Goal: Information Seeking & Learning: Understand process/instructions

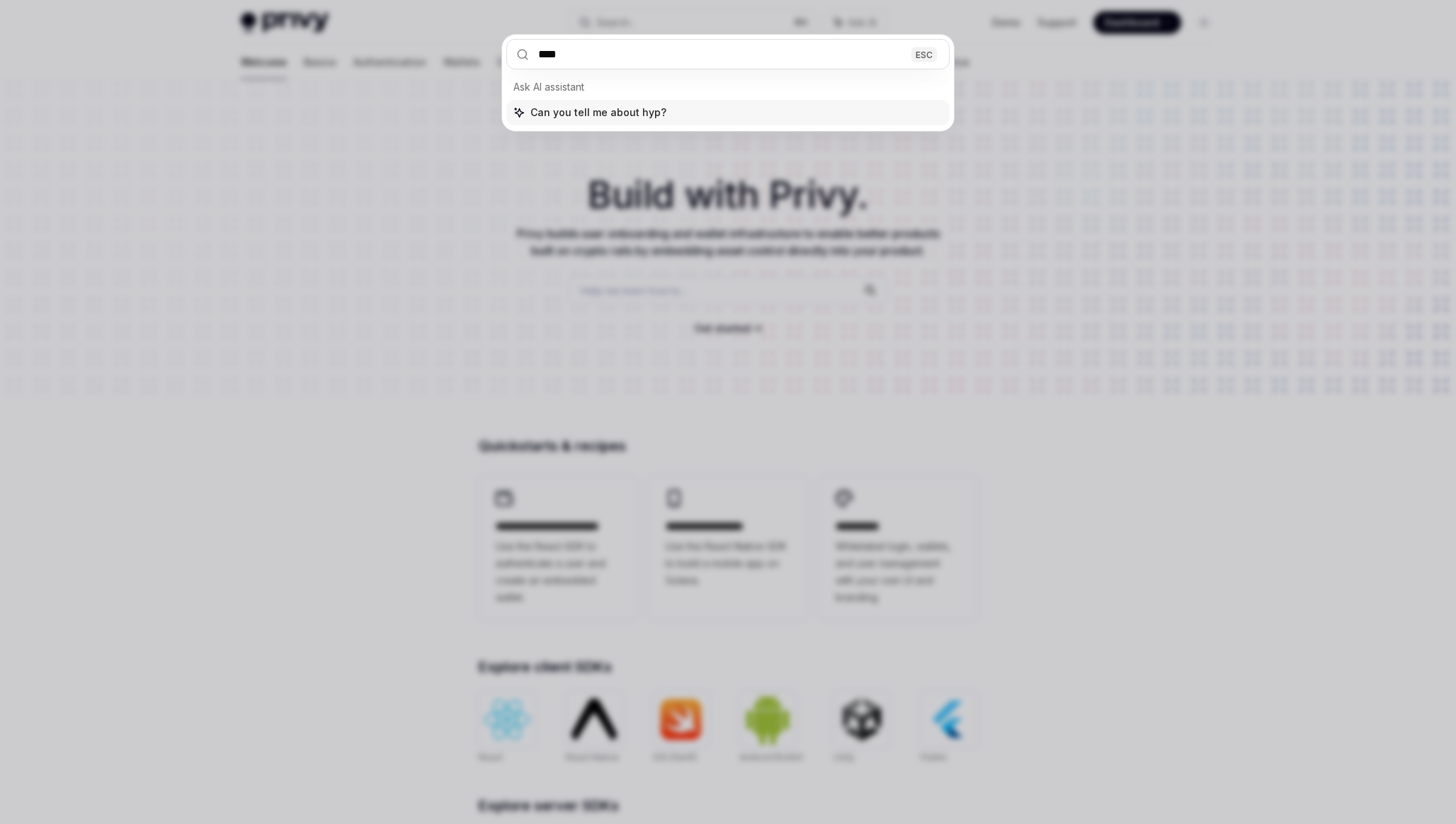
type input "*****"
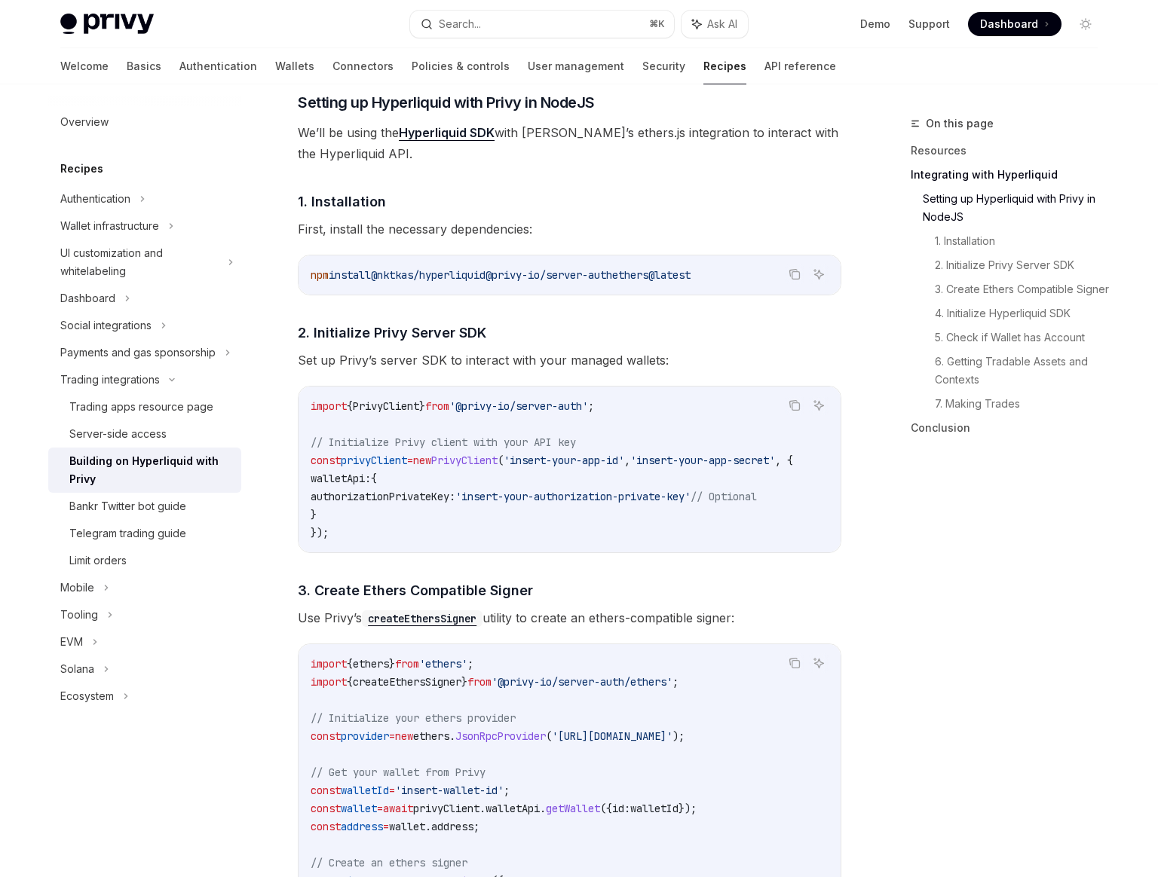
scroll to position [662, 0]
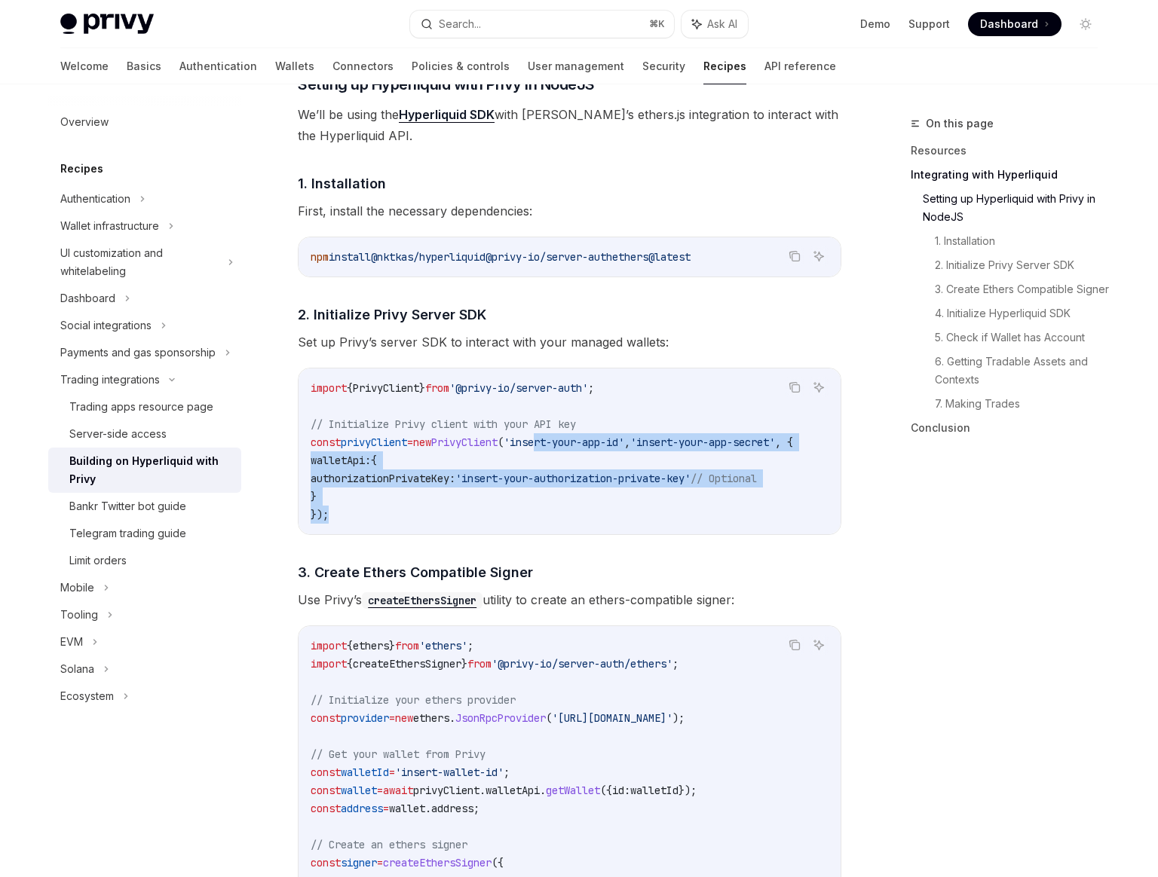
drag, startPoint x: 571, startPoint y: 446, endPoint x: 583, endPoint y: 510, distance: 65.2
click at [583, 510] on code "import { PrivyClient } from '@privy-io/server-auth' ; // Initialize Privy clien…" at bounding box center [570, 451] width 519 height 145
drag, startPoint x: 583, startPoint y: 510, endPoint x: 537, endPoint y: 439, distance: 84.9
click at [537, 439] on code "import { PrivyClient } from '@privy-io/server-auth' ; // Initialize Privy clien…" at bounding box center [570, 451] width 519 height 145
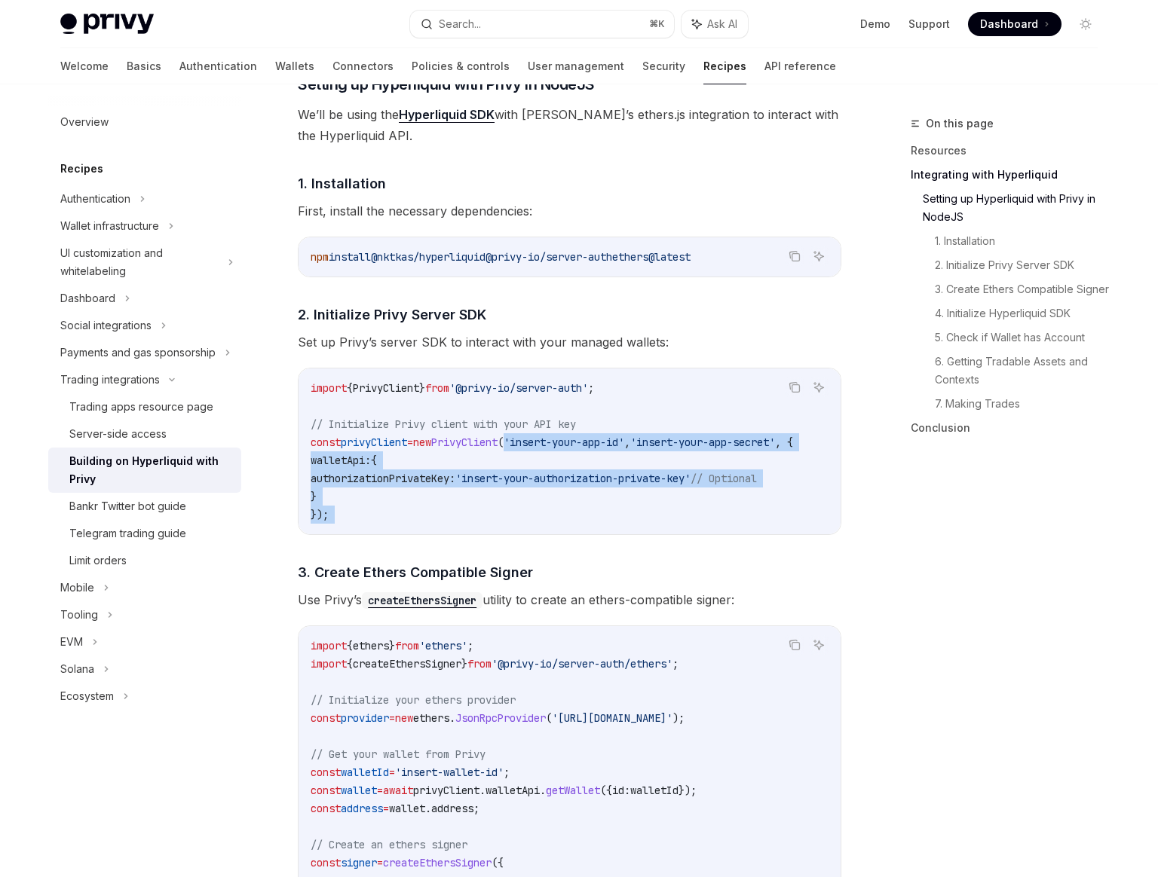
click at [504, 439] on span "(" at bounding box center [501, 443] width 6 height 14
drag, startPoint x: 537, startPoint y: 439, endPoint x: 539, endPoint y: 507, distance: 67.9
click at [539, 507] on code "import { PrivyClient } from '@privy-io/server-auth' ; // Initialize Privy clien…" at bounding box center [570, 451] width 519 height 145
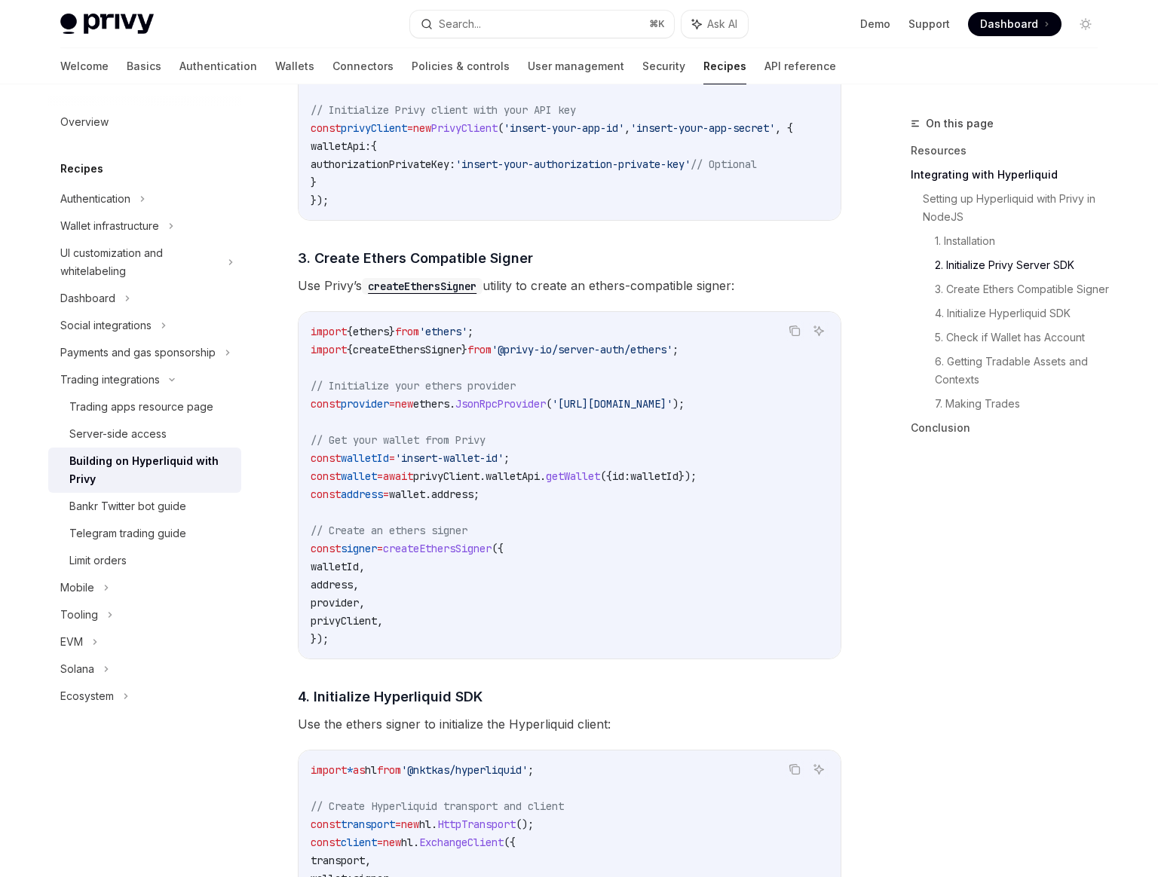
scroll to position [1077, 0]
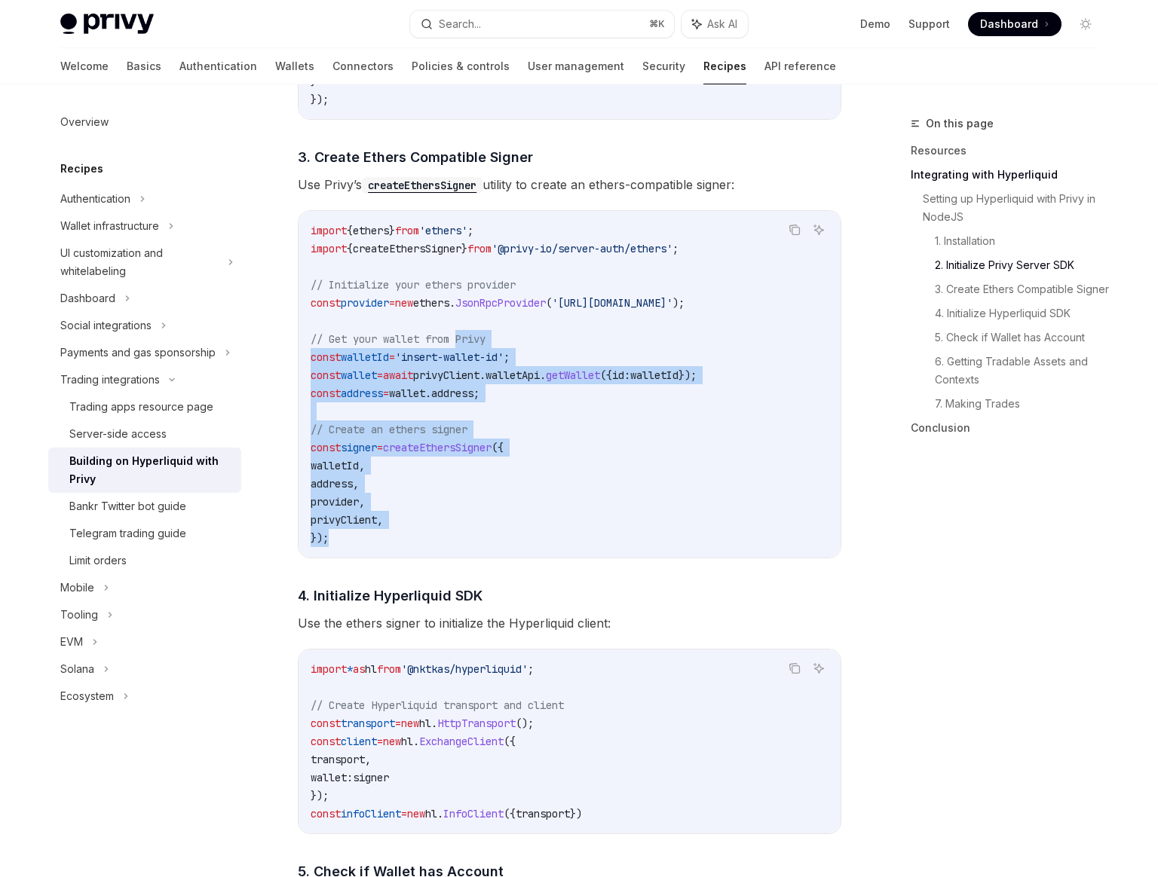
drag, startPoint x: 566, startPoint y: 550, endPoint x: 463, endPoint y: 341, distance: 232.3
click at [463, 341] on code "import { ethers } from 'ethers' ; import { createEthersSigner } from '@privy-io…" at bounding box center [570, 385] width 518 height 326
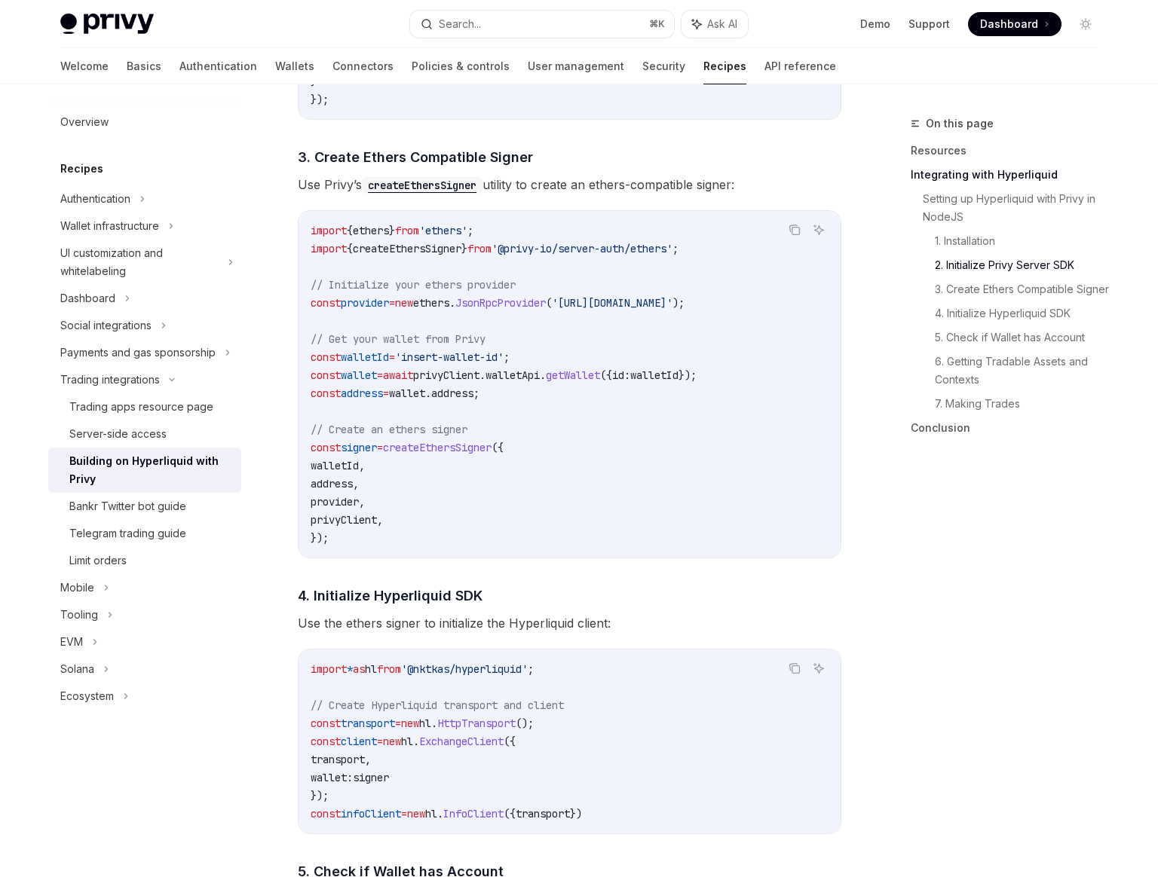
click at [401, 316] on code "import { ethers } from 'ethers' ; import { createEthersSigner } from '@privy-io…" at bounding box center [570, 385] width 518 height 326
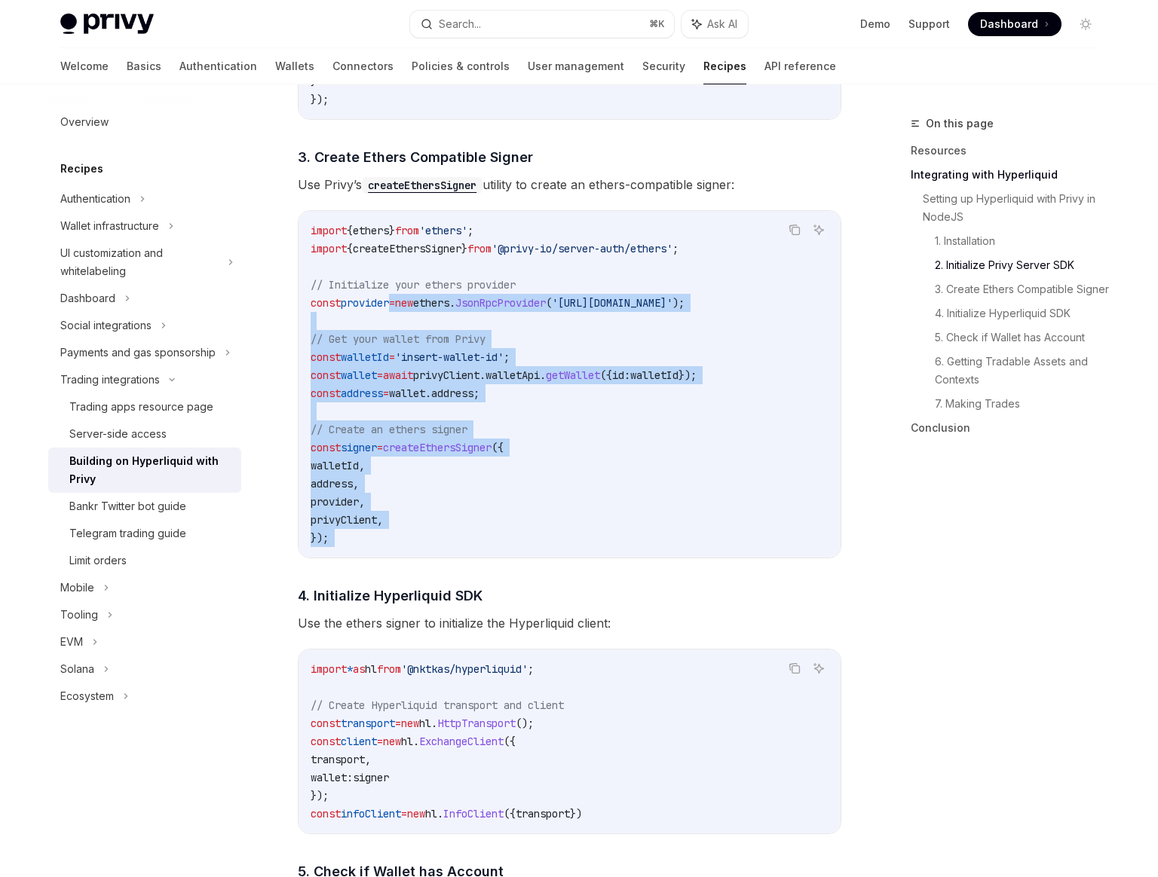
drag, startPoint x: 401, startPoint y: 316, endPoint x: 464, endPoint y: 549, distance: 241.2
click at [464, 547] on code "import { ethers } from 'ethers' ; import { createEthersSigner } from '@privy-io…" at bounding box center [570, 385] width 518 height 326
drag, startPoint x: 464, startPoint y: 549, endPoint x: 389, endPoint y: 326, distance: 235.3
click at [389, 326] on code "import { ethers } from 'ethers' ; import { createEthersSigner } from '@privy-io…" at bounding box center [570, 385] width 518 height 326
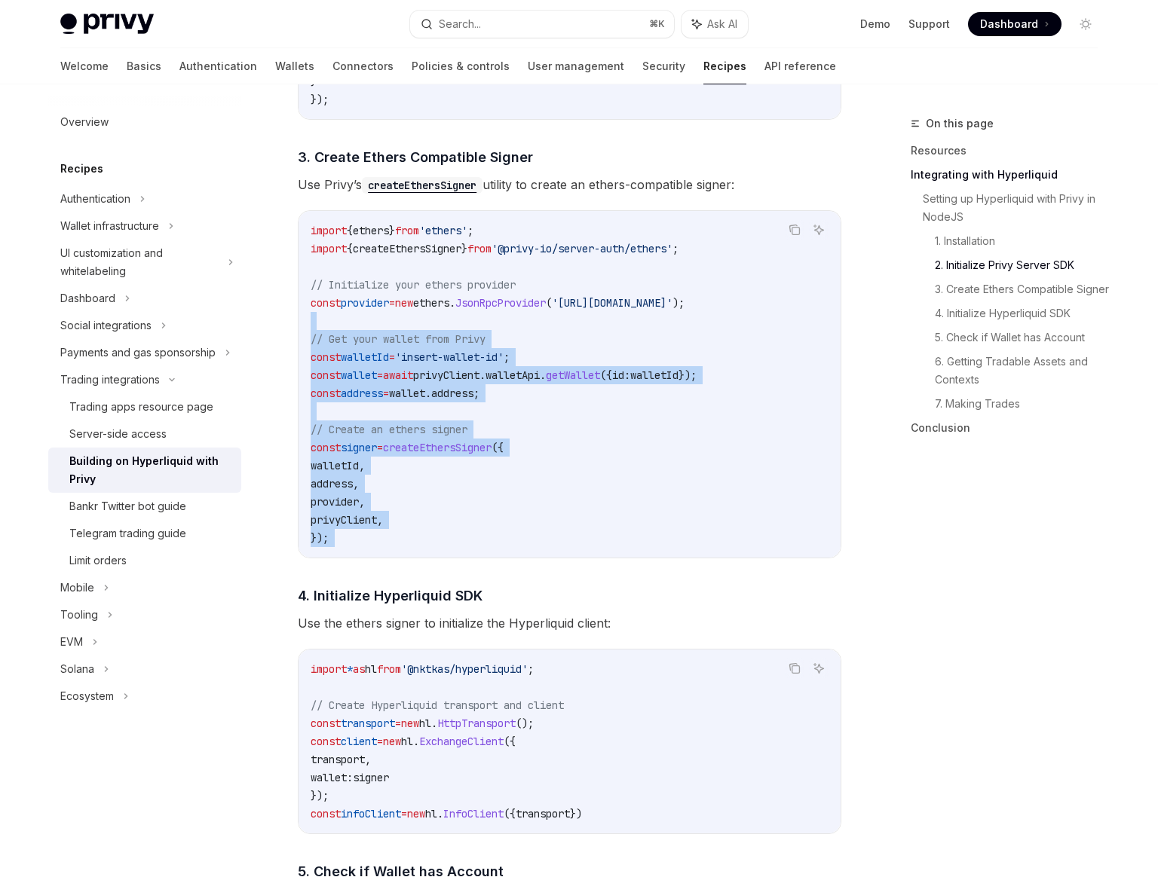
click at [389, 326] on code "import { ethers } from 'ethers' ; import { createEthersSigner } from '@privy-io…" at bounding box center [570, 385] width 518 height 326
drag, startPoint x: 389, startPoint y: 326, endPoint x: 444, endPoint y: 530, distance: 211.6
click at [444, 530] on code "import { ethers } from 'ethers' ; import { createEthersSigner } from '@privy-io…" at bounding box center [570, 385] width 518 height 326
drag, startPoint x: 444, startPoint y: 530, endPoint x: 410, endPoint y: 318, distance: 214.5
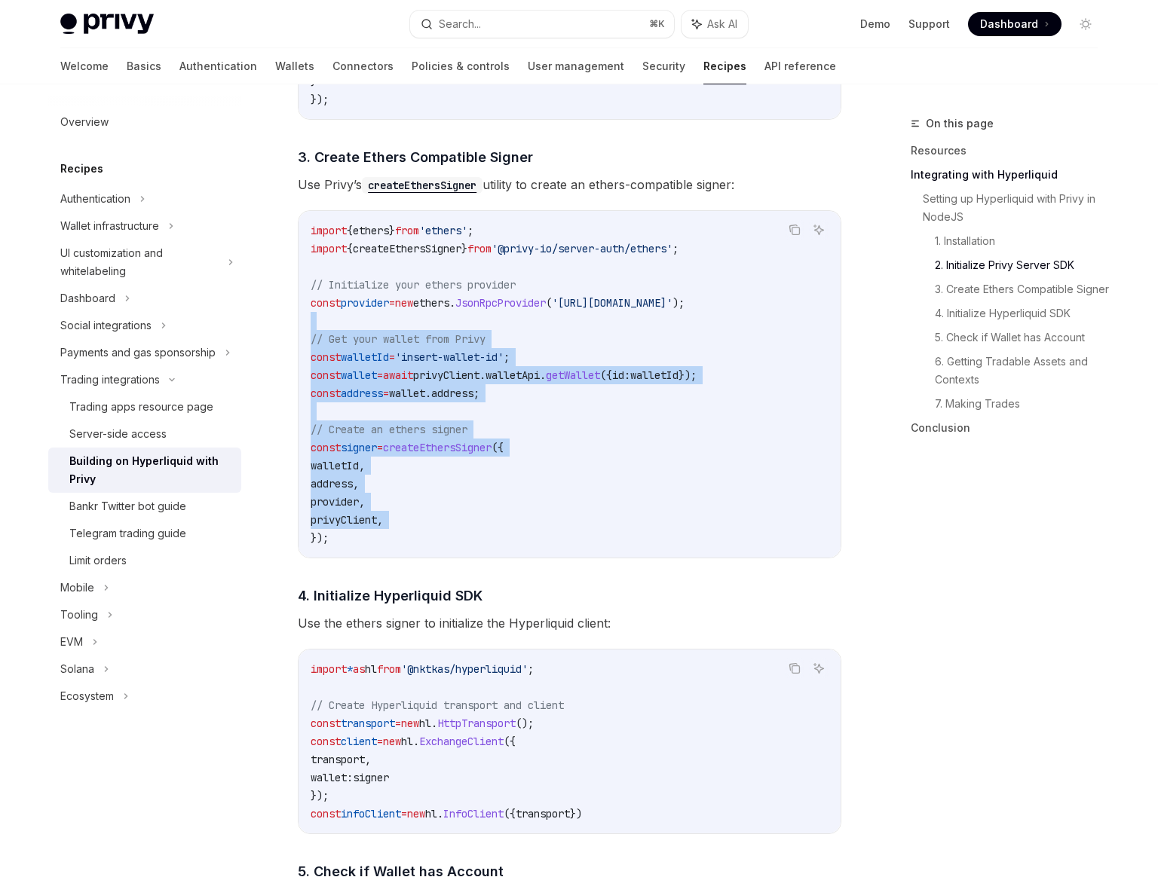
click at [410, 318] on code "import { ethers } from 'ethers' ; import { createEthersSigner } from '@privy-io…" at bounding box center [570, 385] width 518 height 326
drag, startPoint x: 410, startPoint y: 318, endPoint x: 470, endPoint y: 570, distance: 258.9
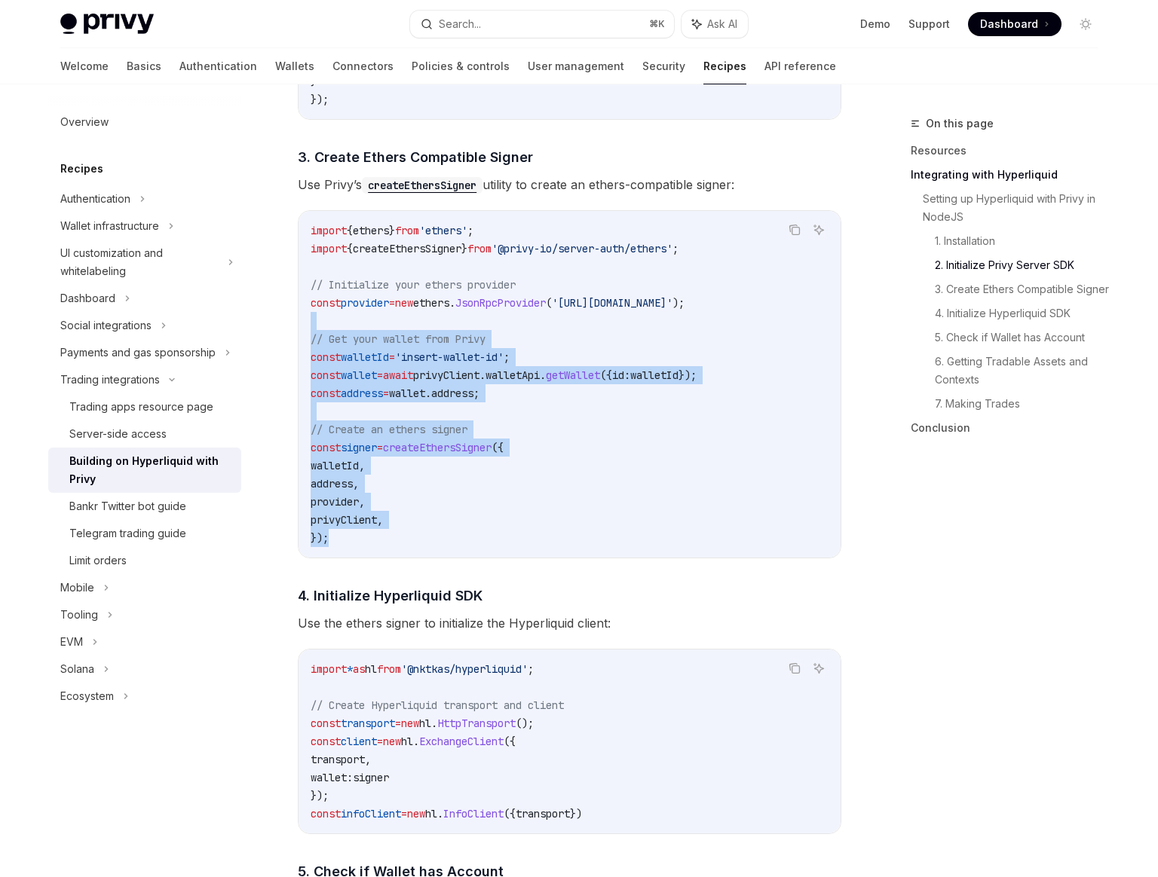
drag, startPoint x: 493, startPoint y: 562, endPoint x: 355, endPoint y: 325, distance: 274.6
click at [355, 325] on div "import { ethers } from 'ethers' ; import { createEthersSigner } from '@privy-io…" at bounding box center [570, 384] width 542 height 347
click at [355, 325] on code "import { ethers } from 'ethers' ; import { createEthersSigner } from '@privy-io…" at bounding box center [570, 385] width 518 height 326
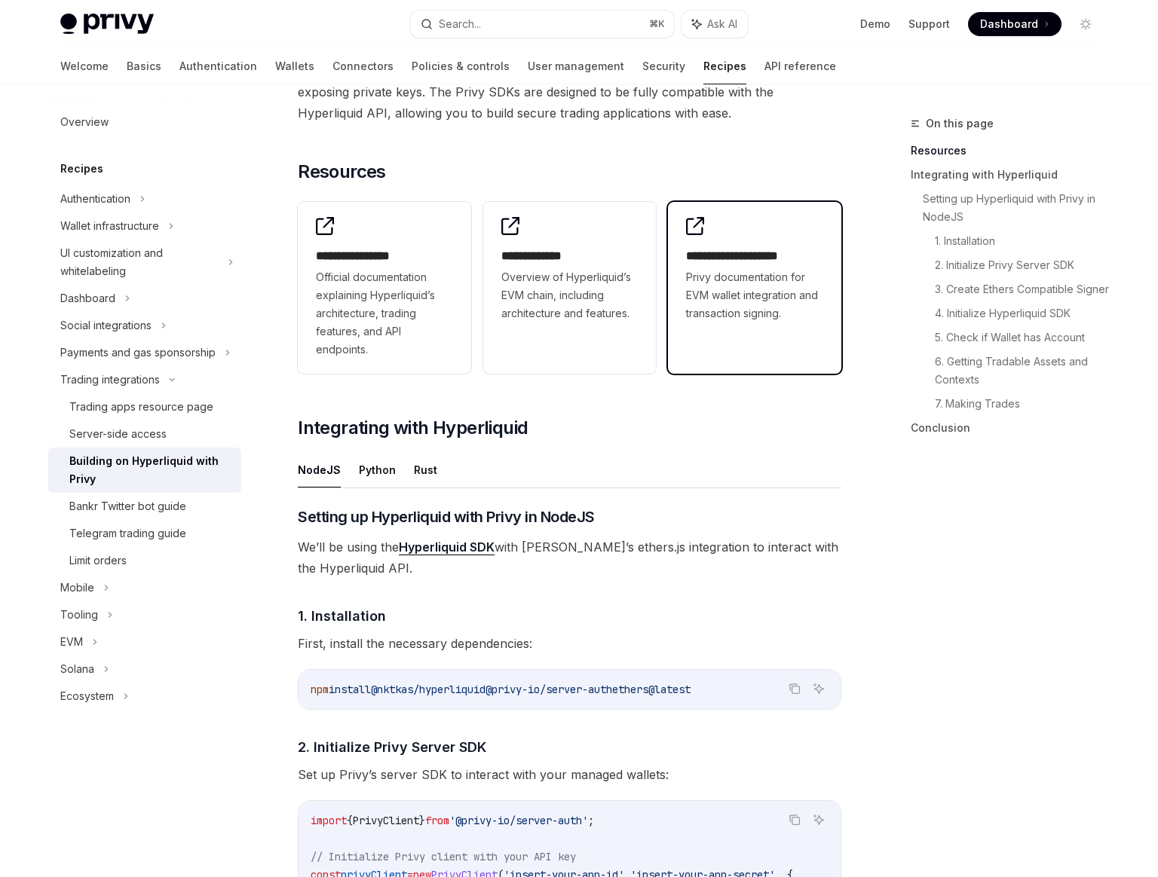
scroll to position [265, 0]
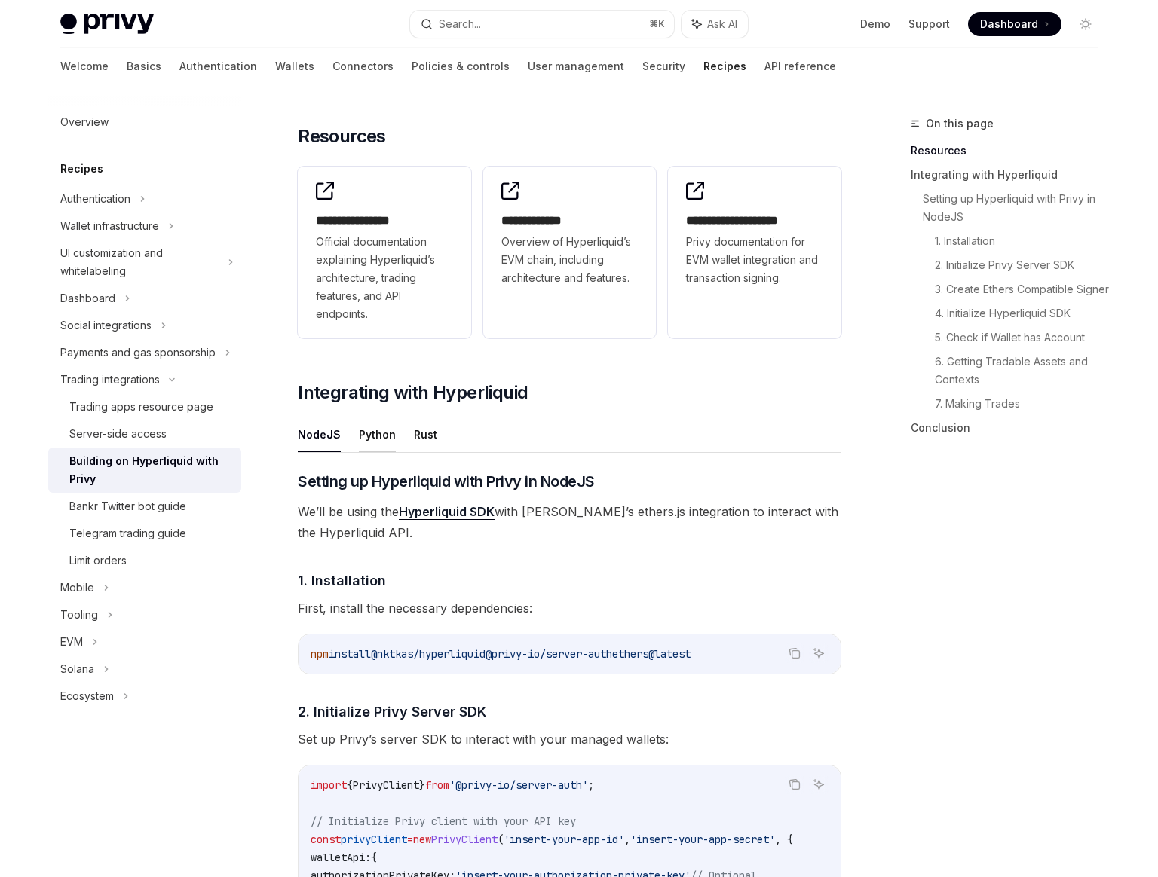
click at [376, 439] on button "Python" at bounding box center [377, 434] width 37 height 35
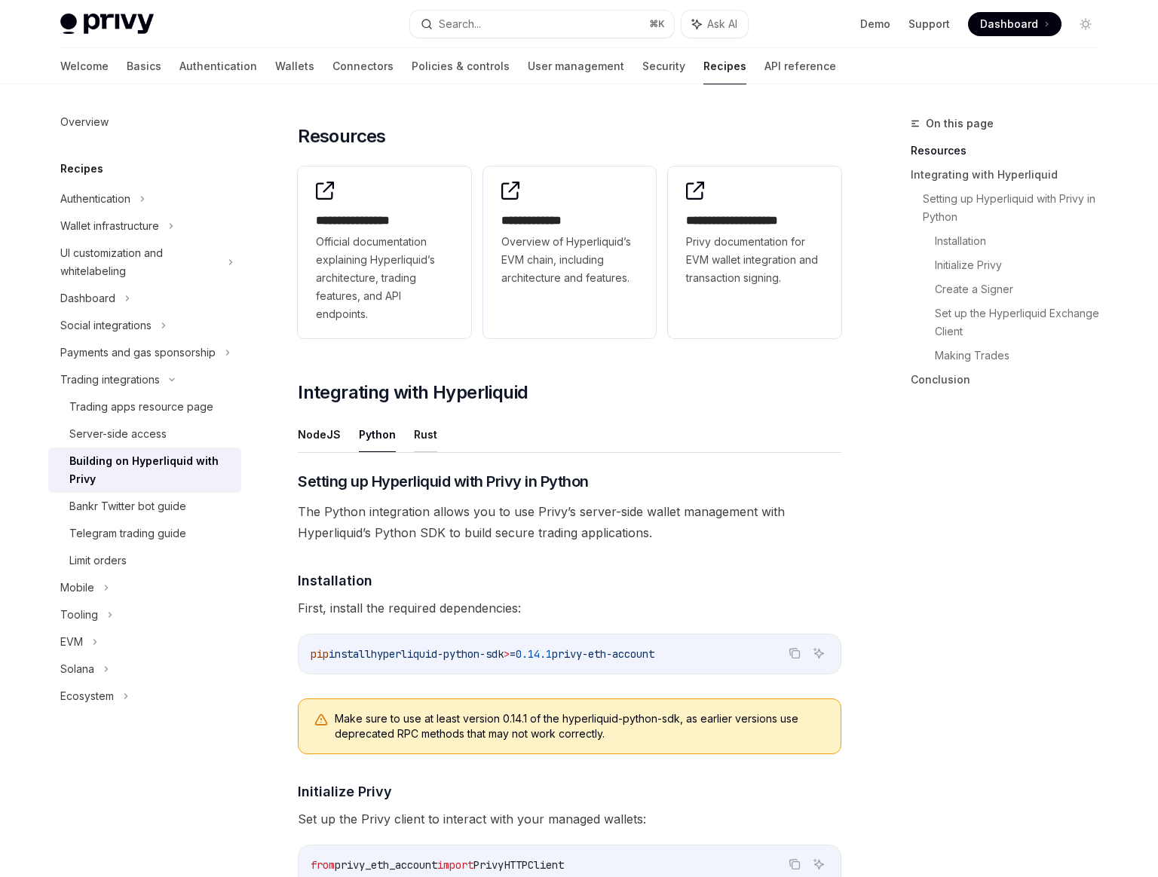
click at [420, 439] on button "Rust" at bounding box center [425, 434] width 23 height 35
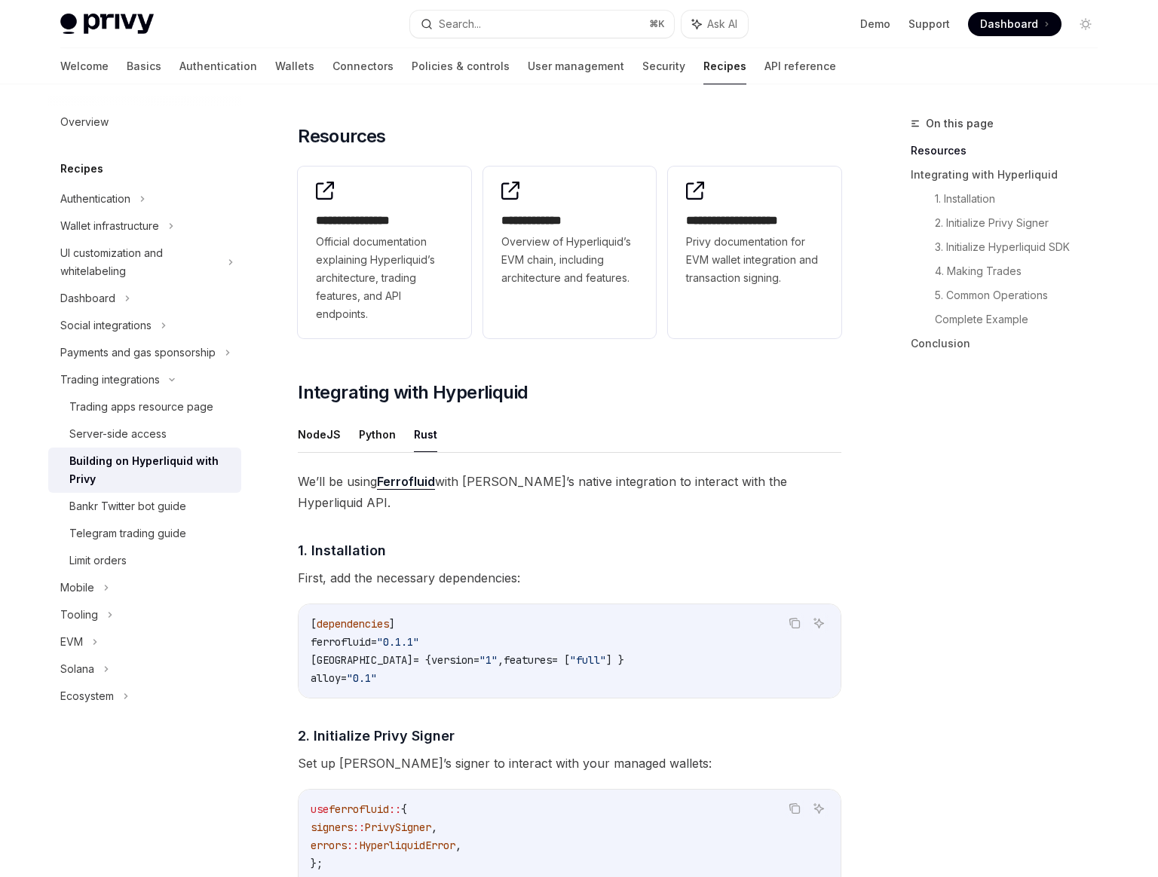
click at [338, 439] on ul "NodeJS Python Rust" at bounding box center [570, 435] width 544 height 36
click at [341, 448] on ul "NodeJS Python Rust" at bounding box center [570, 435] width 544 height 36
click at [330, 440] on button "NodeJS" at bounding box center [319, 434] width 43 height 35
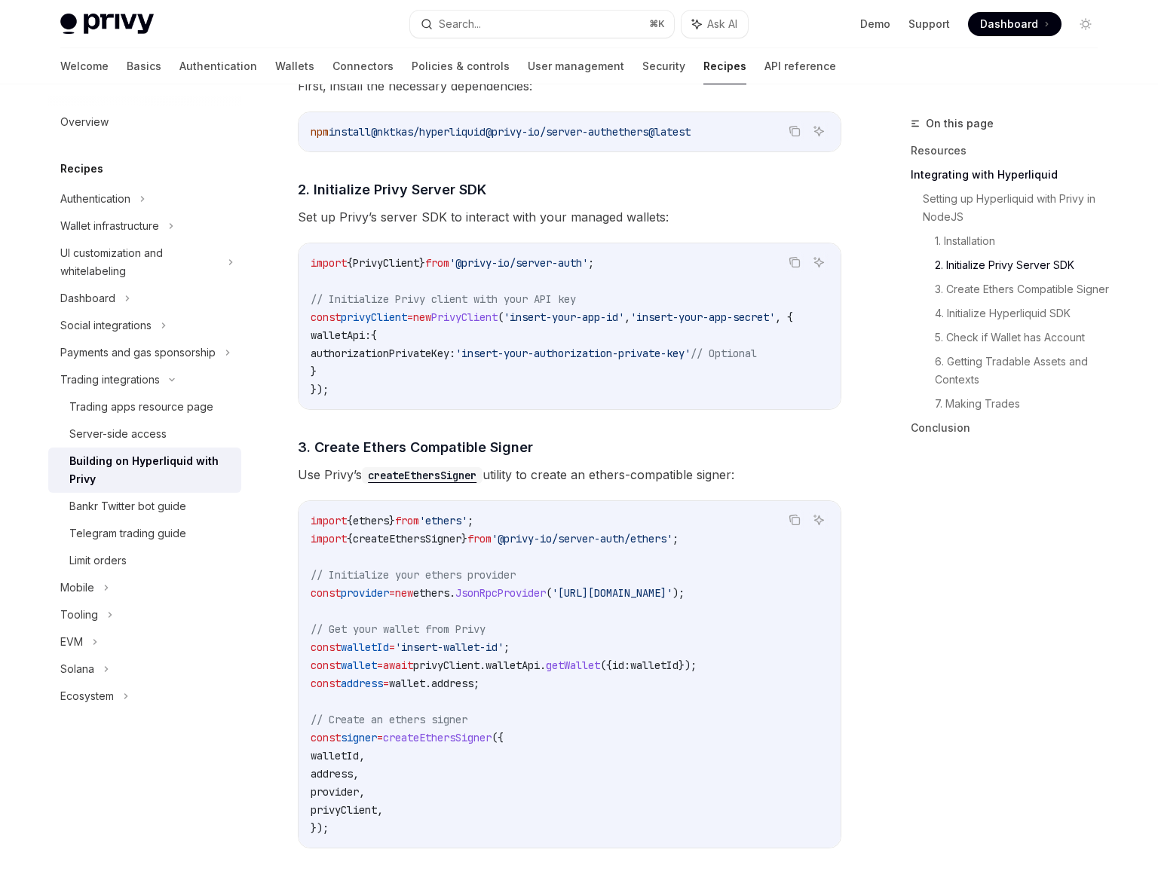
scroll to position [889, 0]
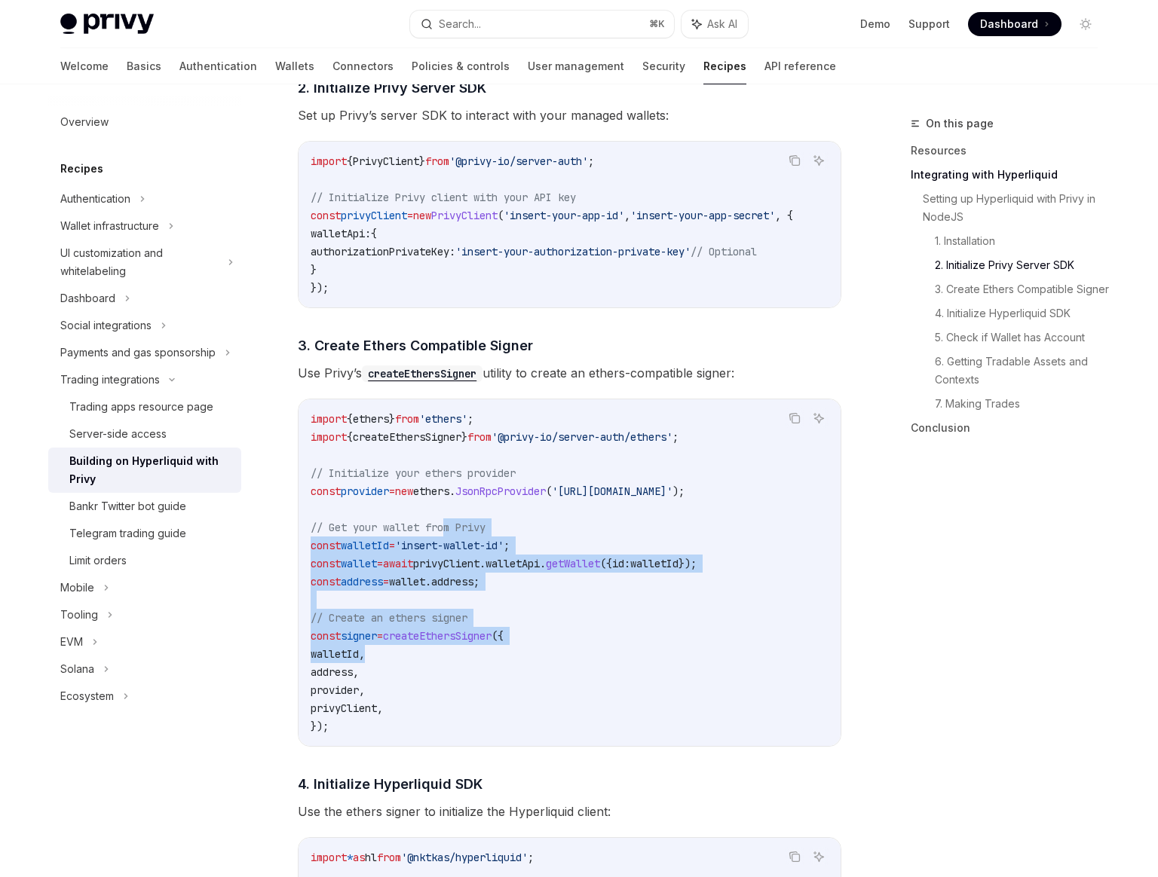
drag, startPoint x: 560, startPoint y: 660, endPoint x: 450, endPoint y: 528, distance: 171.8
click at [450, 528] on code "import { ethers } from 'ethers' ; import { createEthersSigner } from '@privy-io…" at bounding box center [570, 573] width 518 height 326
click at [450, 528] on span "// Get your wallet from Privy" at bounding box center [398, 528] width 175 height 14
drag, startPoint x: 450, startPoint y: 528, endPoint x: 505, endPoint y: 611, distance: 100.1
click at [505, 611] on code "import { ethers } from 'ethers' ; import { createEthersSigner } from '@privy-io…" at bounding box center [570, 573] width 518 height 326
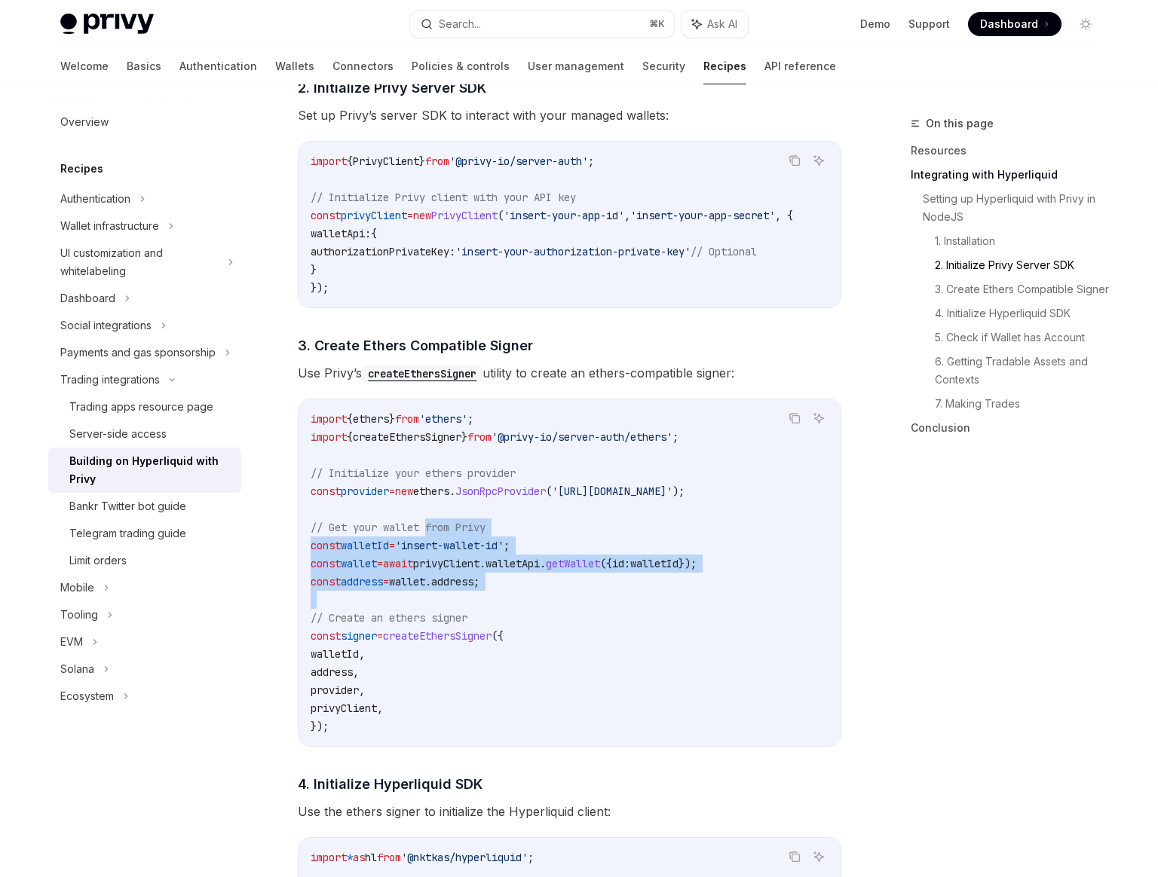
click at [505, 611] on code "import { ethers } from 'ethers' ; import { createEthersSigner } from '@privy-io…" at bounding box center [570, 573] width 518 height 326
drag, startPoint x: 505, startPoint y: 611, endPoint x: 421, endPoint y: 531, distance: 116.8
click at [421, 531] on code "import { ethers } from 'ethers' ; import { createEthersSigner } from '@privy-io…" at bounding box center [570, 573] width 518 height 326
click at [421, 531] on span "// Get your wallet from Privy" at bounding box center [398, 528] width 175 height 14
drag, startPoint x: 421, startPoint y: 531, endPoint x: 513, endPoint y: 620, distance: 127.9
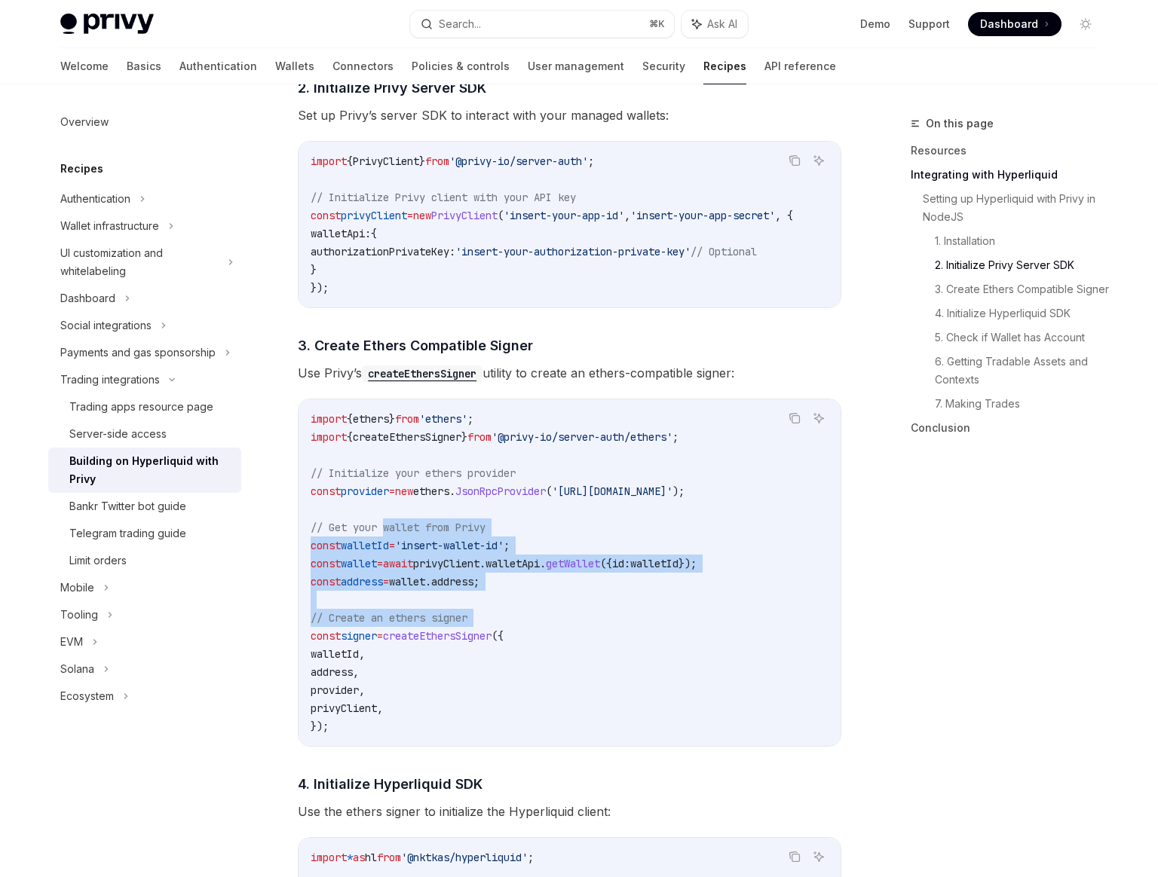
click at [513, 620] on code "import { ethers } from 'ethers' ; import { createEthersSigner } from '@privy-io…" at bounding box center [570, 573] width 518 height 326
drag, startPoint x: 513, startPoint y: 620, endPoint x: 403, endPoint y: 537, distance: 137.8
click at [403, 537] on code "import { ethers } from 'ethers' ; import { createEthersSigner } from '@privy-io…" at bounding box center [570, 573] width 518 height 326
click at [403, 534] on span "// Get your wallet from Privy" at bounding box center [398, 528] width 175 height 14
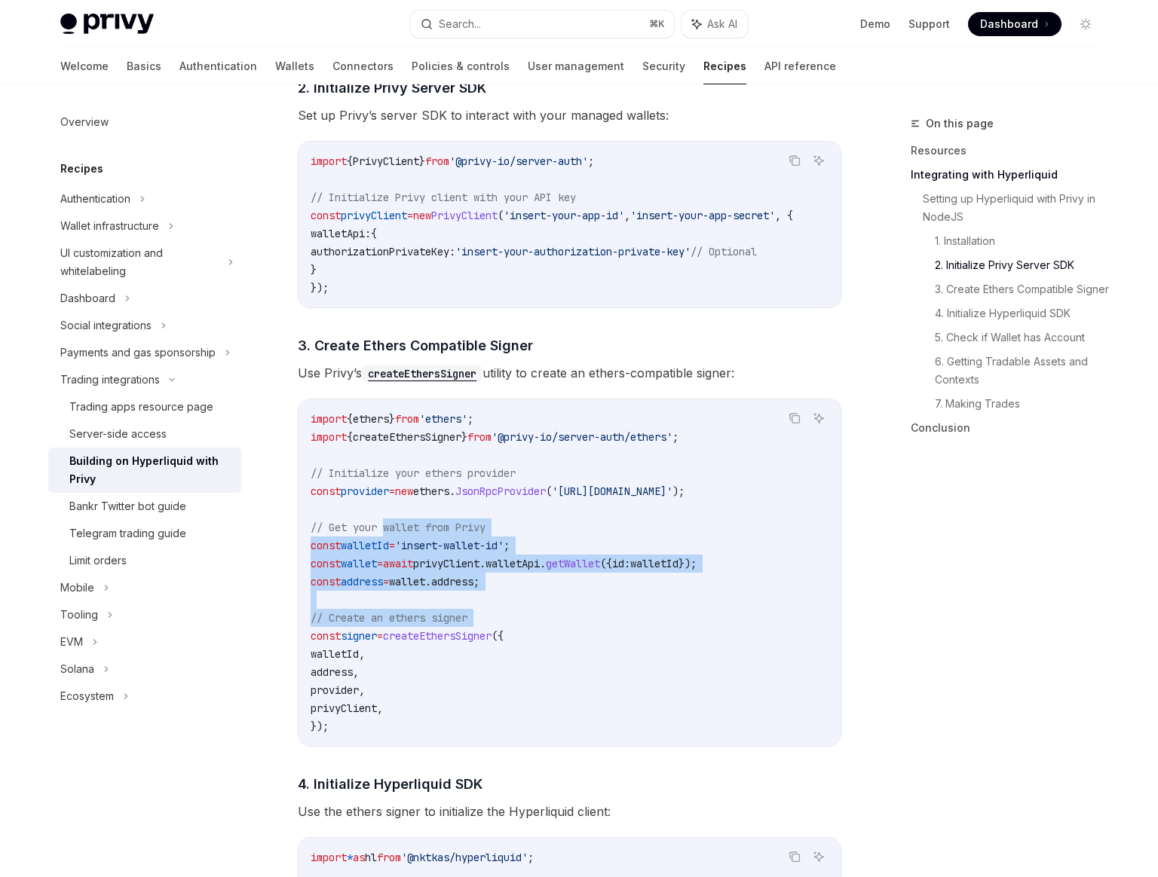
drag, startPoint x: 403, startPoint y: 537, endPoint x: 446, endPoint y: 578, distance: 60.3
click at [446, 578] on code "import { ethers } from 'ethers' ; import { createEthersSigner } from '@privy-io…" at bounding box center [570, 573] width 518 height 326
drag, startPoint x: 479, startPoint y: 595, endPoint x: 398, endPoint y: 537, distance: 100.0
click at [398, 537] on code "import { ethers } from 'ethers' ; import { createEthersSigner } from '@privy-io…" at bounding box center [570, 573] width 518 height 326
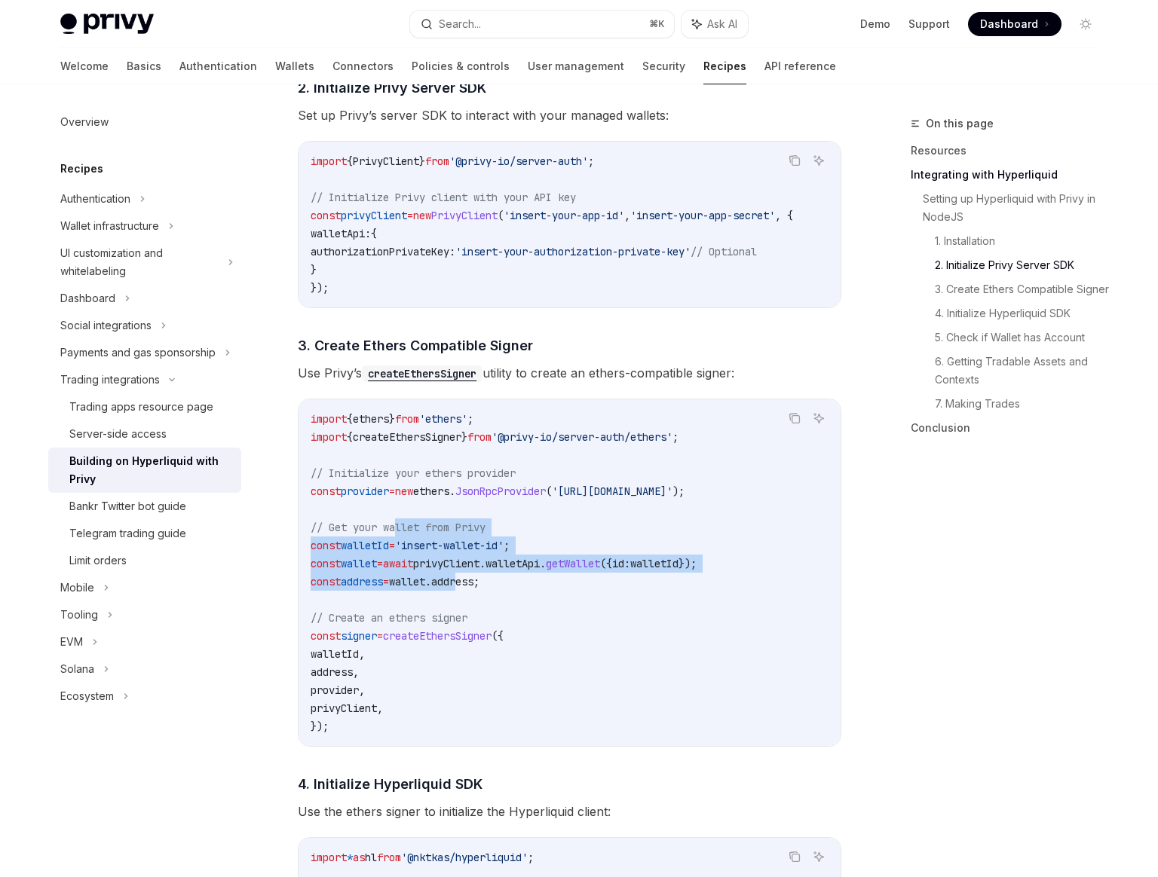
click at [398, 534] on span "// Get your wallet from Privy" at bounding box center [398, 528] width 175 height 14
drag, startPoint x: 398, startPoint y: 537, endPoint x: 495, endPoint y: 586, distance: 108.9
click at [495, 586] on code "import { ethers } from 'ethers' ; import { createEthersSigner } from '@privy-io…" at bounding box center [570, 573] width 518 height 326
click at [473, 586] on span "address" at bounding box center [452, 582] width 42 height 14
drag, startPoint x: 495, startPoint y: 586, endPoint x: 418, endPoint y: 513, distance: 105.6
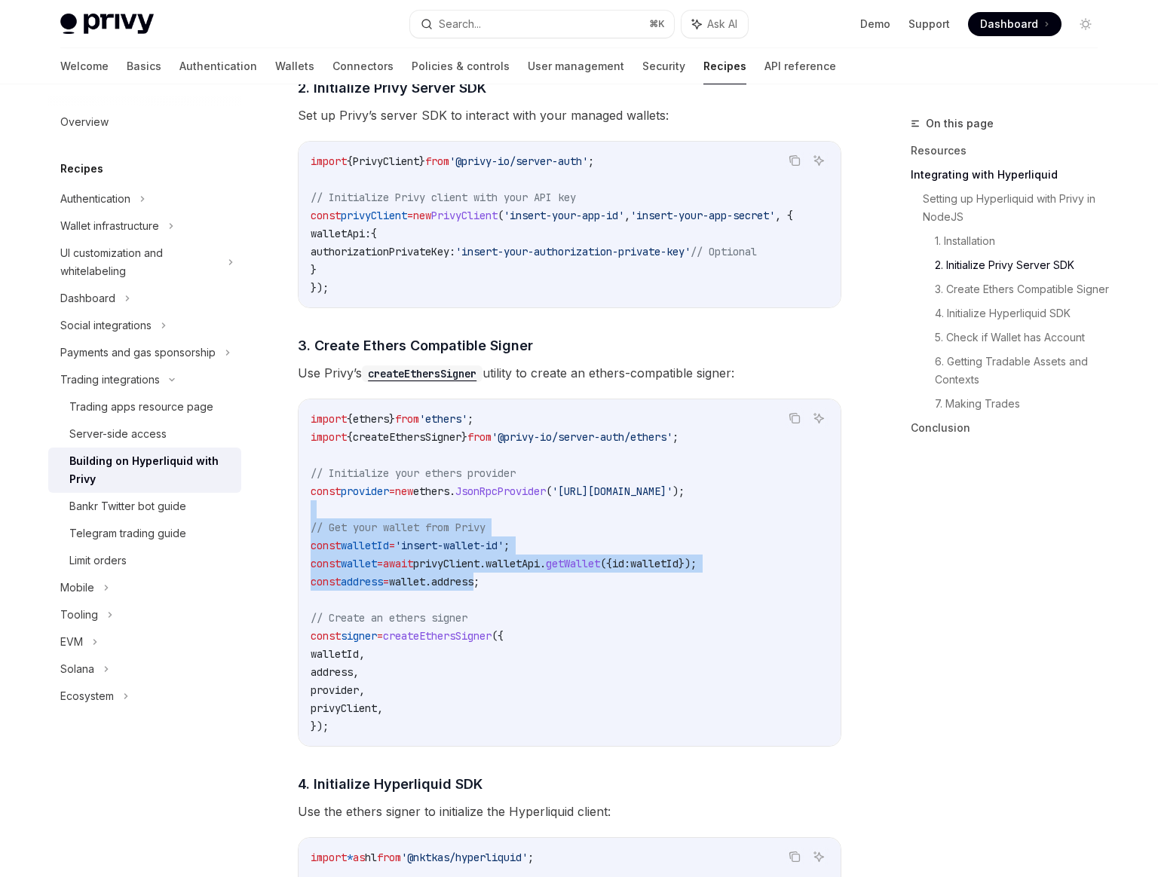
click at [418, 513] on code "import { ethers } from 'ethers' ; import { createEthersSigner } from '@privy-io…" at bounding box center [570, 573] width 518 height 326
drag, startPoint x: 418, startPoint y: 513, endPoint x: 510, endPoint y: 596, distance: 123.8
click at [510, 596] on code "import { ethers } from 'ethers' ; import { createEthersSigner } from '@privy-io…" at bounding box center [570, 573] width 518 height 326
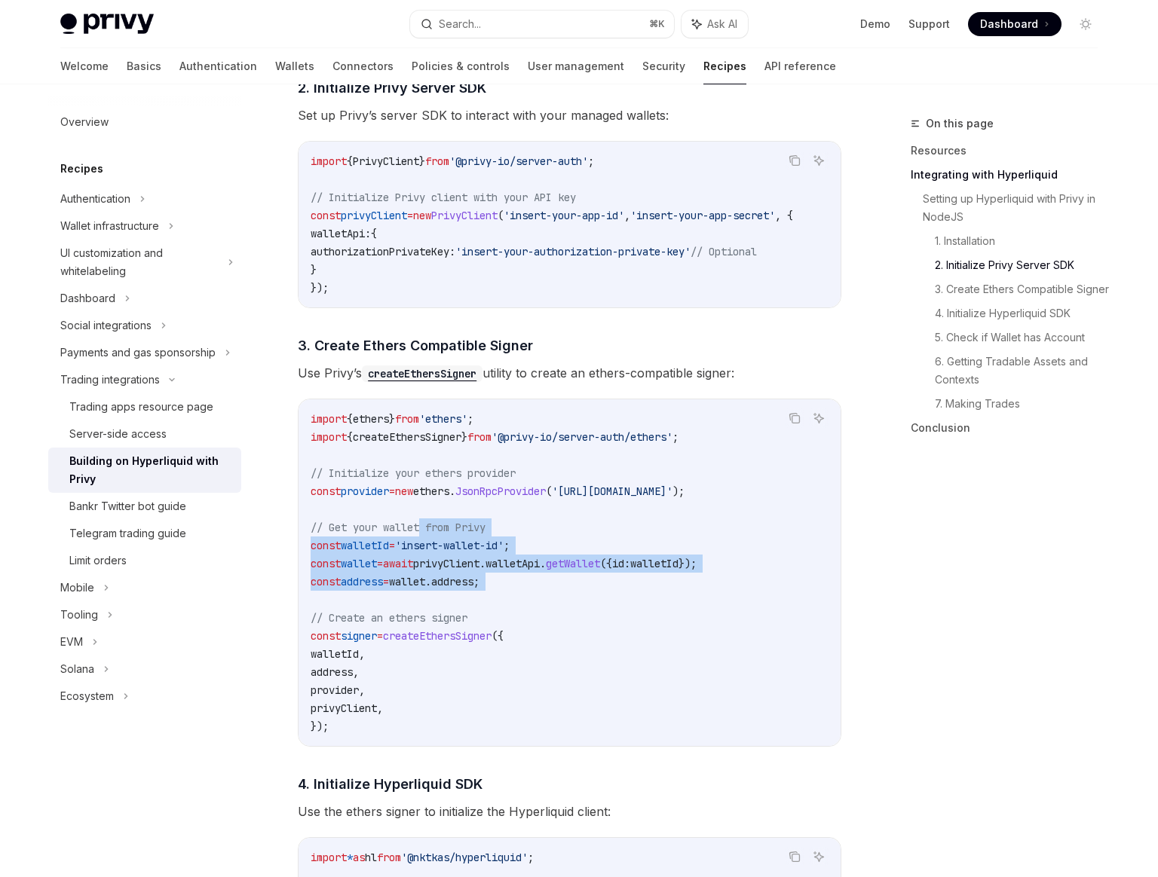
drag, startPoint x: 510, startPoint y: 596, endPoint x: 424, endPoint y: 531, distance: 108.1
click at [424, 531] on code "import { ethers } from 'ethers' ; import { createEthersSigner } from '@privy-io…" at bounding box center [570, 573] width 518 height 326
click at [424, 531] on span "// Get your wallet from Privy" at bounding box center [398, 528] width 175 height 14
drag, startPoint x: 424, startPoint y: 531, endPoint x: 550, endPoint y: 609, distance: 148.3
click at [550, 609] on code "import { ethers } from 'ethers' ; import { createEthersSigner } from '@privy-io…" at bounding box center [570, 573] width 518 height 326
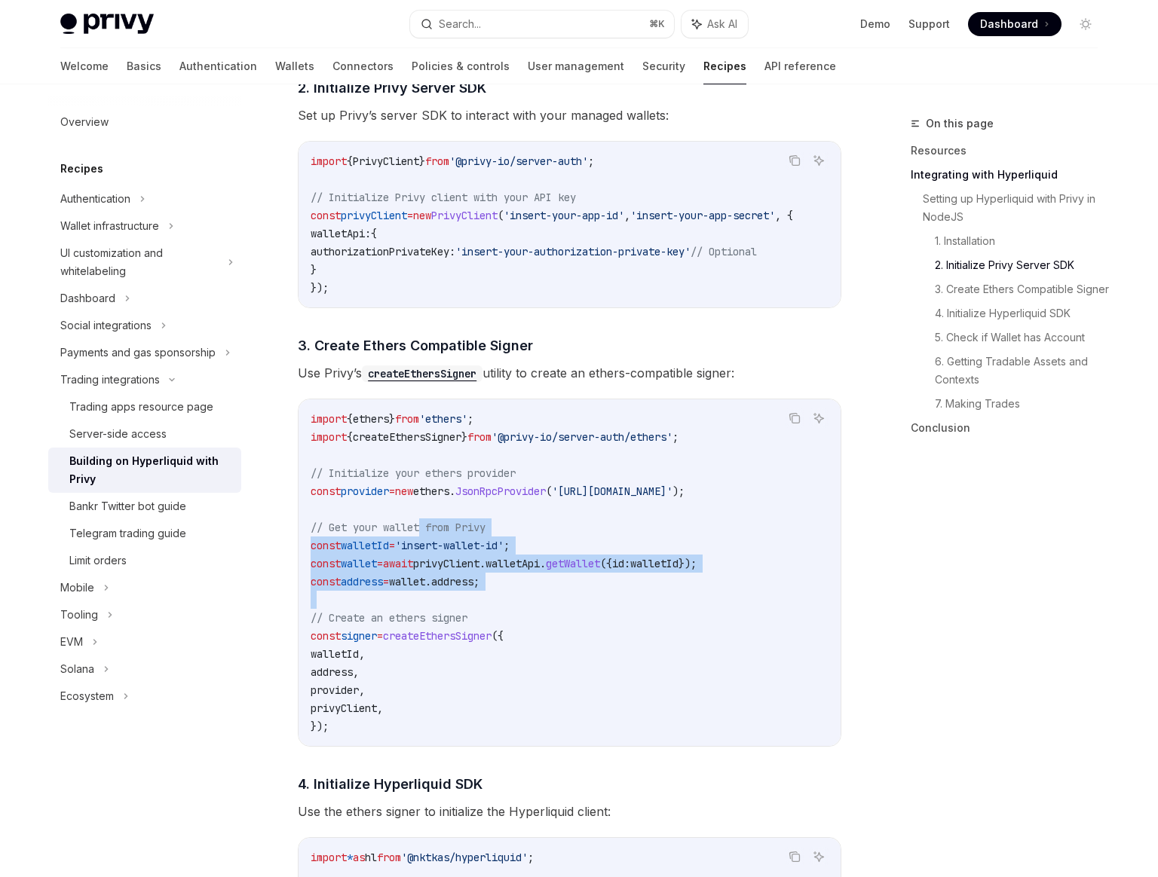
click at [556, 603] on code "import { ethers } from 'ethers' ; import { createEthersSigner } from '@privy-io…" at bounding box center [570, 573] width 518 height 326
drag, startPoint x: 556, startPoint y: 603, endPoint x: 409, endPoint y: 527, distance: 165.5
click at [409, 527] on code "import { ethers } from 'ethers' ; import { createEthersSigner } from '@privy-io…" at bounding box center [570, 573] width 518 height 326
click at [409, 527] on span "// Get your wallet from Privy" at bounding box center [398, 528] width 175 height 14
drag, startPoint x: 409, startPoint y: 527, endPoint x: 531, endPoint y: 591, distance: 137.2
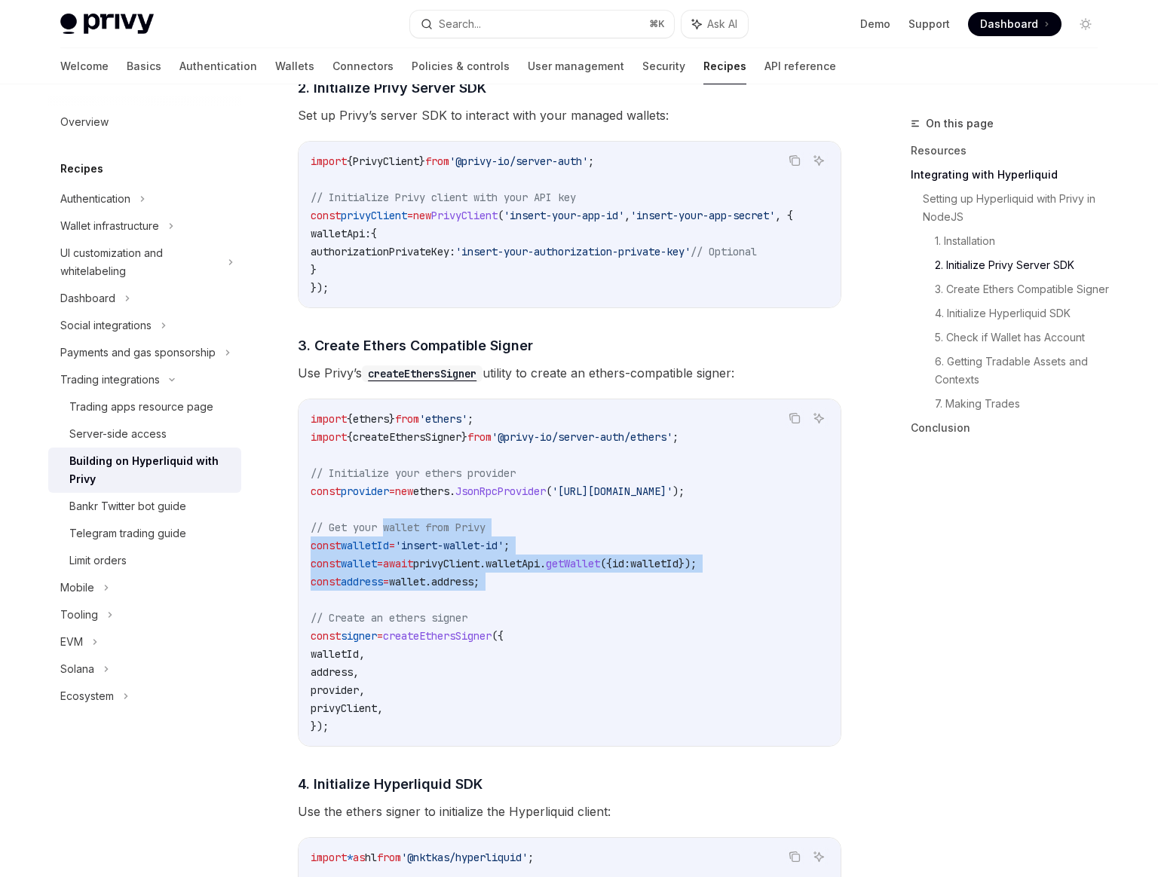
click at [531, 591] on code "import { ethers } from 'ethers' ; import { createEthersSigner } from '@privy-io…" at bounding box center [570, 573] width 518 height 326
drag, startPoint x: 531, startPoint y: 591, endPoint x: 418, endPoint y: 501, distance: 144.8
click at [417, 500] on code "import { ethers } from 'ethers' ; import { createEthersSigner } from '@privy-io…" at bounding box center [570, 573] width 518 height 326
click at [413, 498] on span "new" at bounding box center [404, 492] width 18 height 14
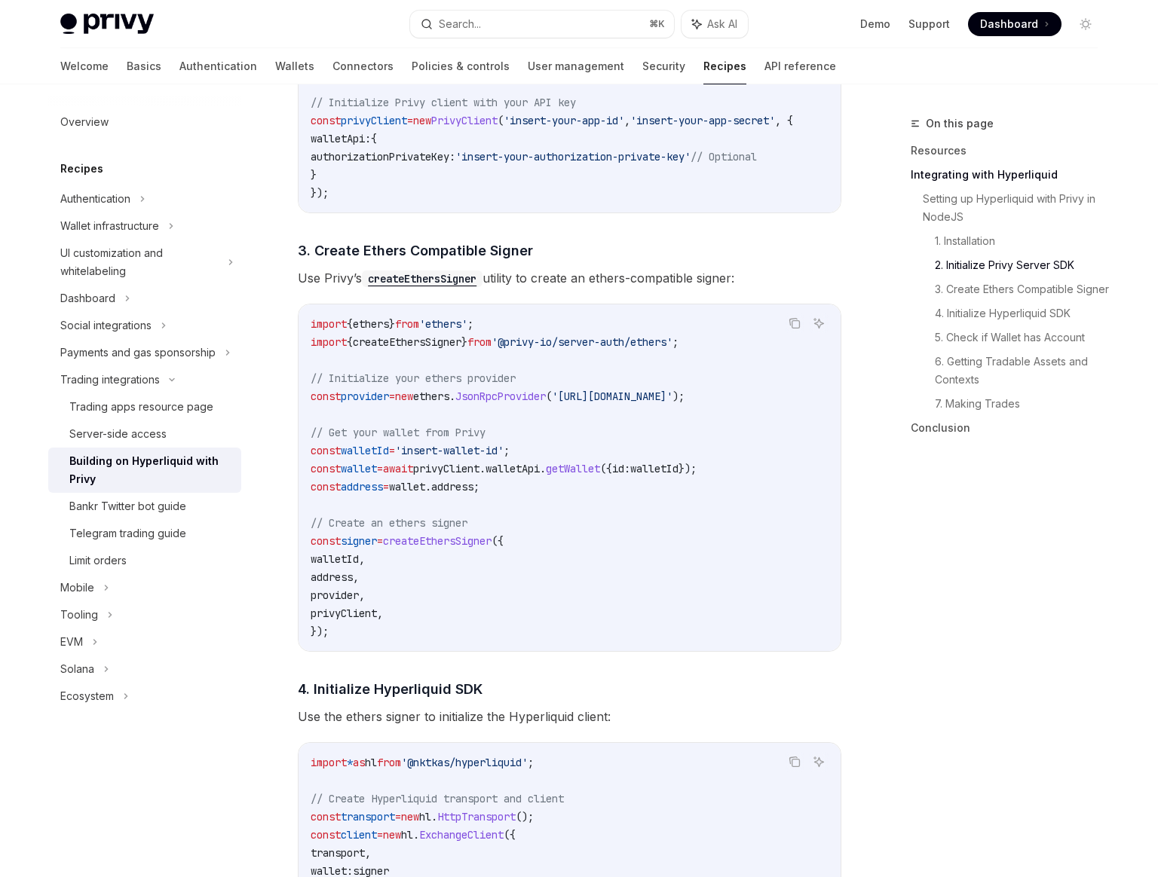
scroll to position [1007, 0]
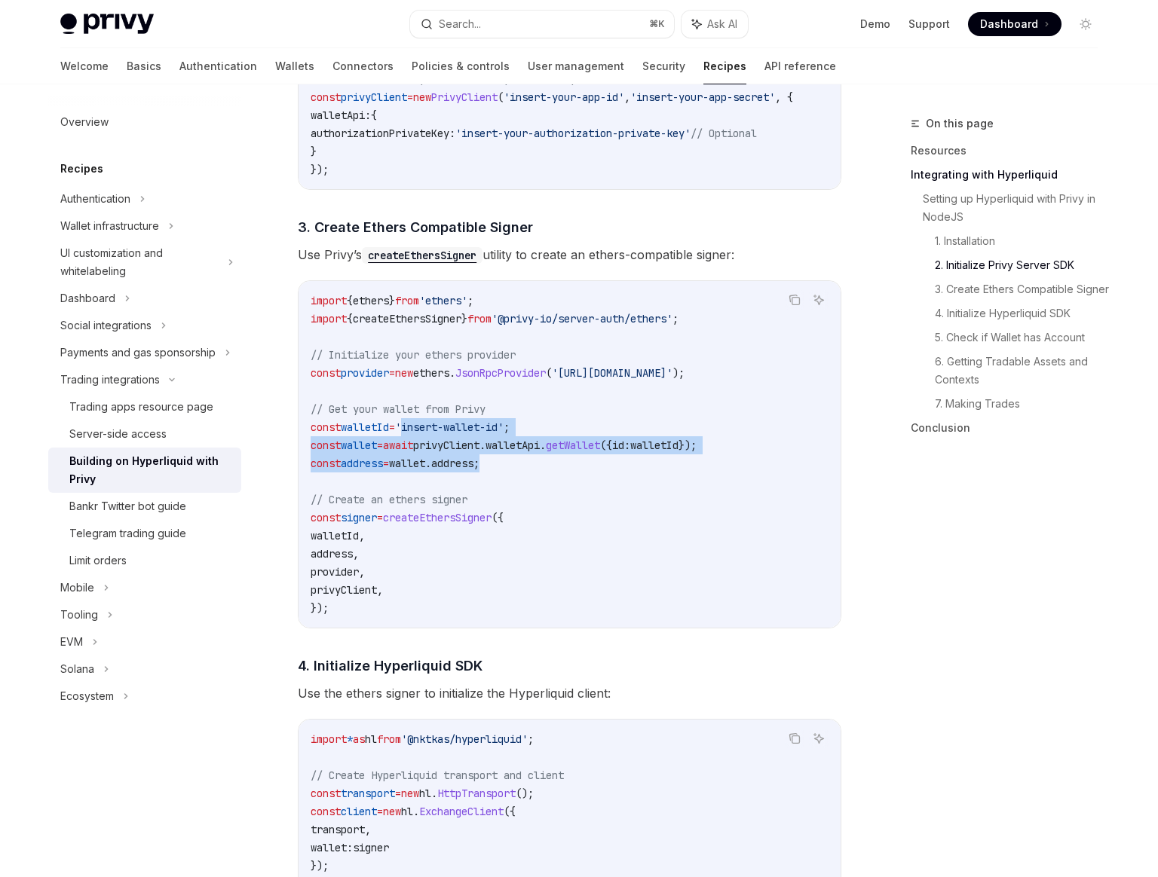
drag, startPoint x: 553, startPoint y: 473, endPoint x: 415, endPoint y: 427, distance: 144.9
click at [415, 427] on code "import { ethers } from 'ethers' ; import { createEthersSigner } from '@privy-io…" at bounding box center [570, 455] width 518 height 326
click at [415, 427] on span "'insert-wallet-id'" at bounding box center [449, 428] width 109 height 14
drag, startPoint x: 415, startPoint y: 427, endPoint x: 560, endPoint y: 476, distance: 153.0
click at [560, 476] on code "import { ethers } from 'ethers' ; import { createEthersSigner } from '@privy-io…" at bounding box center [570, 455] width 518 height 326
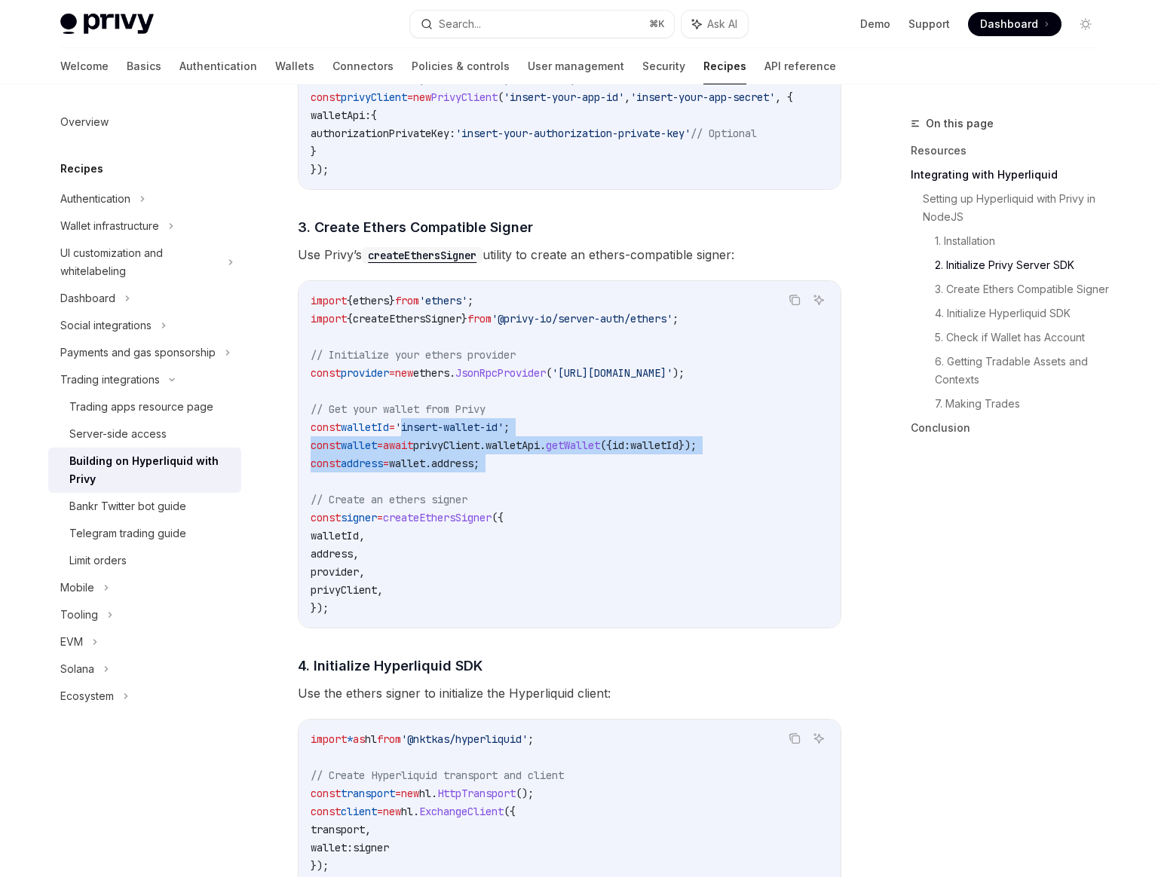
click at [560, 476] on code "import { ethers } from 'ethers' ; import { createEthersSigner } from '@privy-io…" at bounding box center [570, 455] width 518 height 326
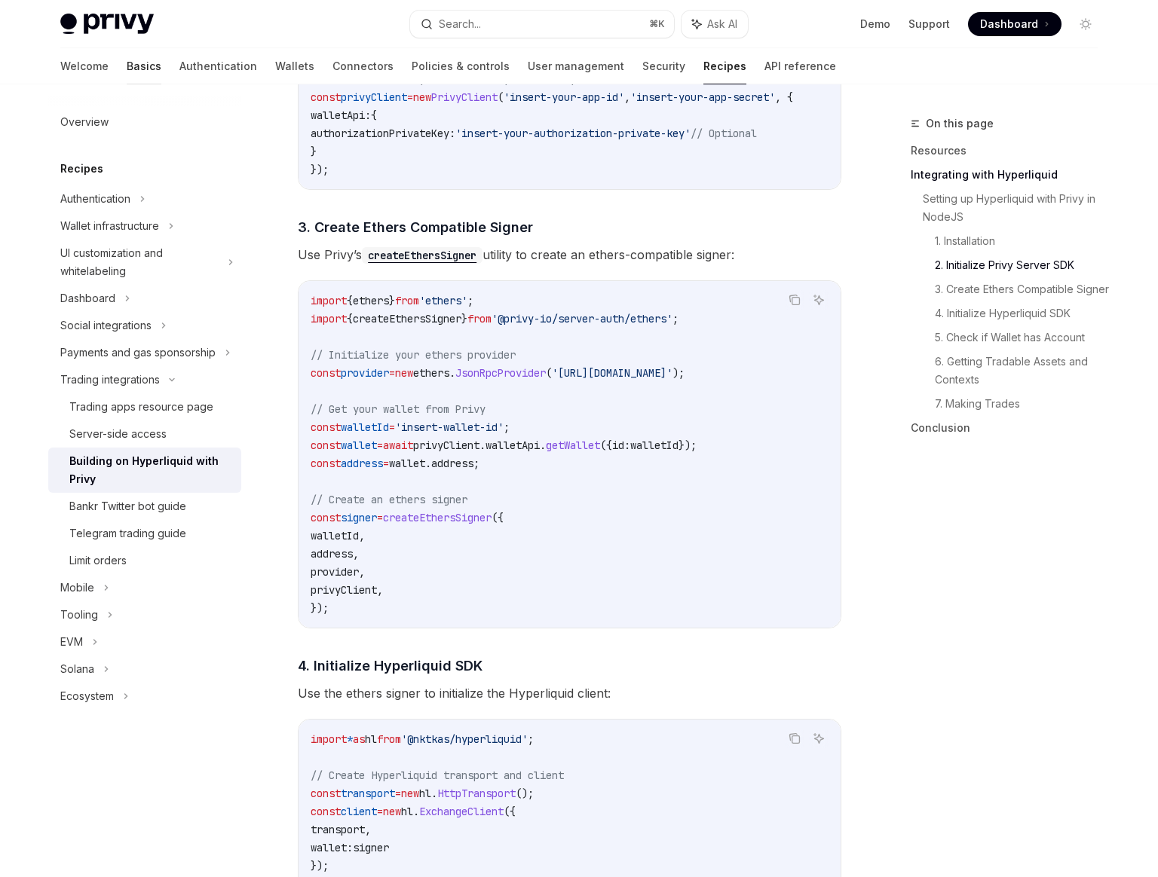
click at [127, 72] on link "Basics" at bounding box center [144, 66] width 35 height 36
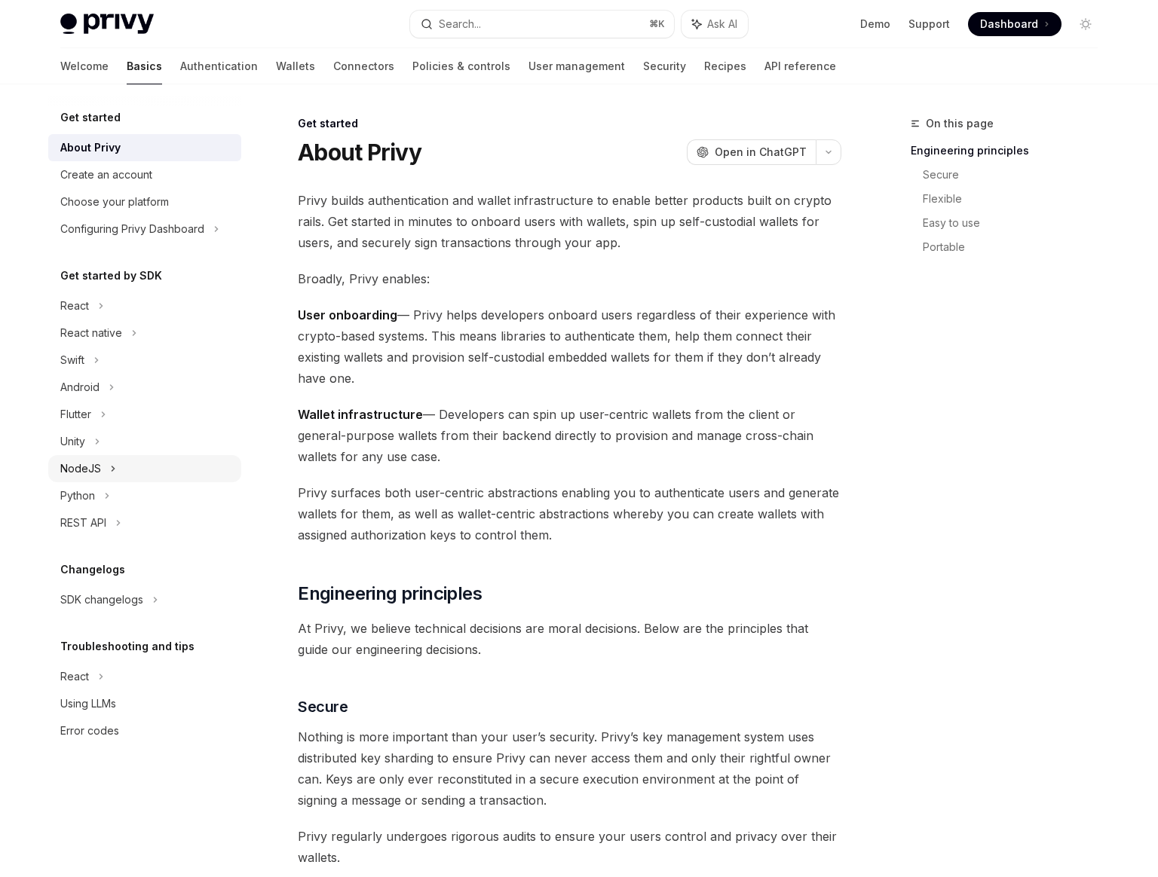
click at [117, 479] on div "NodeJS" at bounding box center [144, 468] width 193 height 27
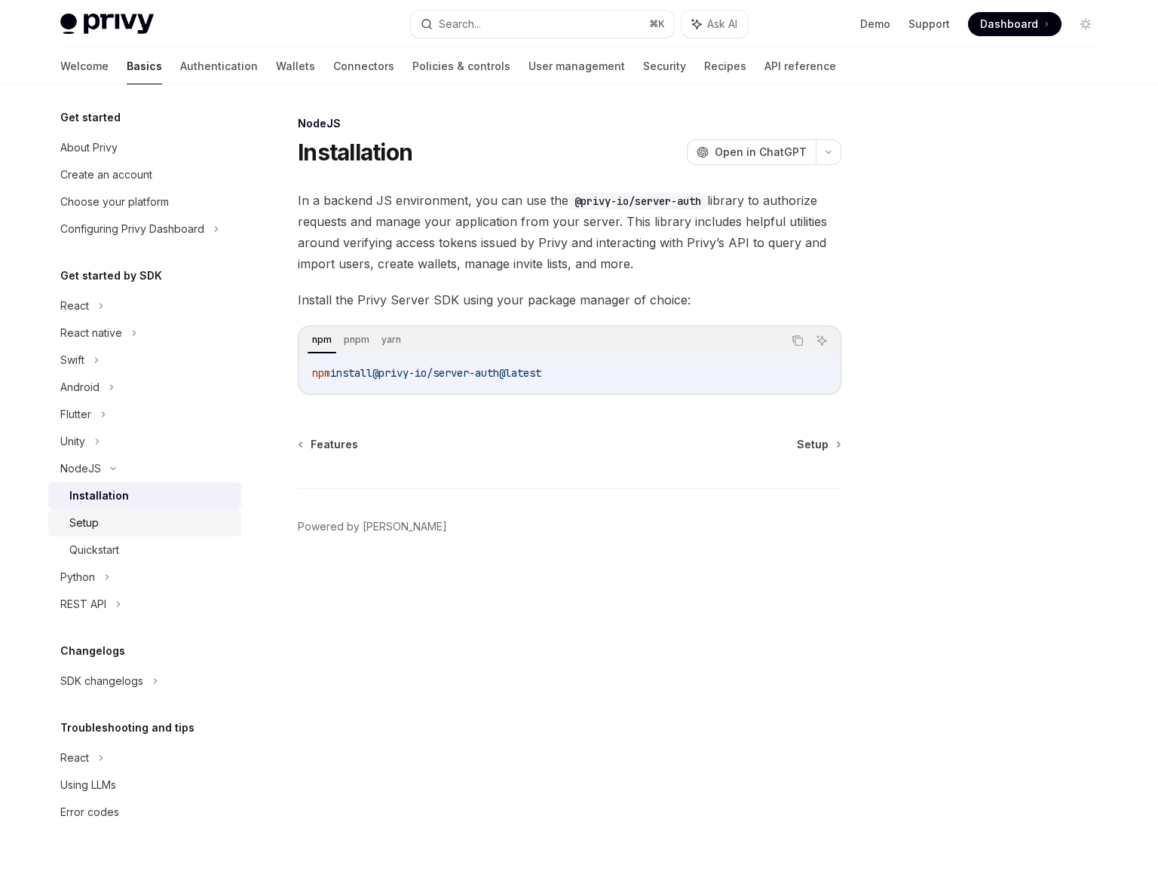
click at [126, 526] on div "Setup" at bounding box center [150, 523] width 163 height 18
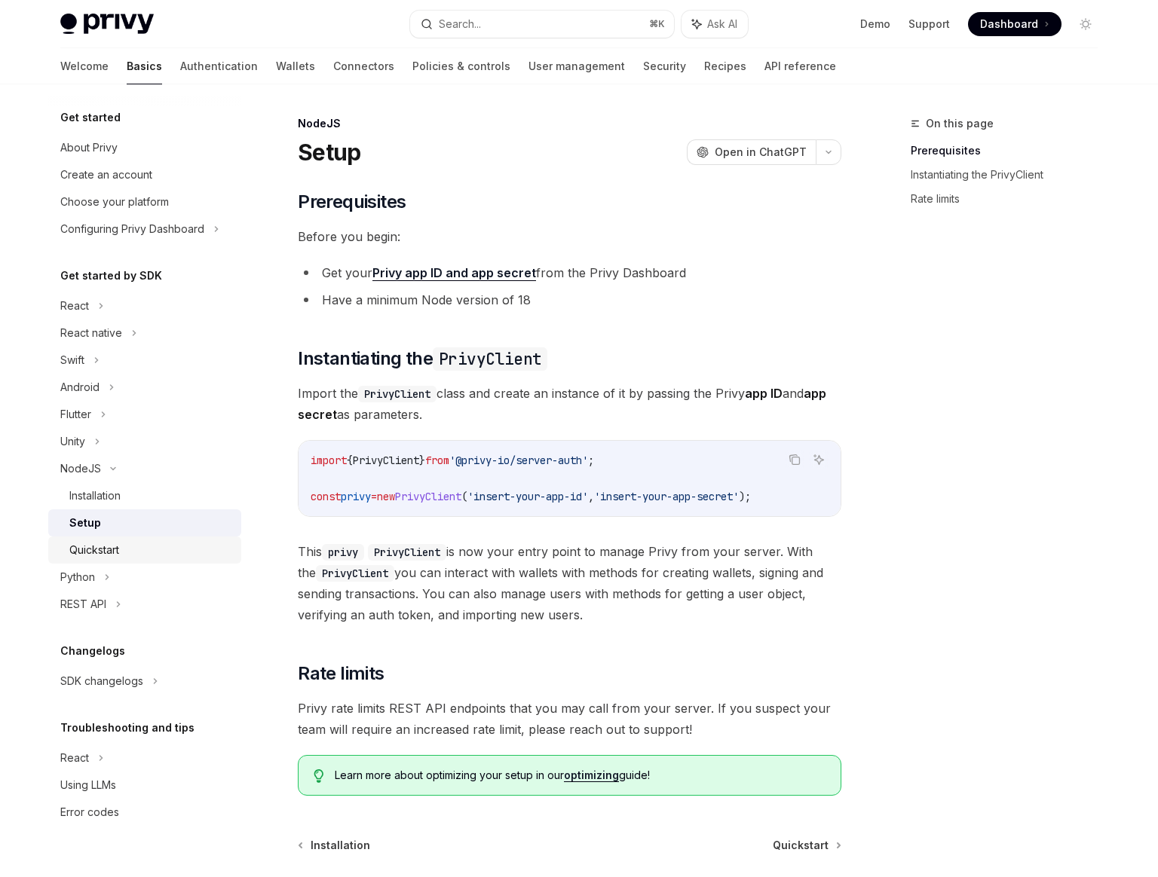
click at [89, 556] on div "Quickstart" at bounding box center [94, 550] width 50 height 18
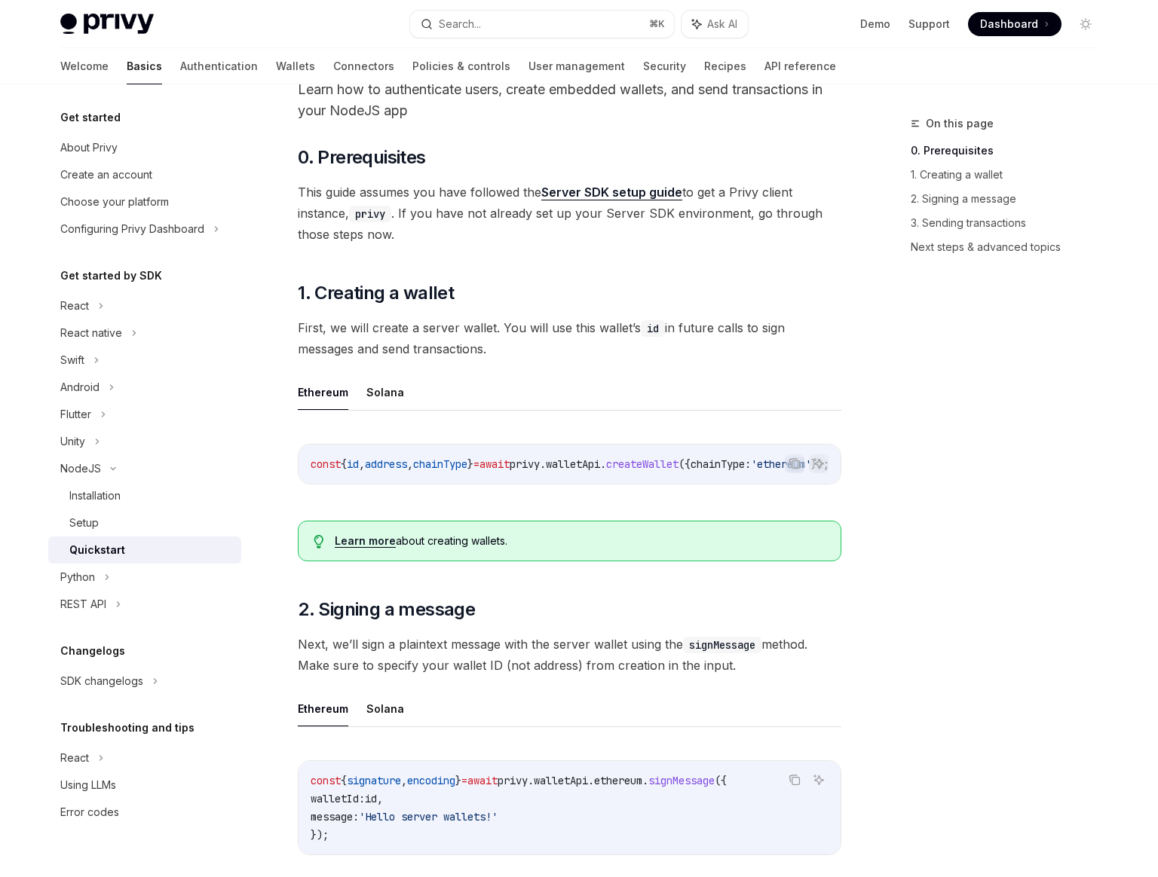
scroll to position [476, 0]
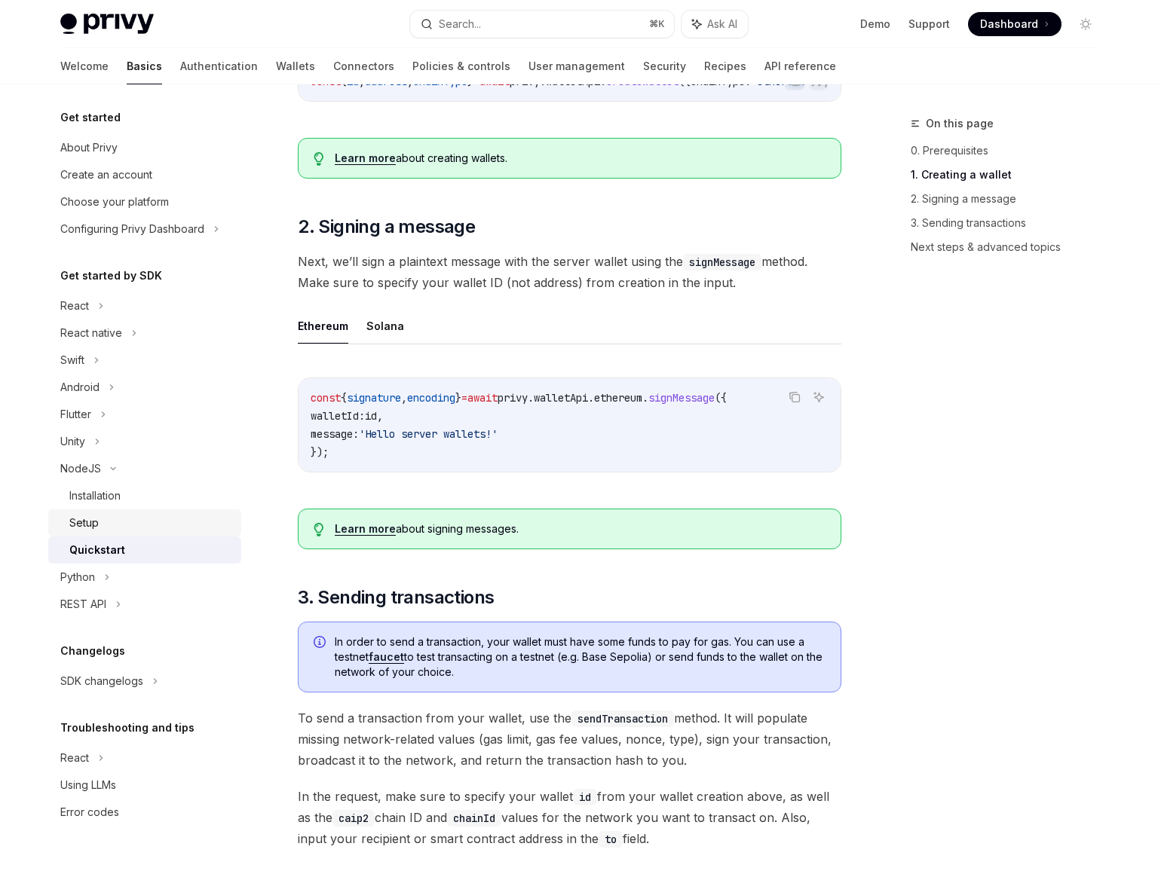
click at [104, 510] on link "Setup" at bounding box center [144, 523] width 193 height 27
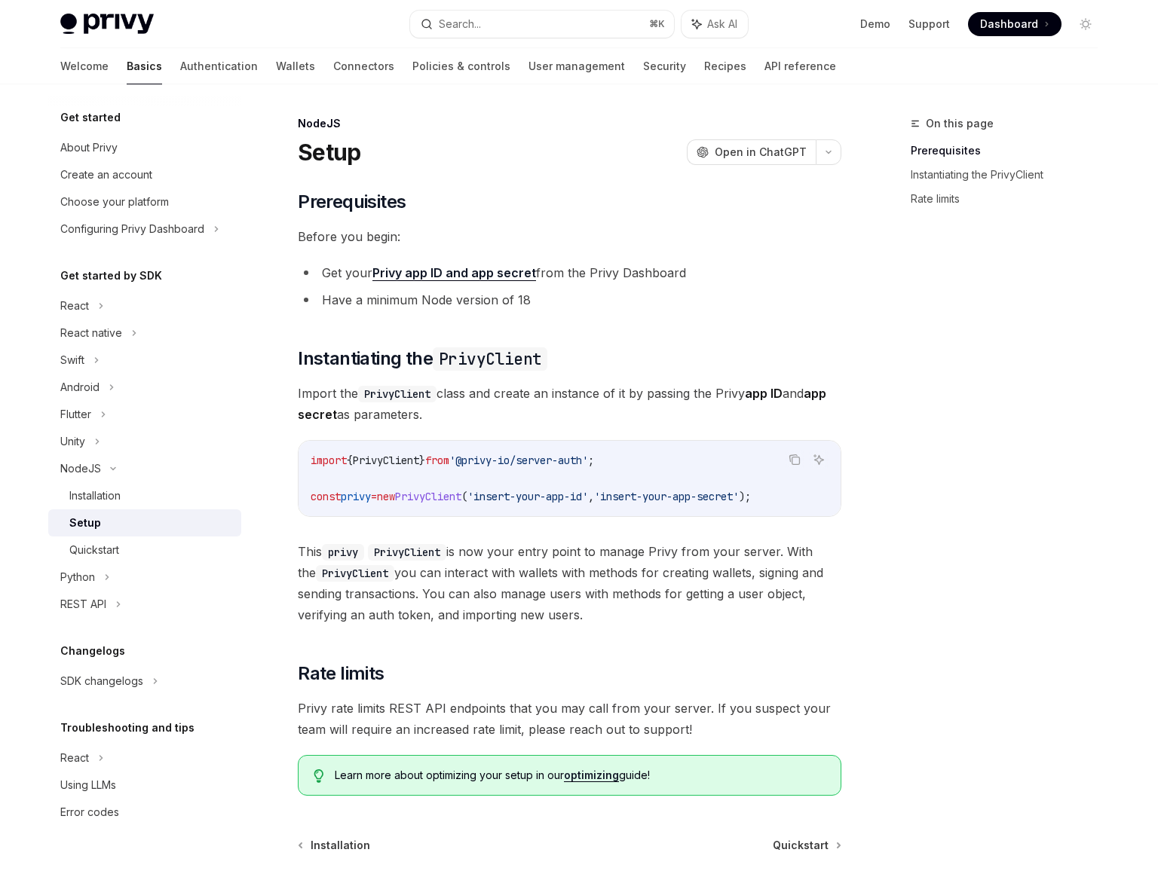
scroll to position [142, 0]
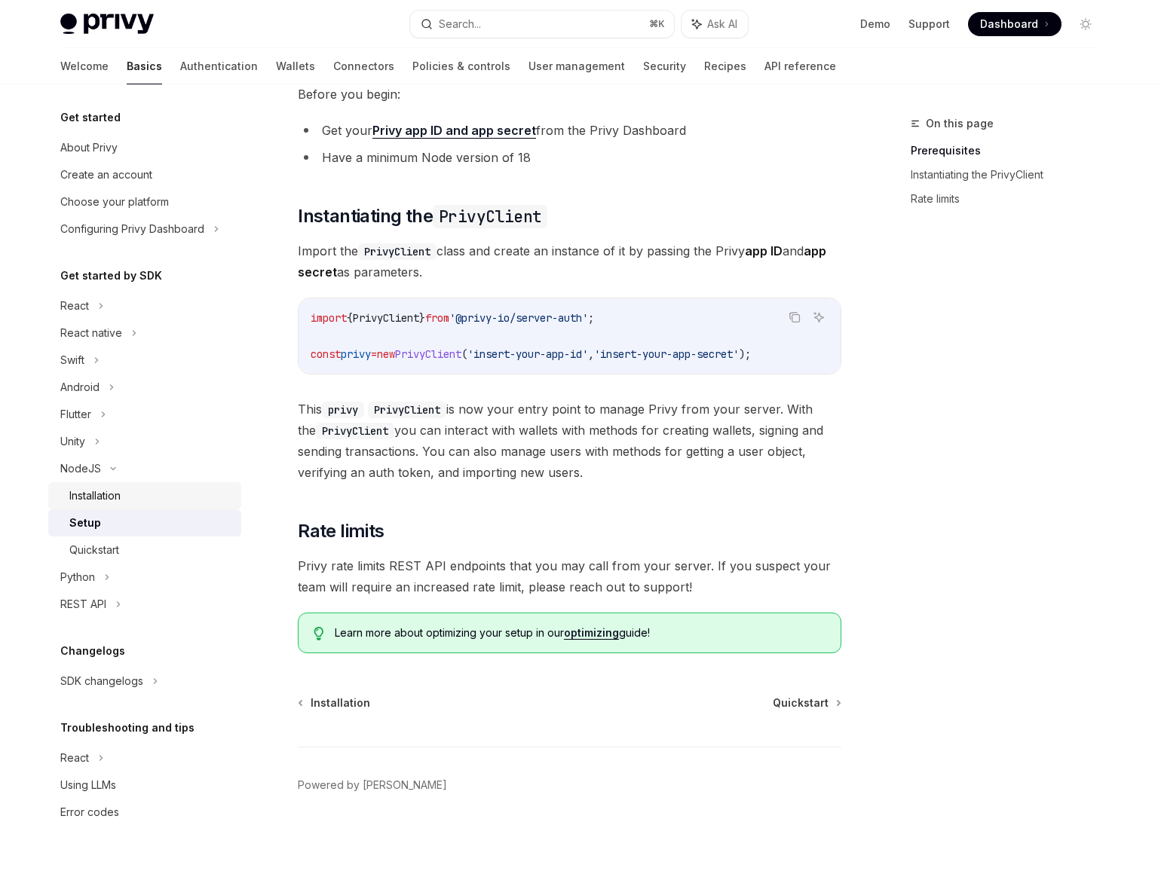
click at [96, 496] on div "Installation" at bounding box center [94, 496] width 51 height 18
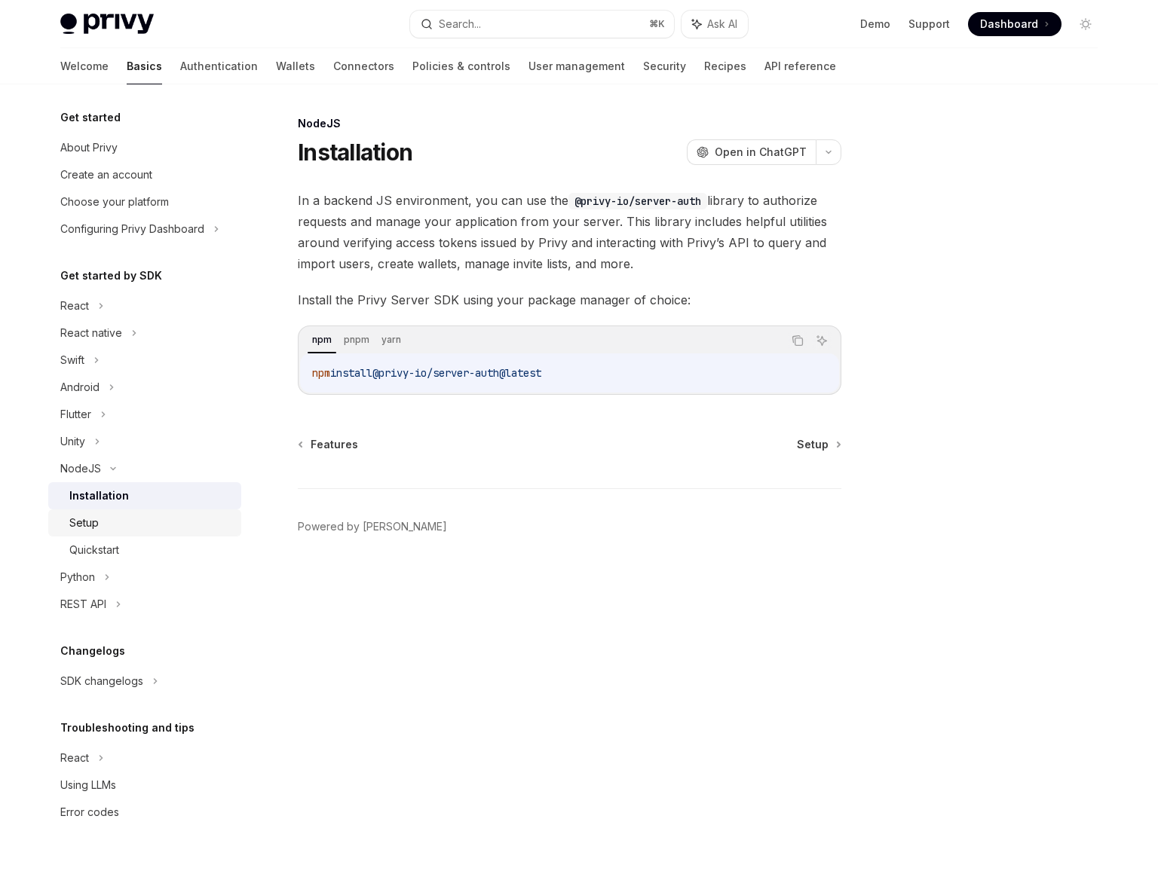
click at [112, 534] on link "Setup" at bounding box center [144, 523] width 193 height 27
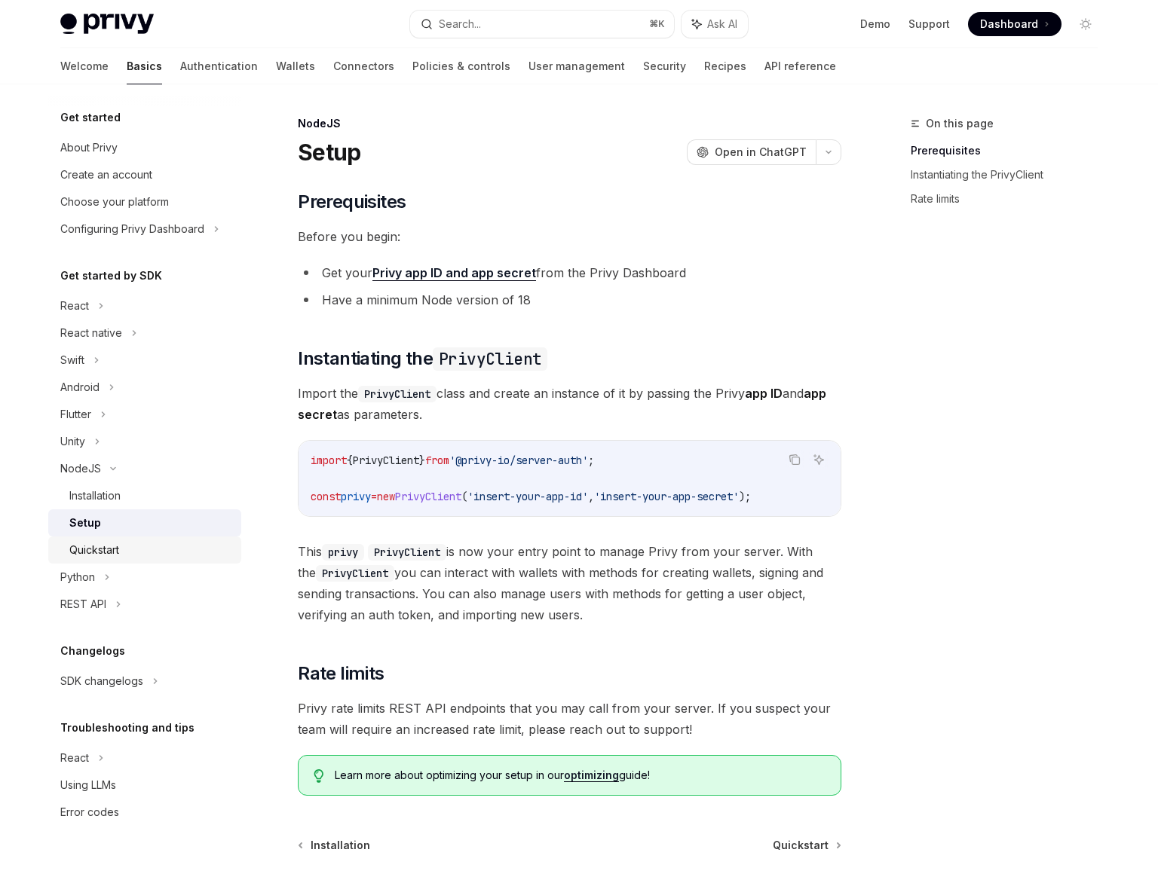
click at [112, 547] on div "Quickstart" at bounding box center [94, 550] width 50 height 18
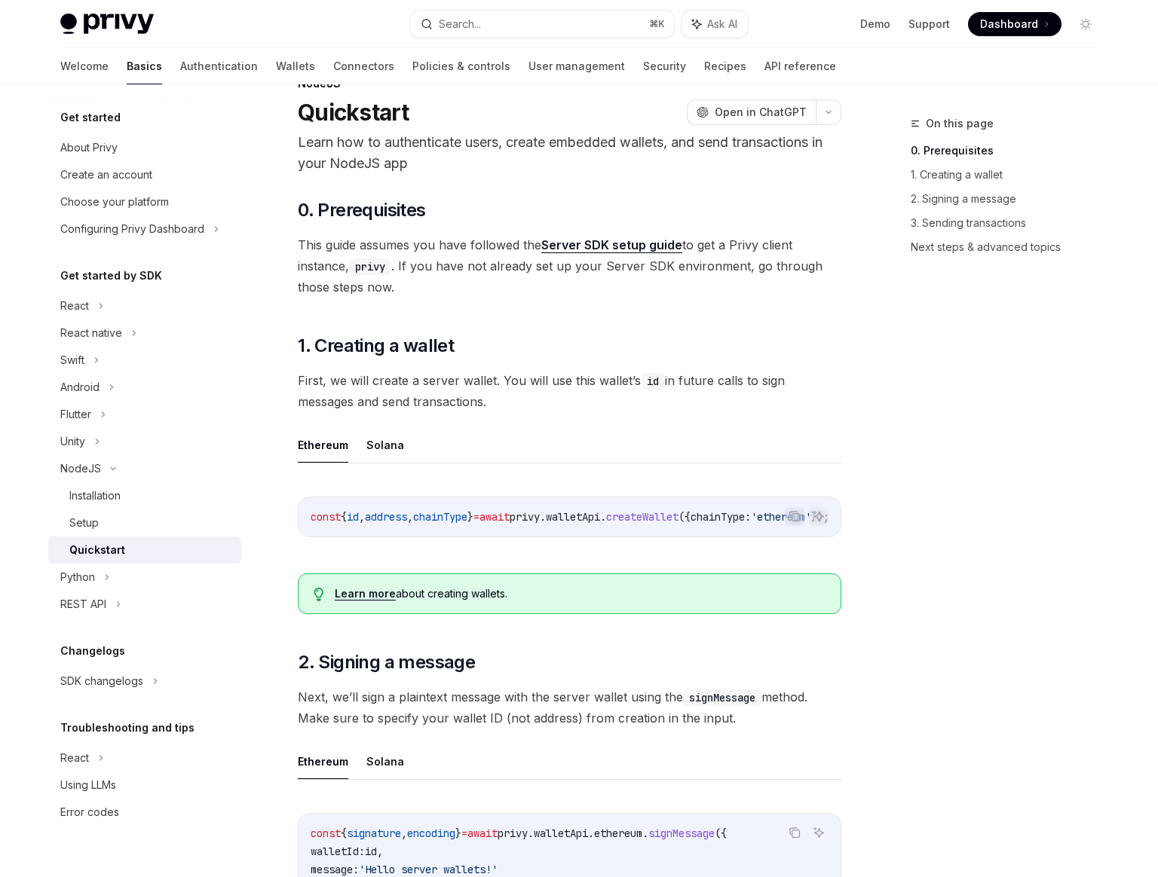
scroll to position [41, 0]
click at [389, 452] on button "Solana" at bounding box center [385, 444] width 38 height 35
click at [312, 446] on button "Ethereum" at bounding box center [323, 444] width 51 height 35
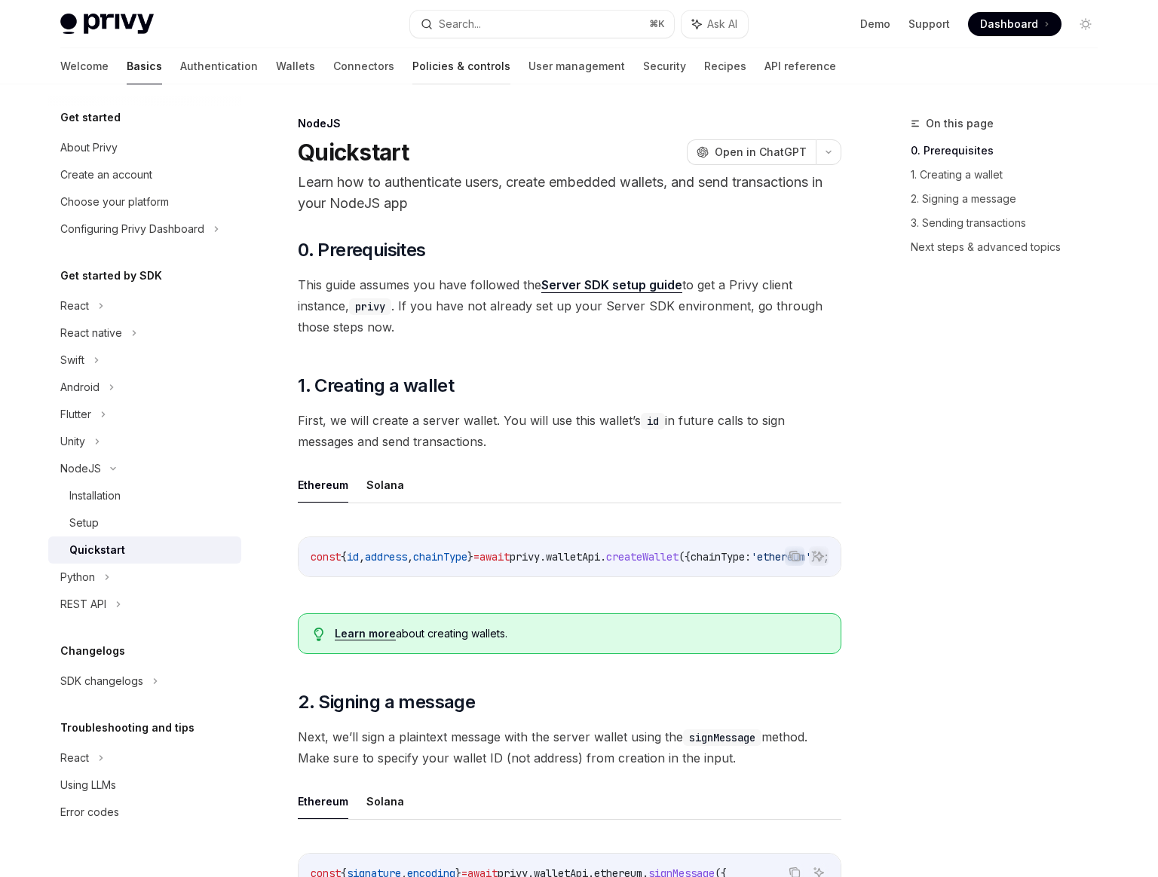
click at [412, 68] on link "Policies & controls" at bounding box center [461, 66] width 98 height 36
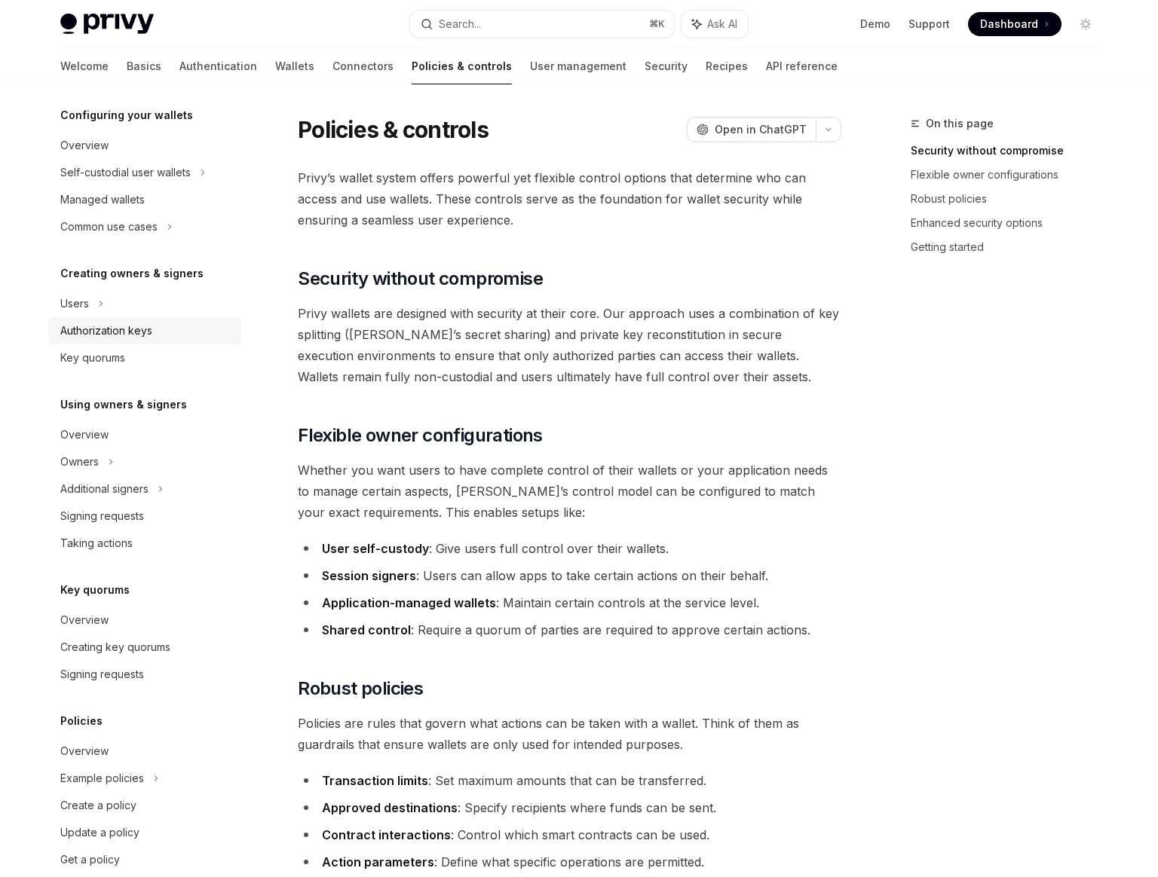
scroll to position [165, 0]
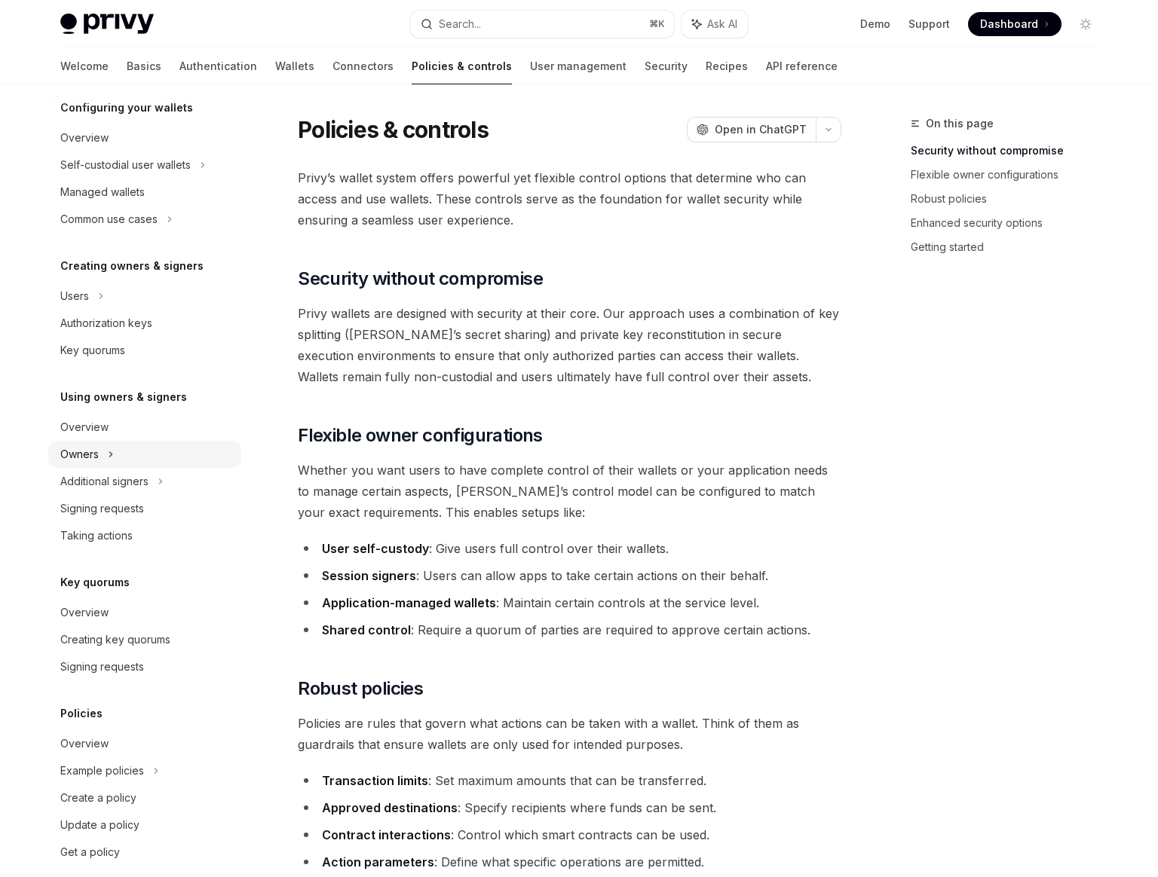
click at [115, 179] on div "Owners" at bounding box center [144, 165] width 193 height 27
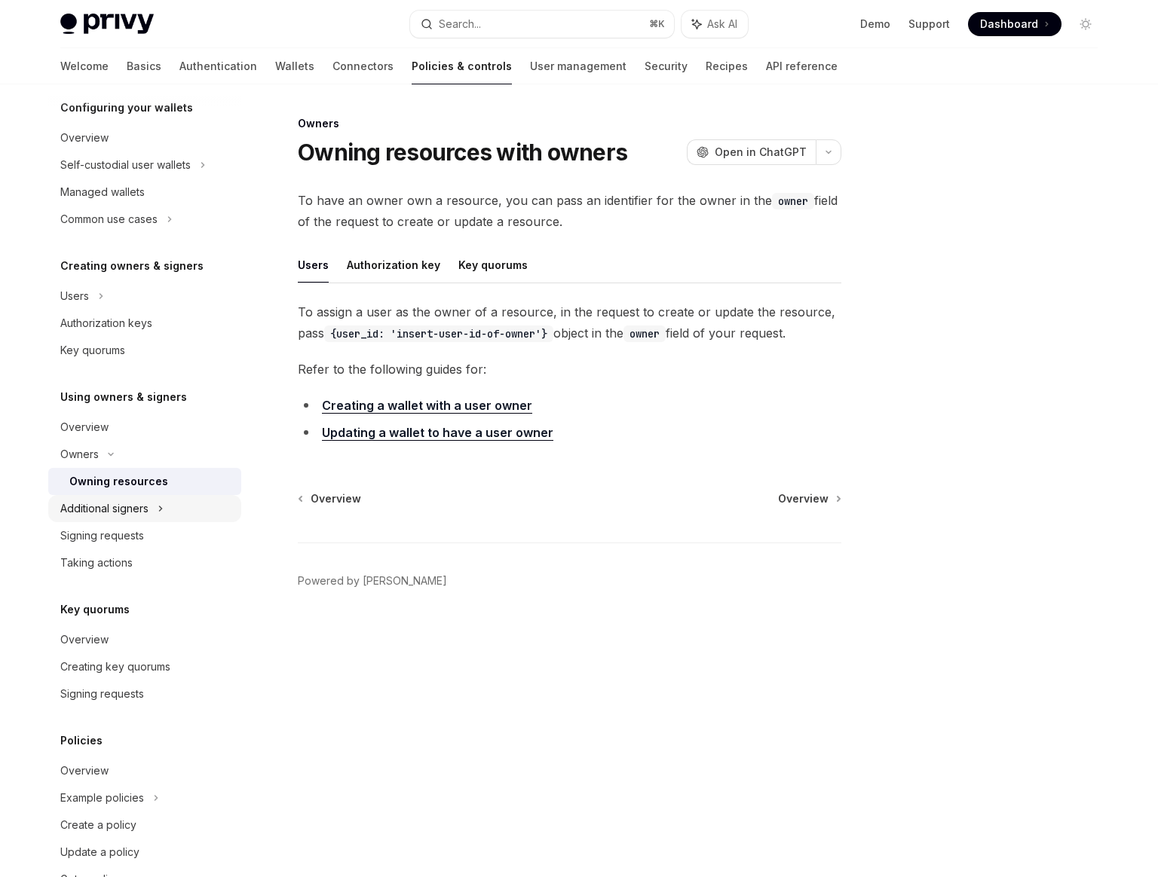
click at [111, 509] on div "Additional signers" at bounding box center [104, 509] width 88 height 18
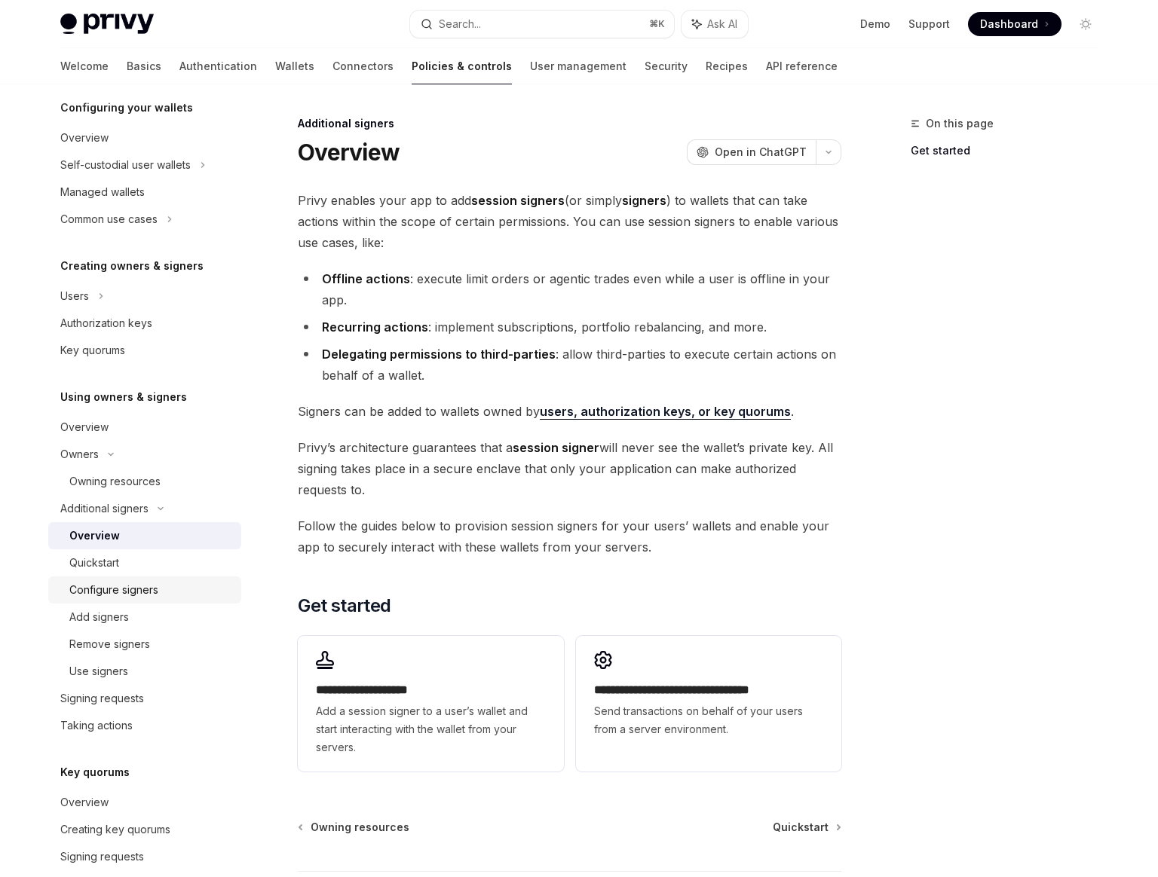
click at [103, 598] on div "Configure signers" at bounding box center [113, 590] width 89 height 18
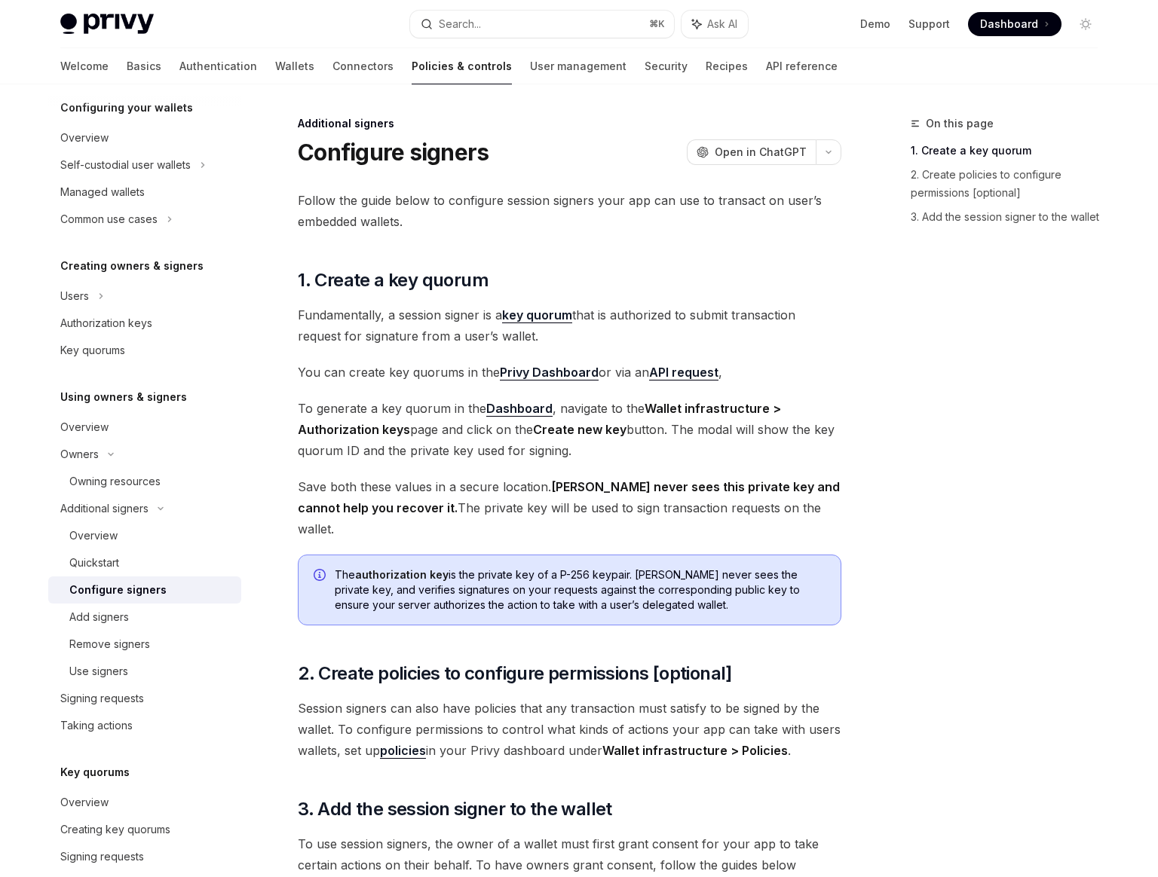
scroll to position [222, 0]
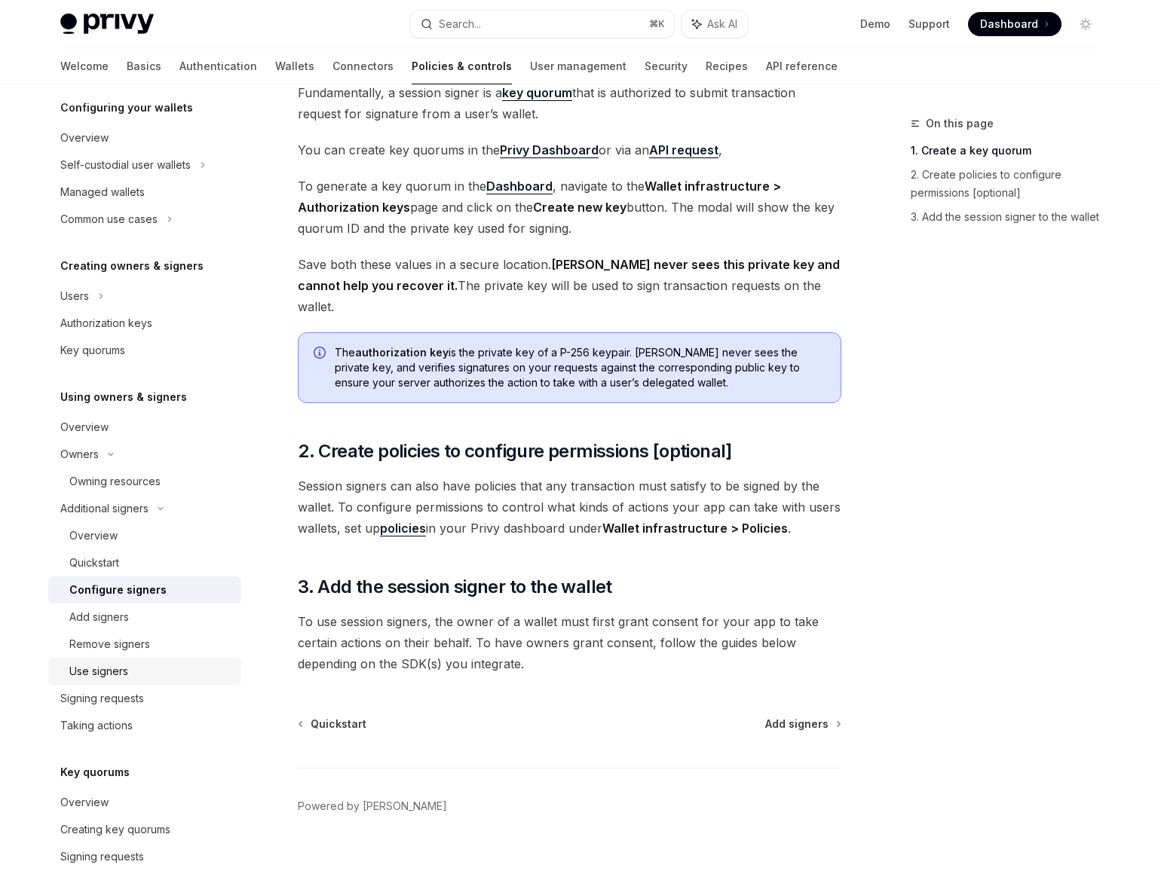
click at [112, 675] on div "Use signers" at bounding box center [98, 672] width 59 height 18
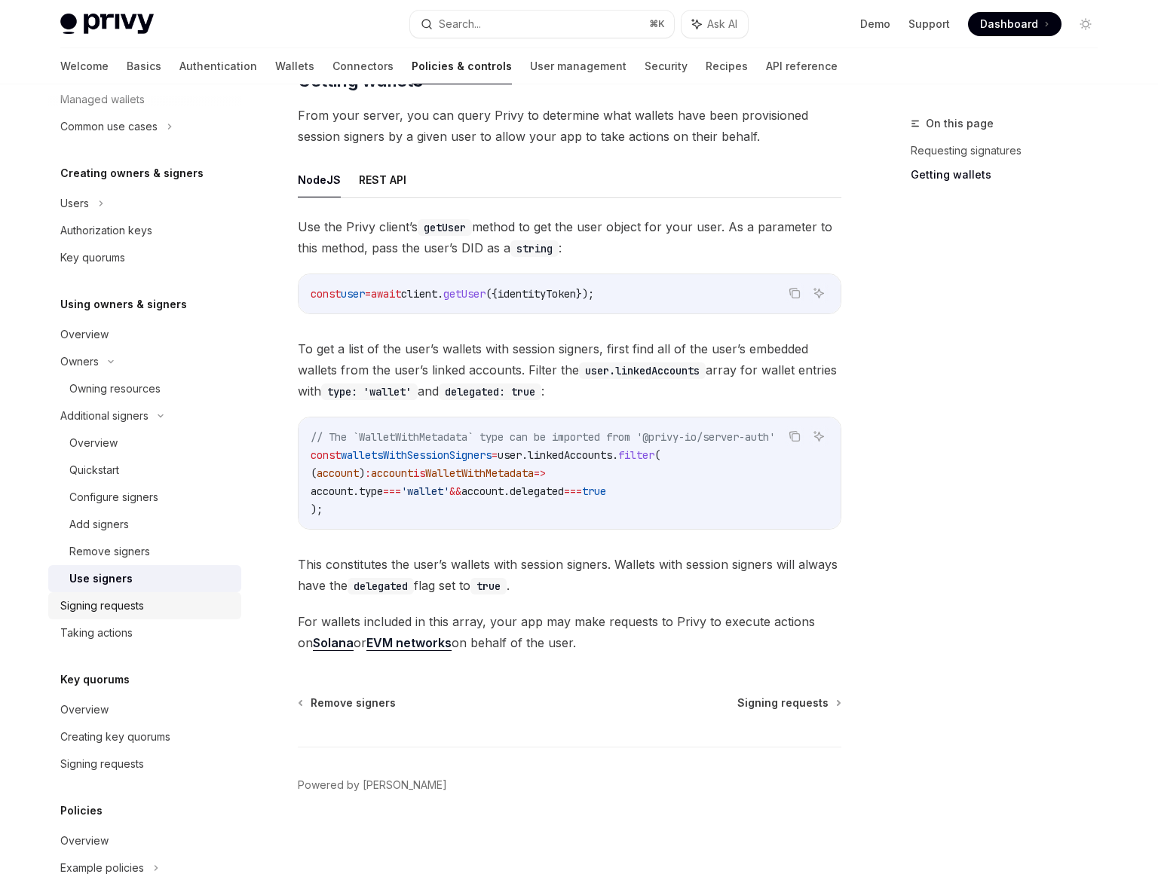
scroll to position [15, 0]
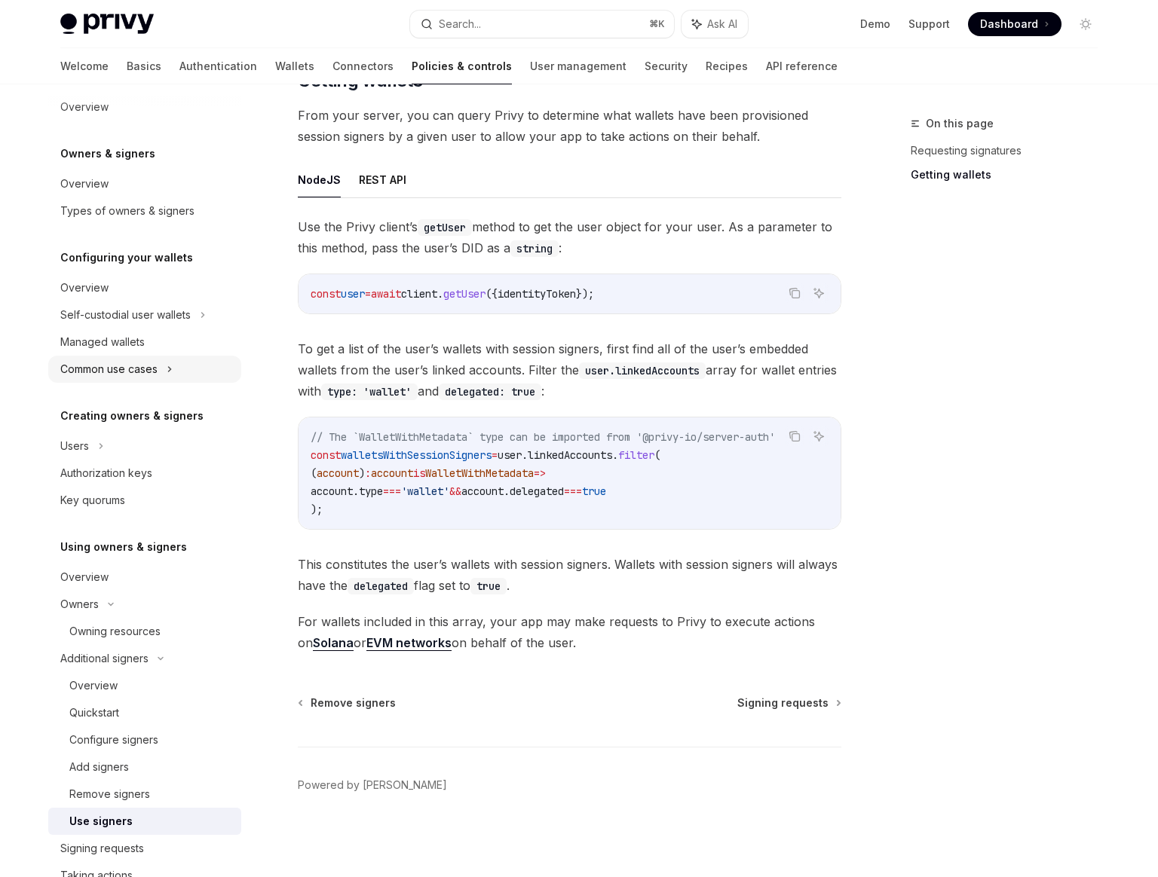
click at [133, 357] on div "Common use cases" at bounding box center [144, 369] width 193 height 27
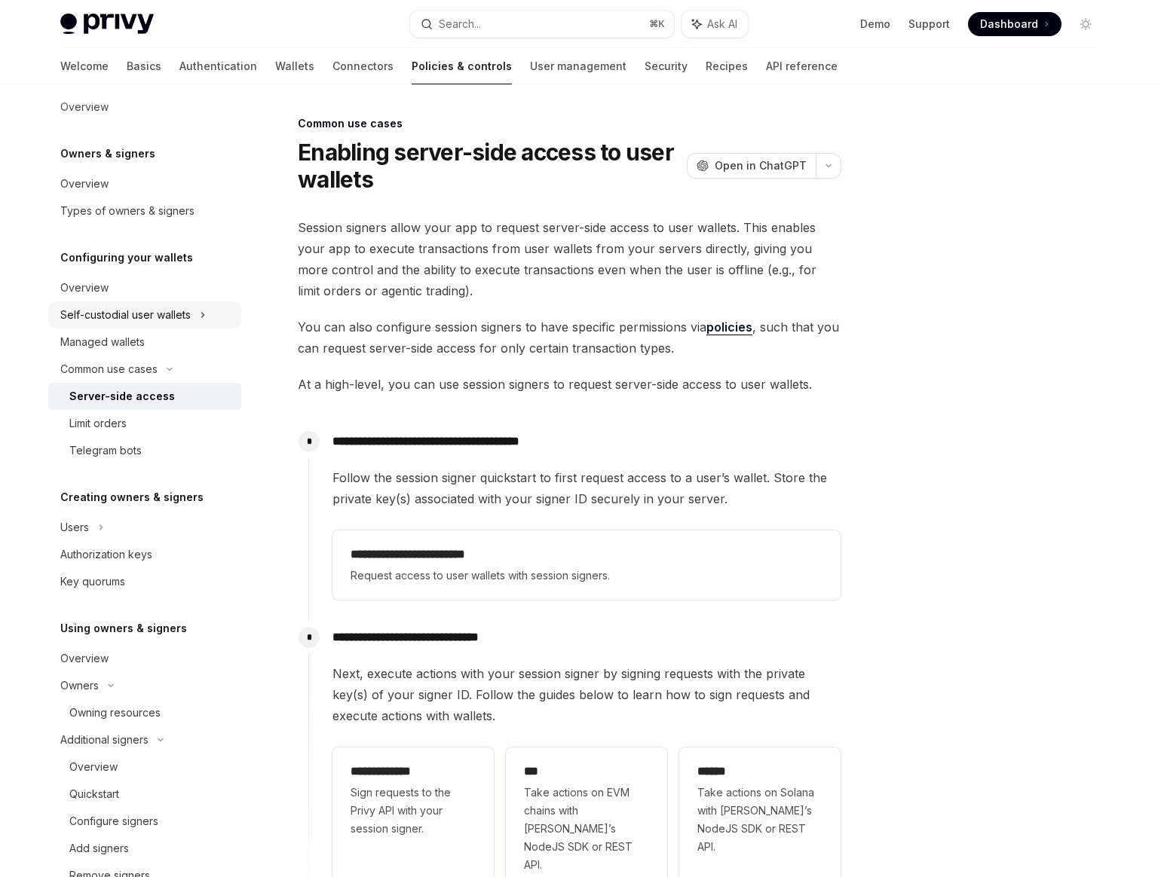
click at [128, 309] on div "Self-custodial user wallets" at bounding box center [125, 315] width 130 height 18
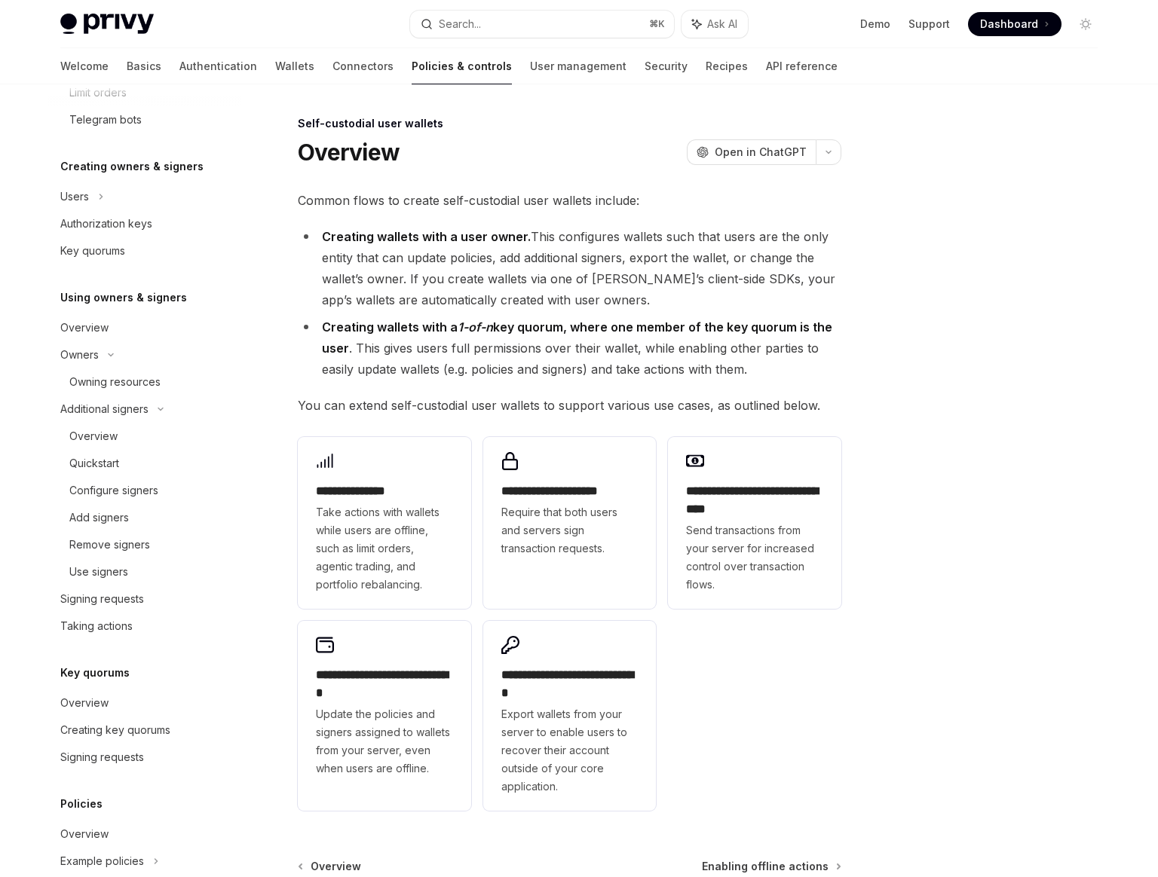
scroll to position [585, 0]
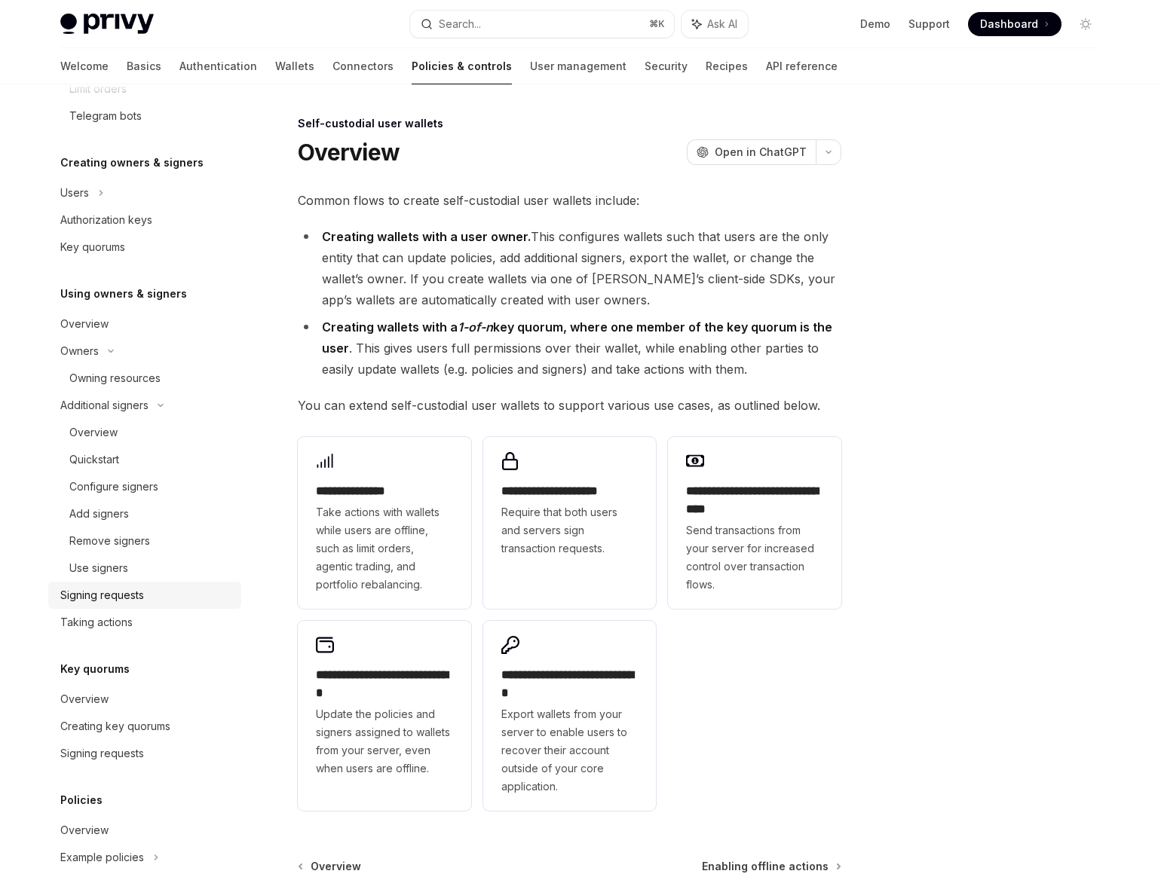
click at [88, 605] on link "Signing requests" at bounding box center [144, 595] width 193 height 27
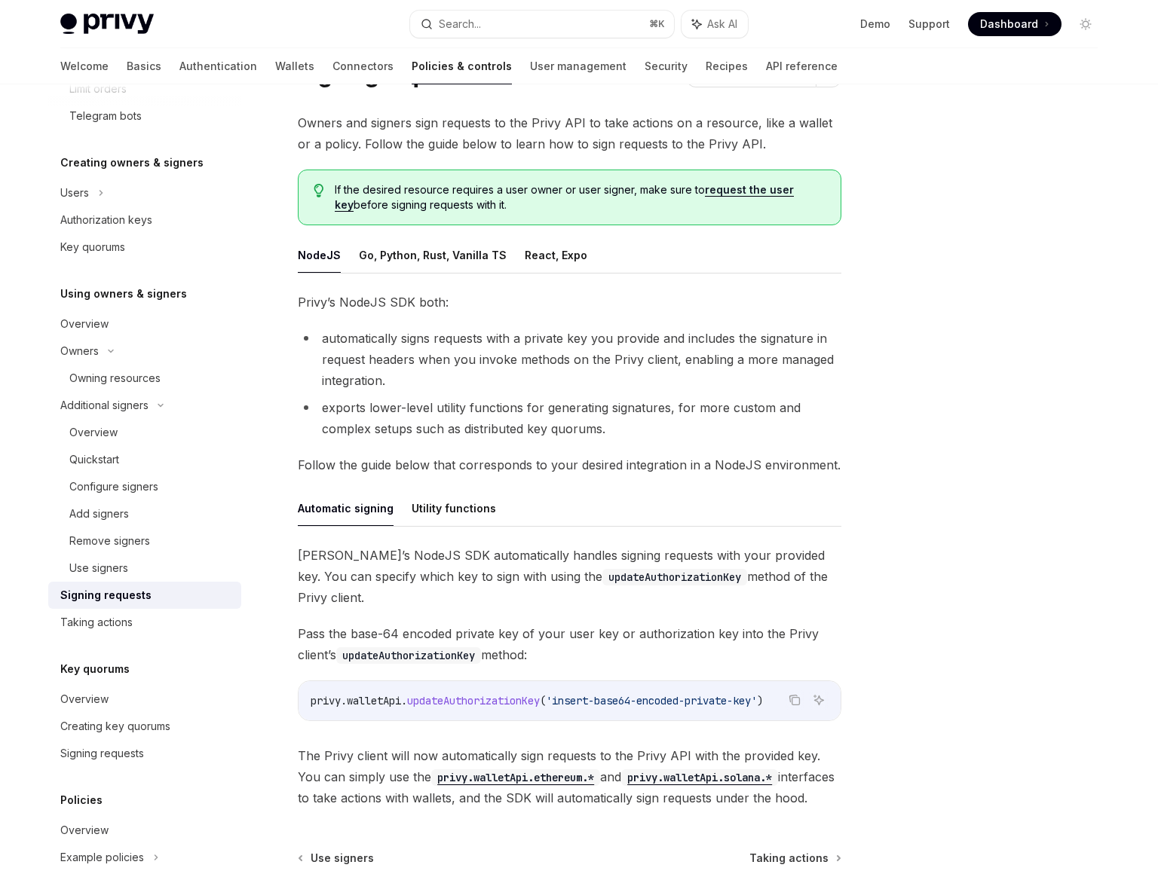
scroll to position [212, 0]
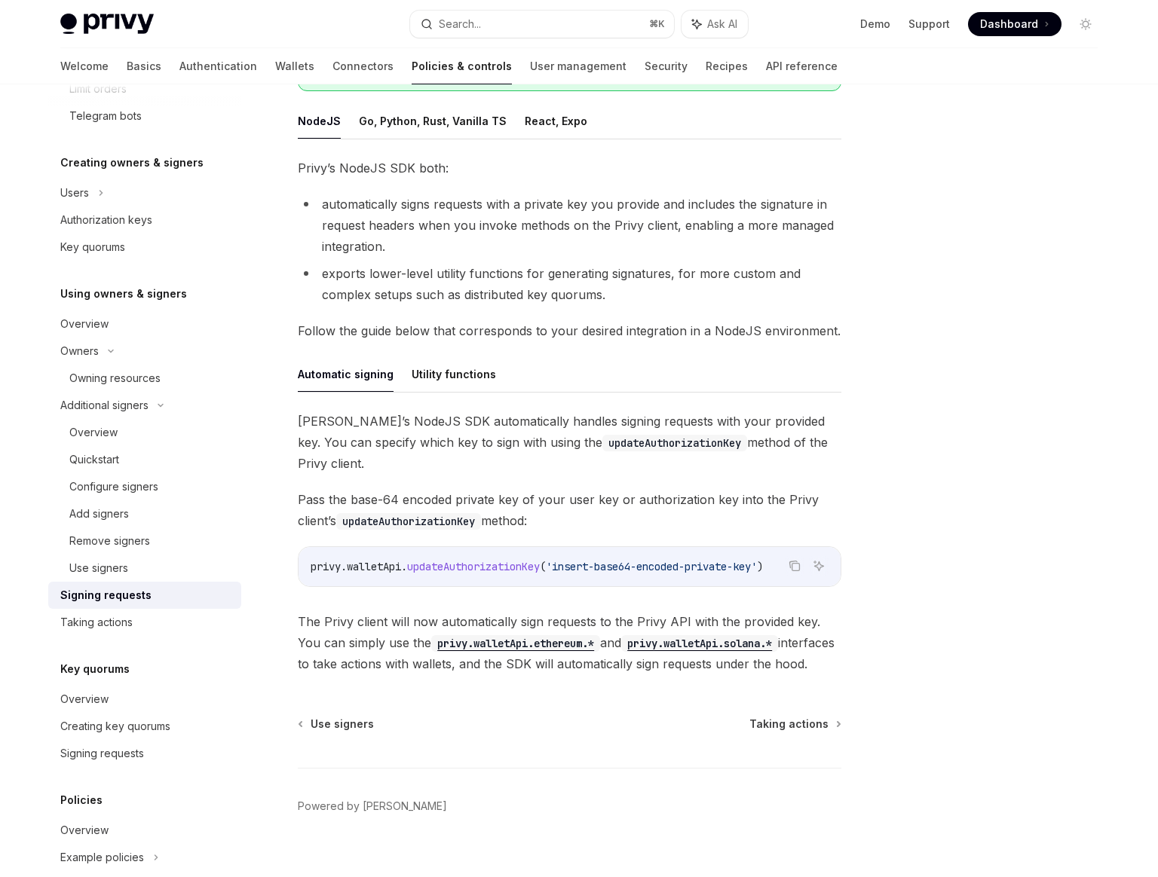
click at [426, 560] on span "updateAuthorizationKey" at bounding box center [473, 567] width 133 height 14
click at [415, 363] on button "Utility functions" at bounding box center [454, 374] width 84 height 35
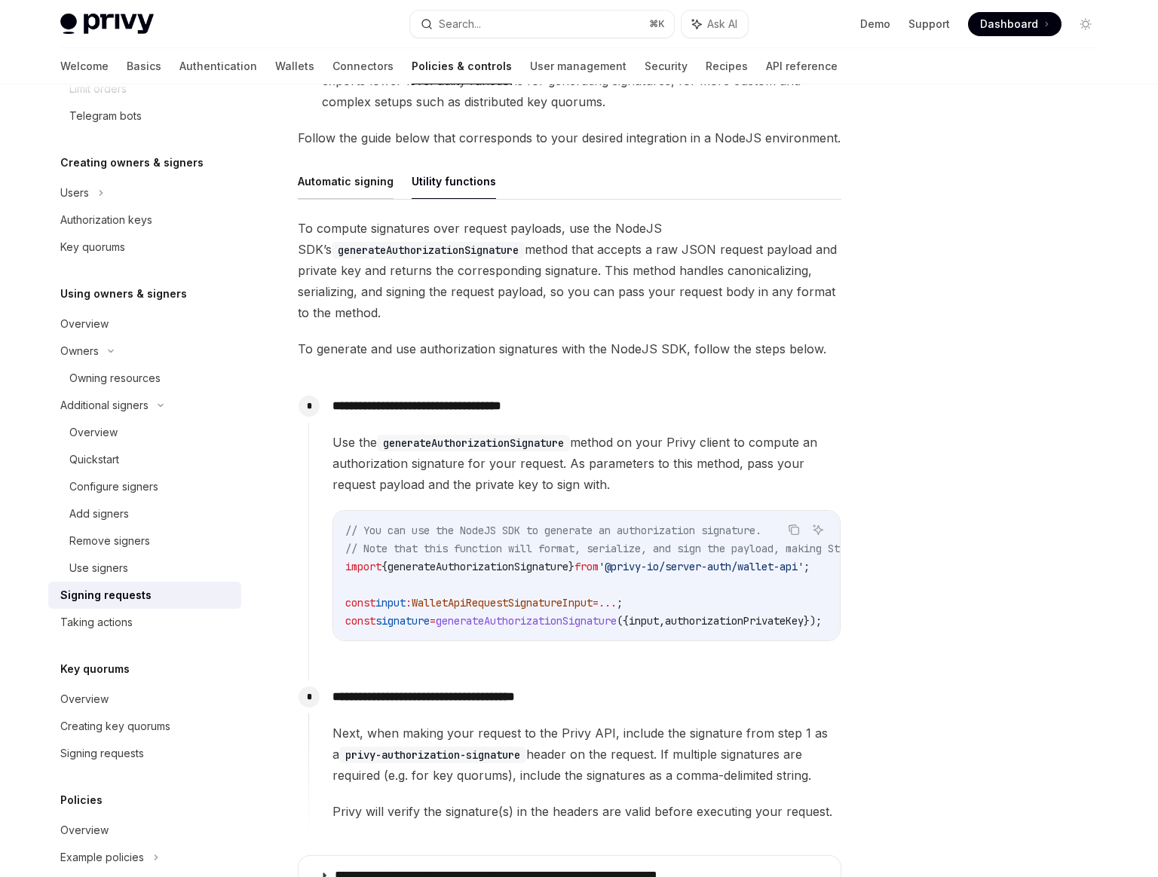
click at [322, 191] on button "Automatic signing" at bounding box center [346, 181] width 96 height 35
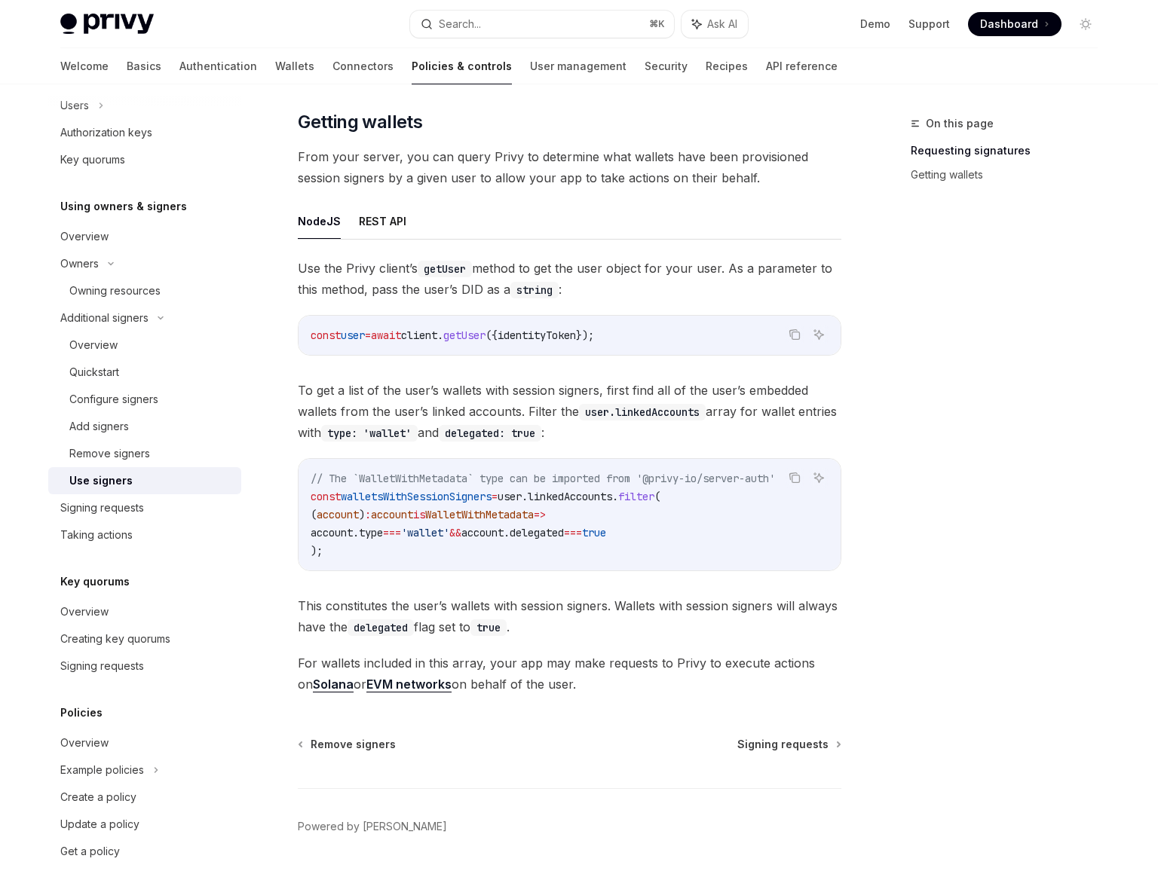
scroll to position [513, 0]
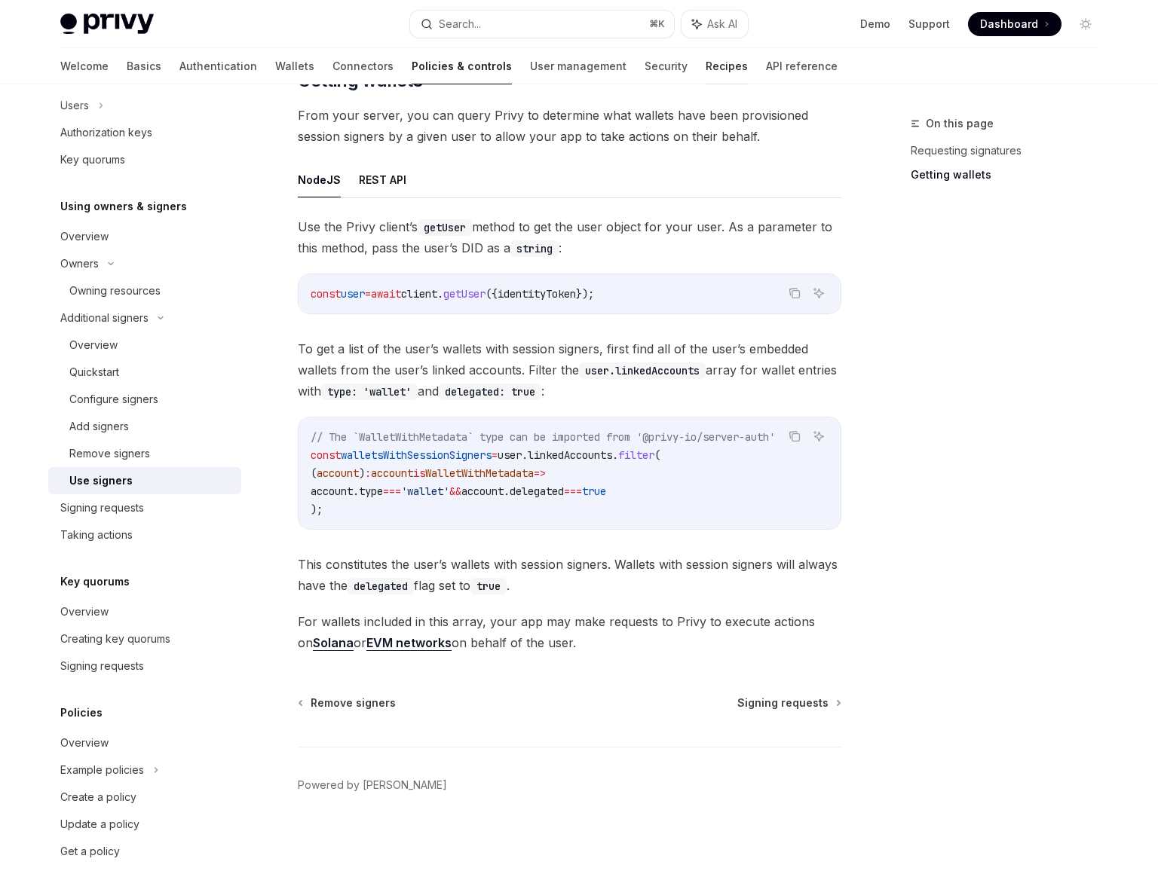
click at [706, 76] on link "Recipes" at bounding box center [727, 66] width 42 height 36
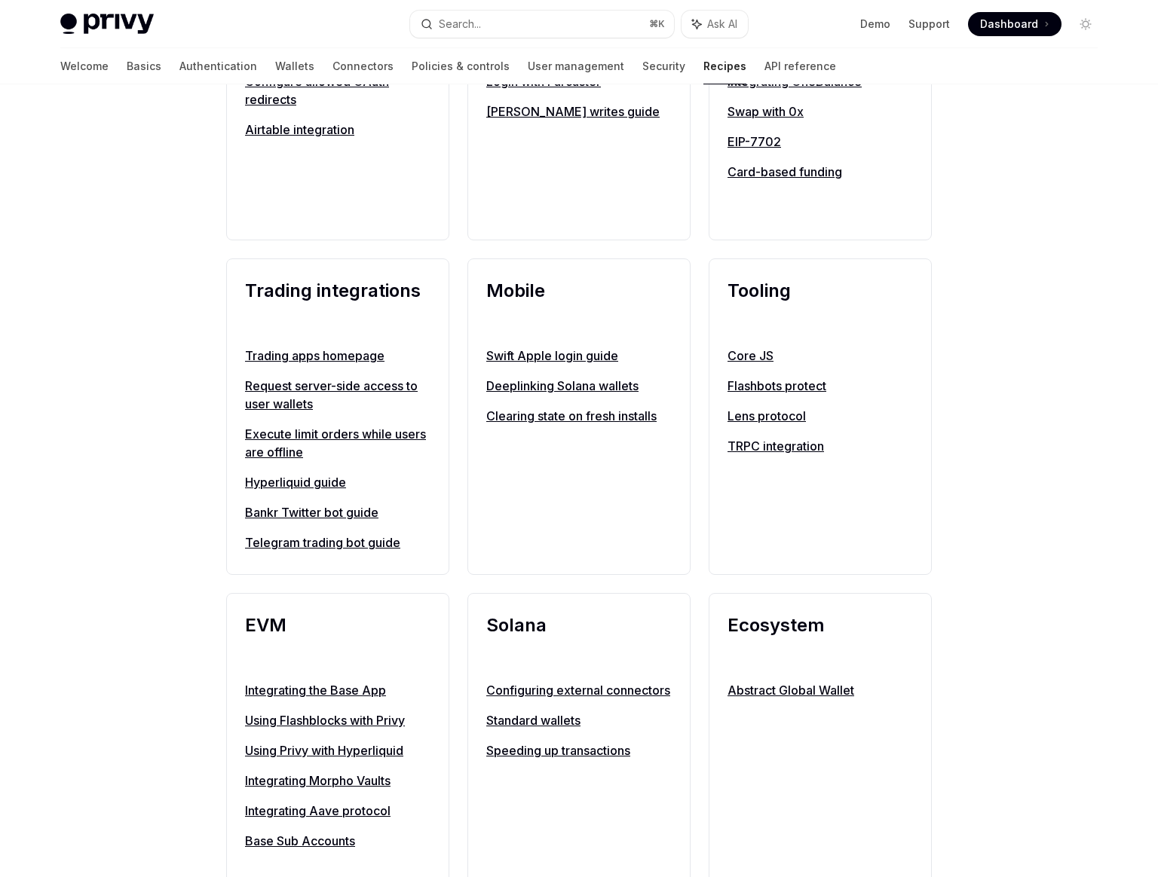
scroll to position [1193, 0]
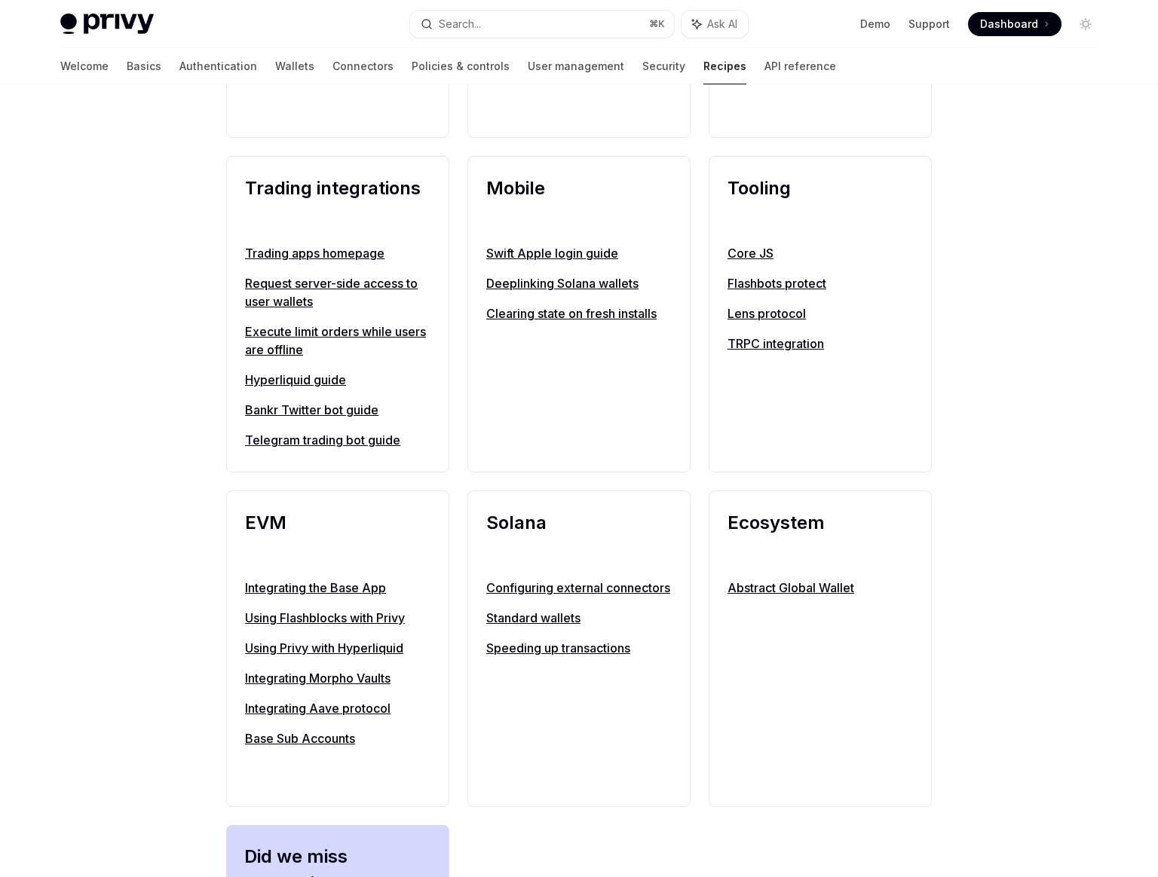
click at [274, 378] on link "Hyperliquid guide" at bounding box center [337, 380] width 185 height 18
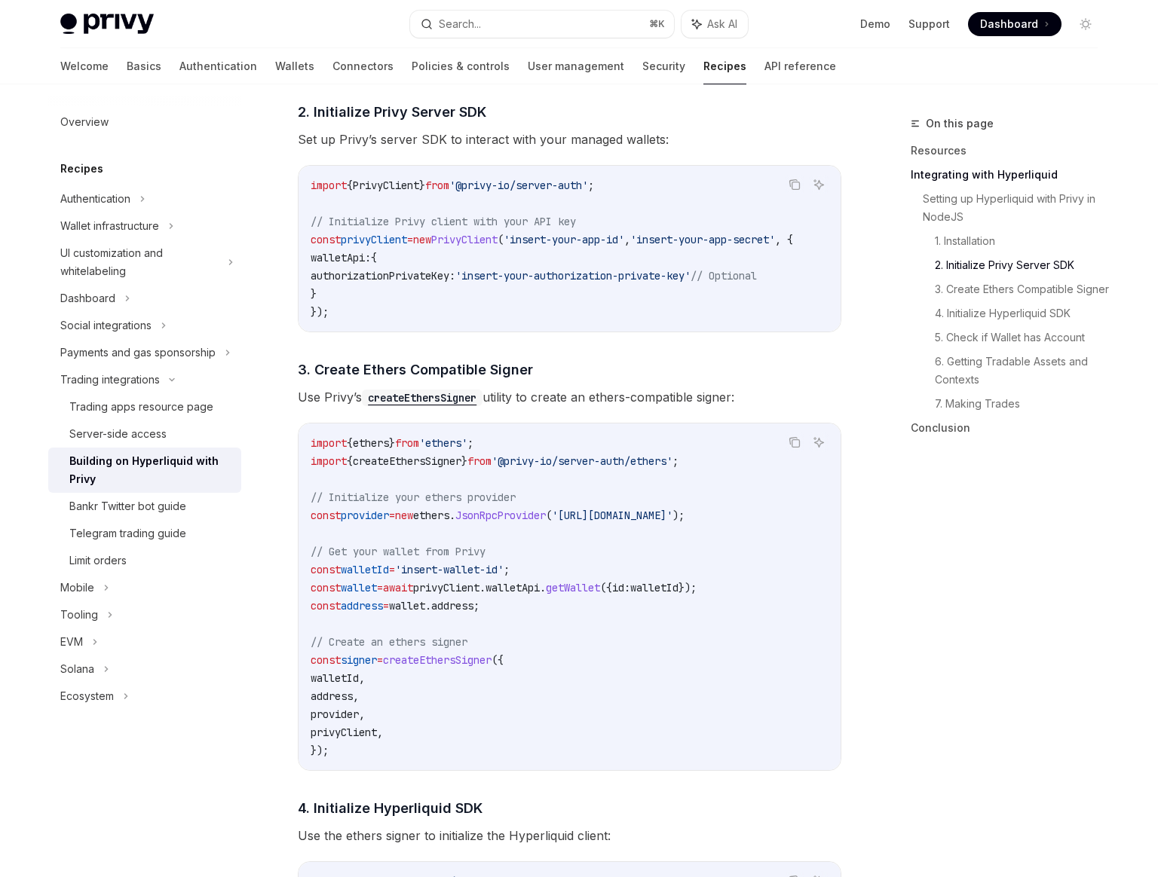
drag, startPoint x: 559, startPoint y: 626, endPoint x: 312, endPoint y: 623, distance: 246.5
click at [312, 623] on code "import { ethers } from 'ethers' ; import { createEthersSigner } from '@privy-io…" at bounding box center [570, 597] width 518 height 326
drag, startPoint x: 312, startPoint y: 630, endPoint x: 375, endPoint y: 632, distance: 62.6
click at [375, 632] on code "import { ethers } from 'ethers' ; import { createEthersSigner } from '@privy-io…" at bounding box center [570, 597] width 518 height 326
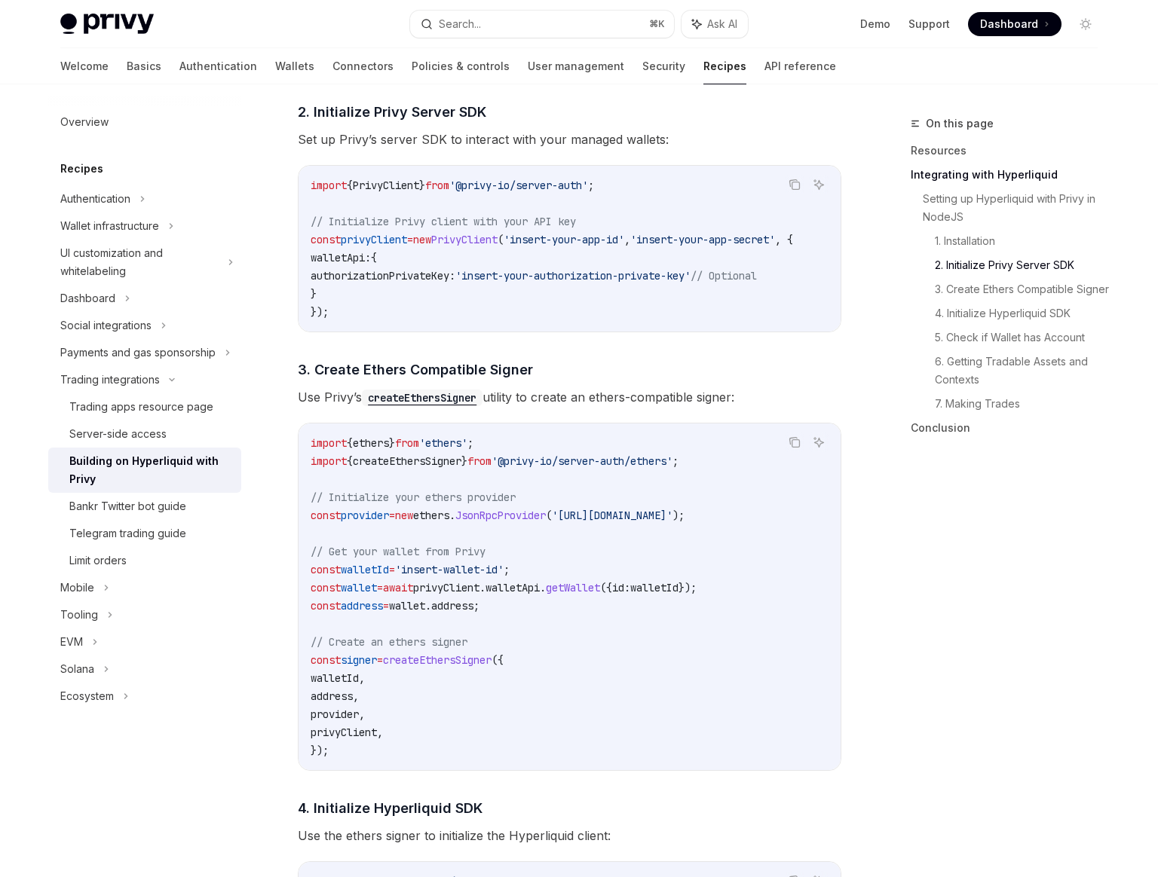
click at [375, 637] on code "import { ethers } from 'ethers' ; import { createEthersSigner } from '@privy-io…" at bounding box center [570, 597] width 518 height 326
drag, startPoint x: 390, startPoint y: 644, endPoint x: 321, endPoint y: 626, distance: 71.7
click at [321, 626] on code "import { ethers } from 'ethers' ; import { createEthersSigner } from '@privy-io…" at bounding box center [570, 597] width 518 height 326
drag, startPoint x: 321, startPoint y: 626, endPoint x: 370, endPoint y: 646, distance: 53.1
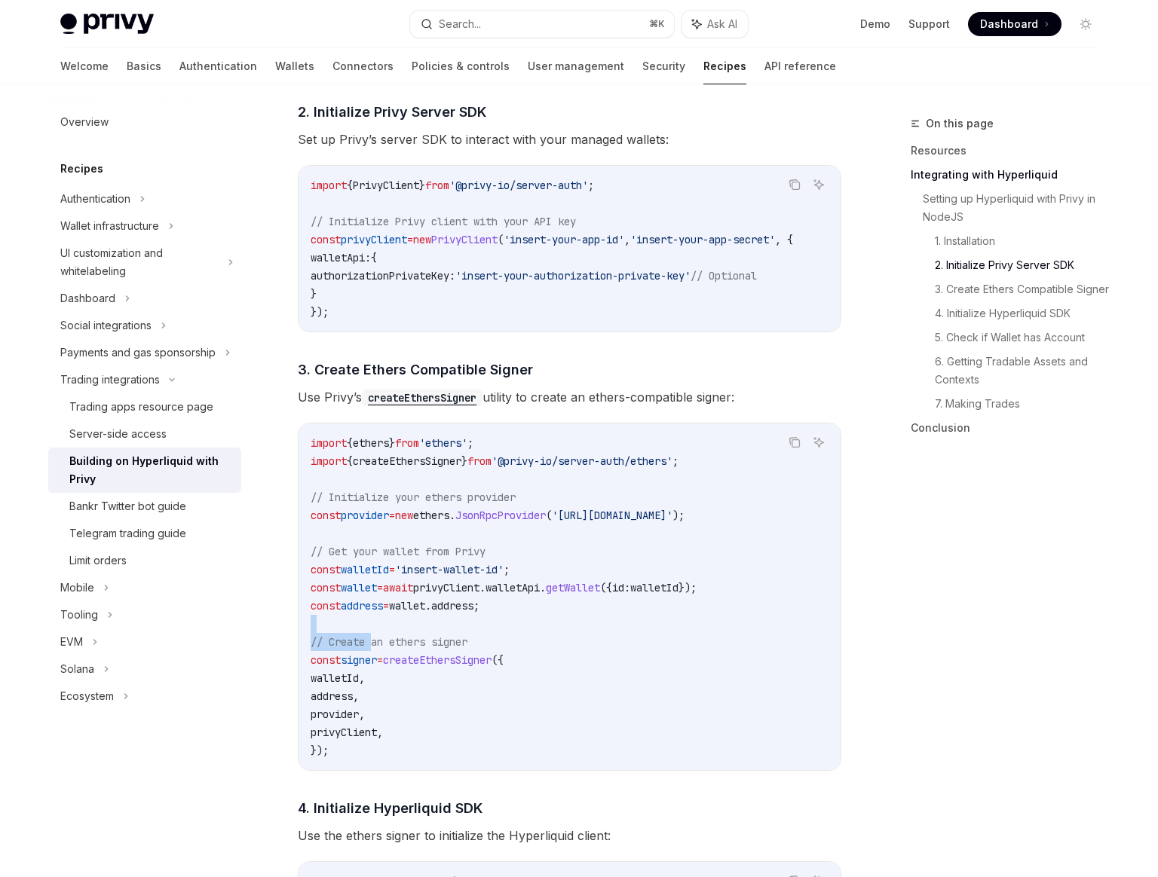
click at [370, 646] on code "import { ethers } from 'ethers' ; import { createEthersSigner } from '@privy-io…" at bounding box center [570, 597] width 518 height 326
click at [370, 646] on span "// Create an ethers signer" at bounding box center [389, 642] width 157 height 14
drag, startPoint x: 370, startPoint y: 646, endPoint x: 314, endPoint y: 628, distance: 59.4
click at [314, 628] on code "import { ethers } from 'ethers' ; import { createEthersSigner } from '@privy-io…" at bounding box center [570, 597] width 518 height 326
click at [314, 629] on code "import { ethers } from 'ethers' ; import { createEthersSigner } from '@privy-io…" at bounding box center [570, 597] width 518 height 326
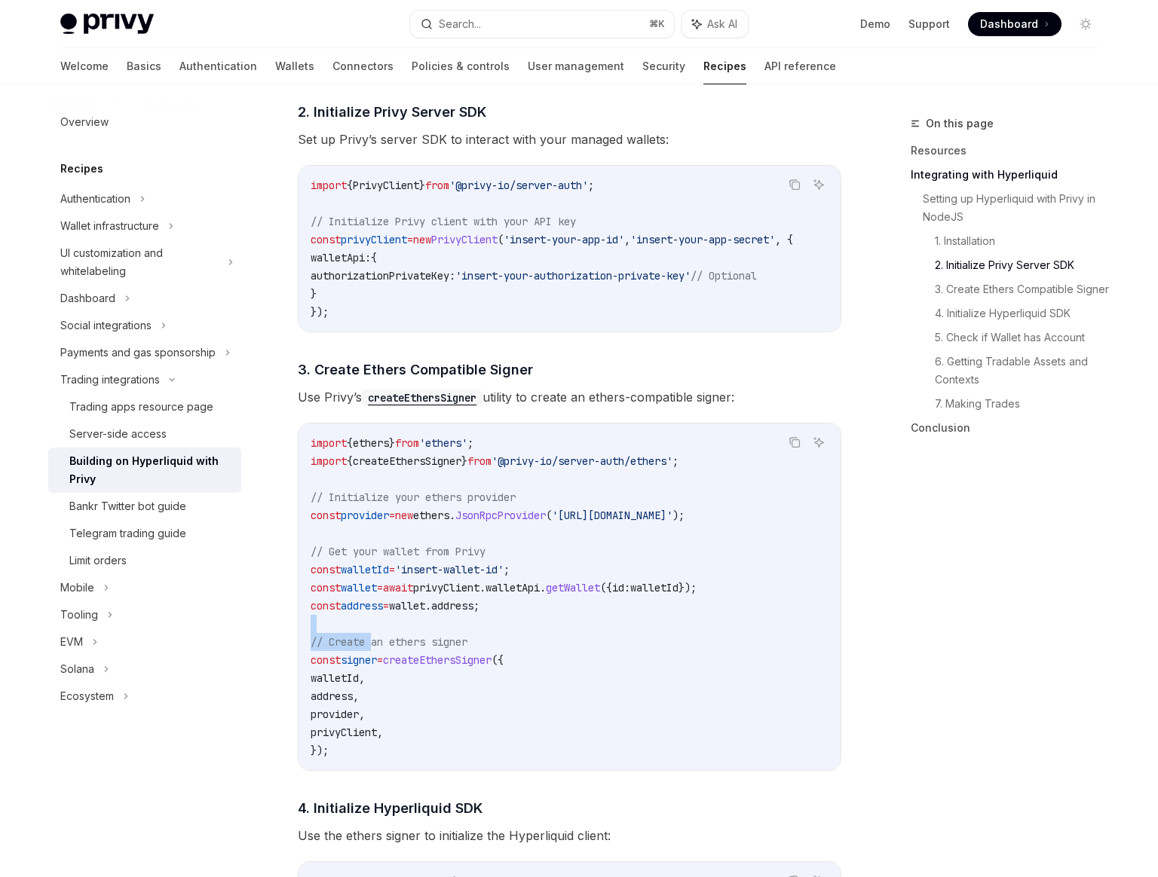
drag, startPoint x: 314, startPoint y: 629, endPoint x: 366, endPoint y: 651, distance: 57.1
click at [366, 651] on code "import { ethers } from 'ethers' ; import { createEthersSigner } from '@privy-io…" at bounding box center [570, 597] width 518 height 326
click at [366, 649] on span "// Create an ethers signer" at bounding box center [389, 642] width 157 height 14
drag, startPoint x: 366, startPoint y: 651, endPoint x: 334, endPoint y: 623, distance: 42.3
click at [334, 623] on code "import { ethers } from 'ethers' ; import { createEthersSigner } from '@privy-io…" at bounding box center [570, 597] width 518 height 326
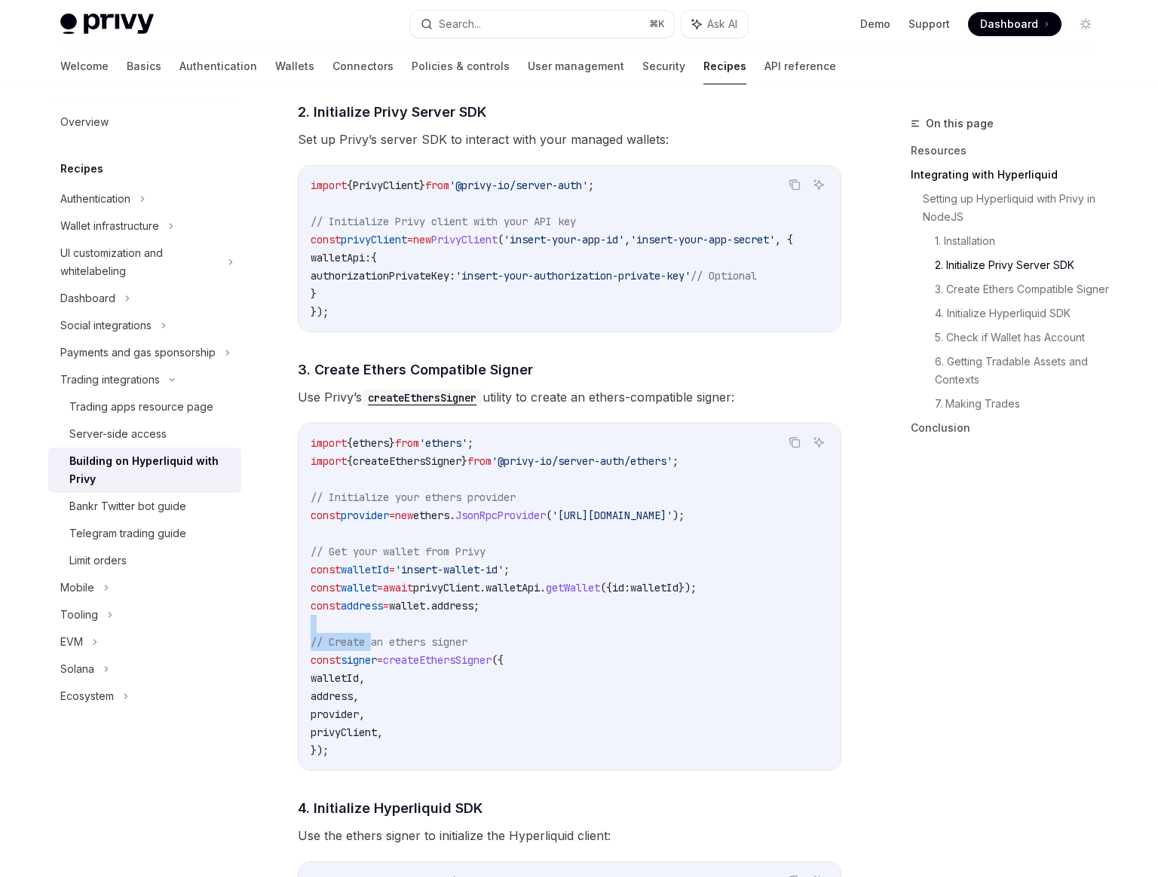
click at [334, 623] on code "import { ethers } from 'ethers' ; import { createEthersSigner } from '@privy-io…" at bounding box center [570, 597] width 518 height 326
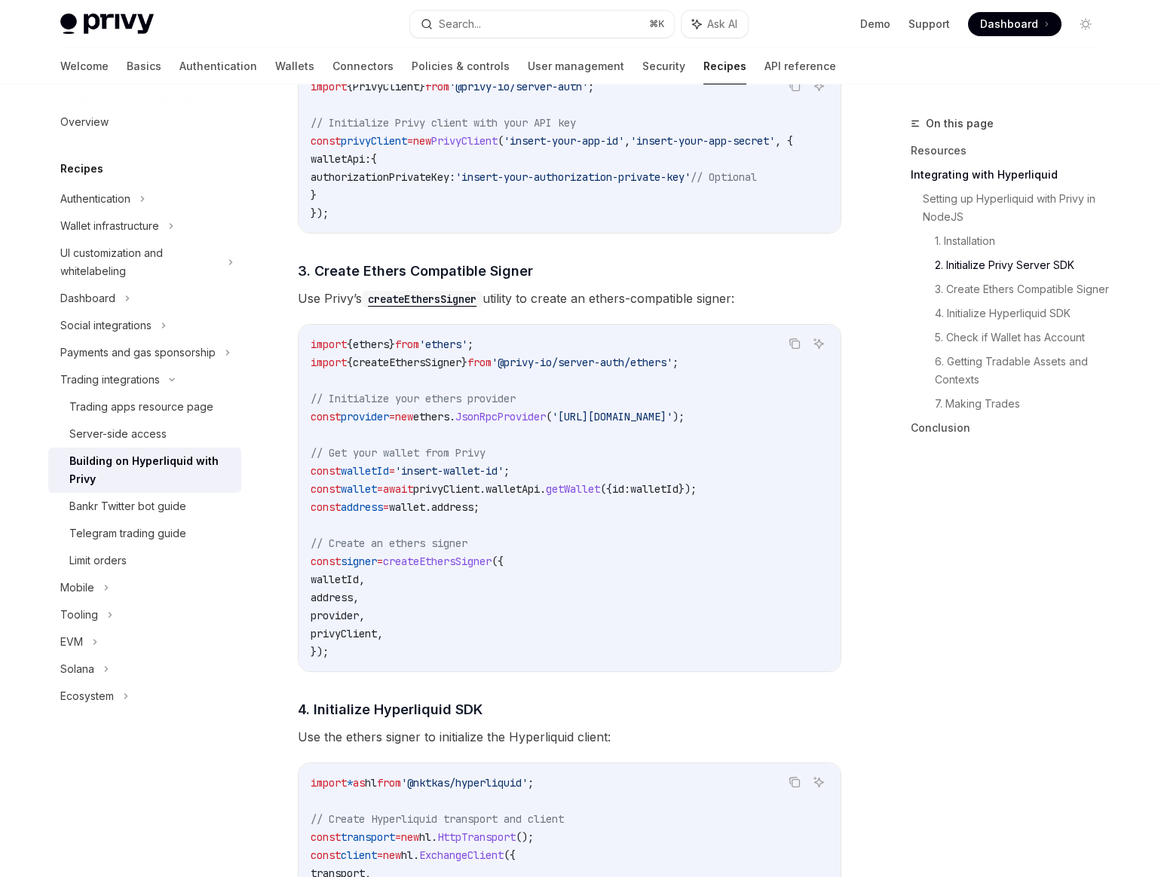
scroll to position [967, 0]
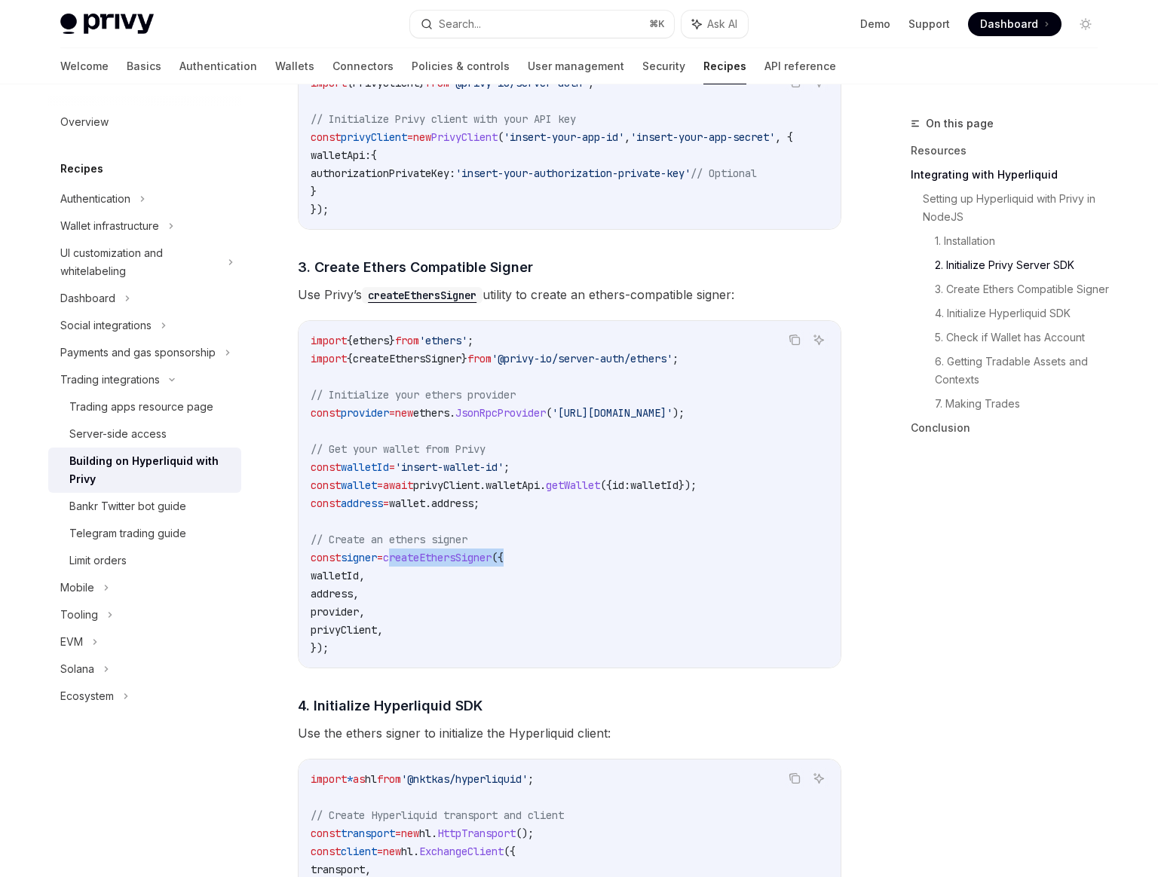
drag, startPoint x: 405, startPoint y: 562, endPoint x: 611, endPoint y: 556, distance: 205.9
click at [611, 556] on code "import { ethers } from 'ethers' ; import { createEthersSigner } from '@privy-io…" at bounding box center [570, 495] width 518 height 326
click at [596, 566] on code "import { ethers } from 'ethers' ; import { createEthersSigner } from '@privy-io…" at bounding box center [570, 495] width 518 height 326
drag, startPoint x: 596, startPoint y: 566, endPoint x: 442, endPoint y: 566, distance: 153.0
click at [442, 566] on code "import { ethers } from 'ethers' ; import { createEthersSigner } from '@privy-io…" at bounding box center [570, 495] width 518 height 326
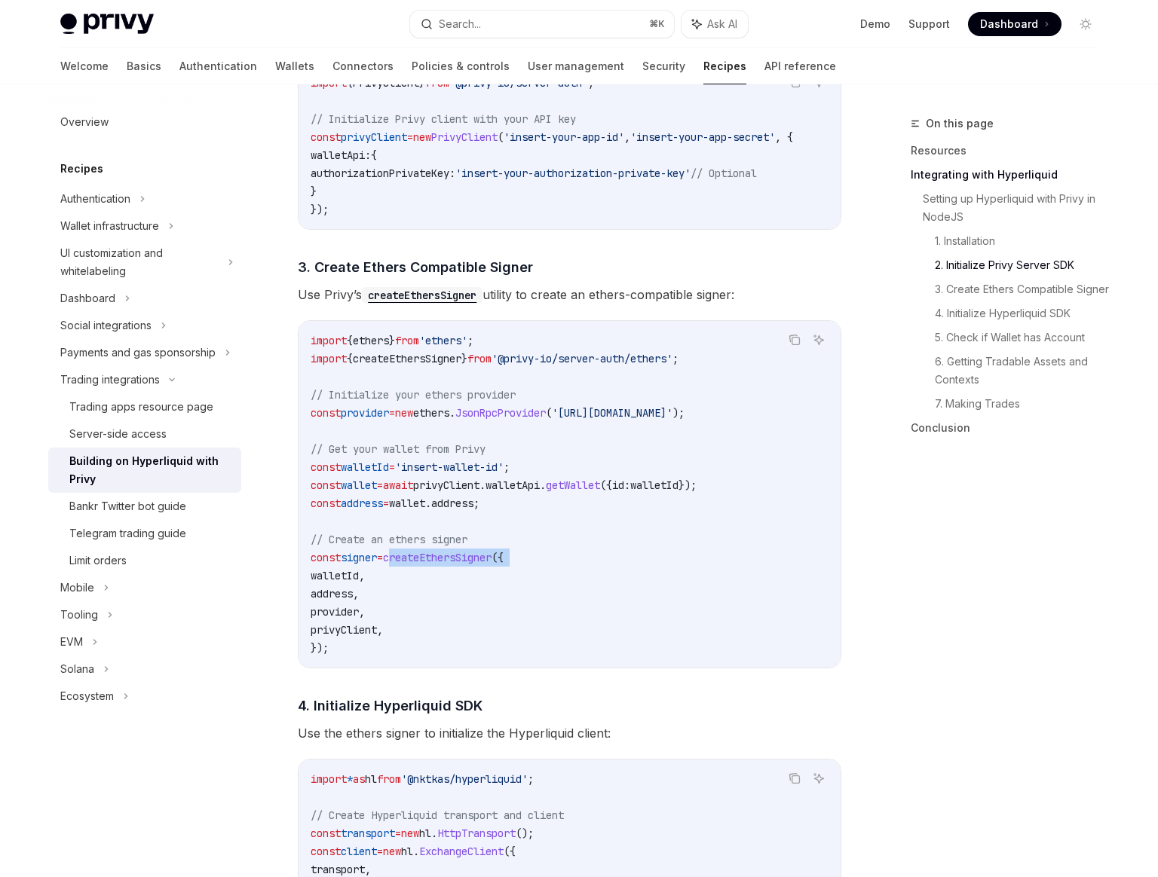
click at [442, 565] on span "createEthersSigner" at bounding box center [437, 558] width 109 height 14
drag, startPoint x: 442, startPoint y: 566, endPoint x: 630, endPoint y: 579, distance: 188.1
click at [630, 579] on code "import { ethers } from 'ethers' ; import { createEthersSigner } from '@privy-io…" at bounding box center [570, 495] width 518 height 326
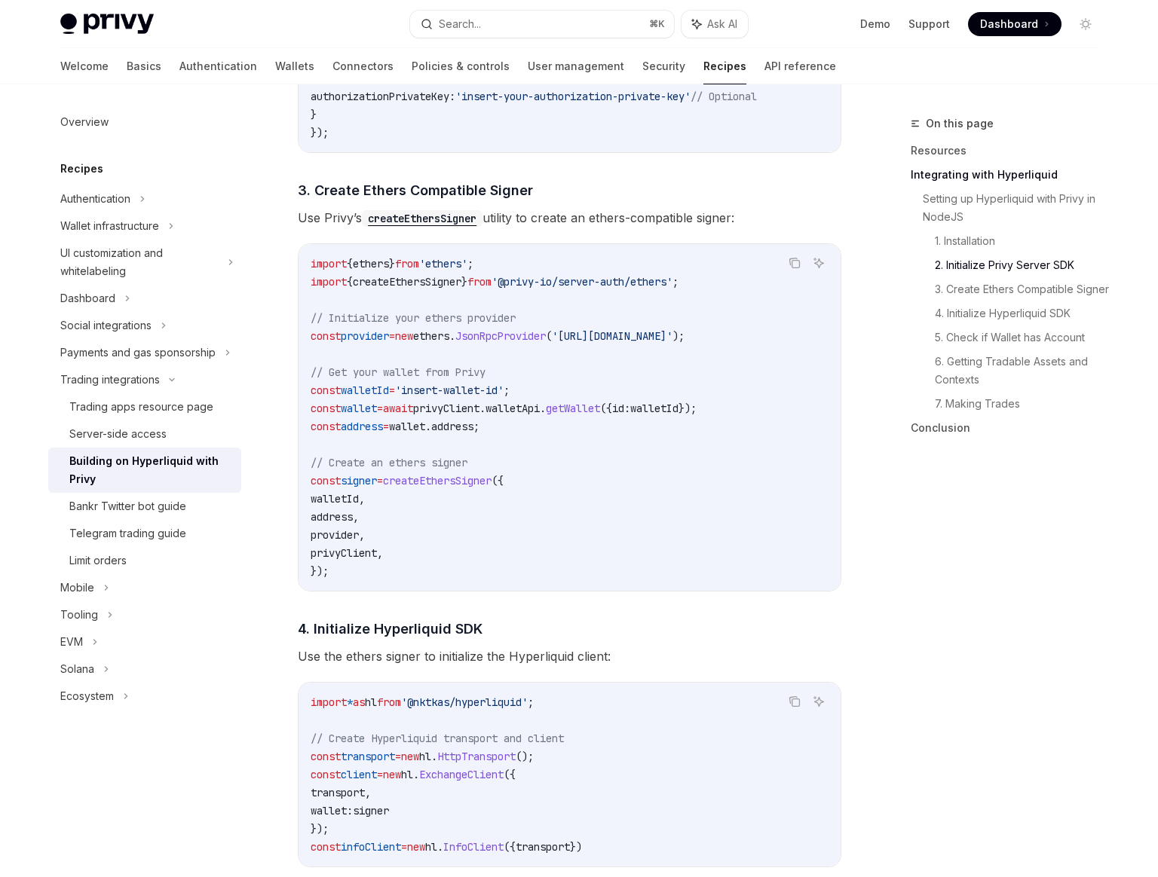
scroll to position [1275, 0]
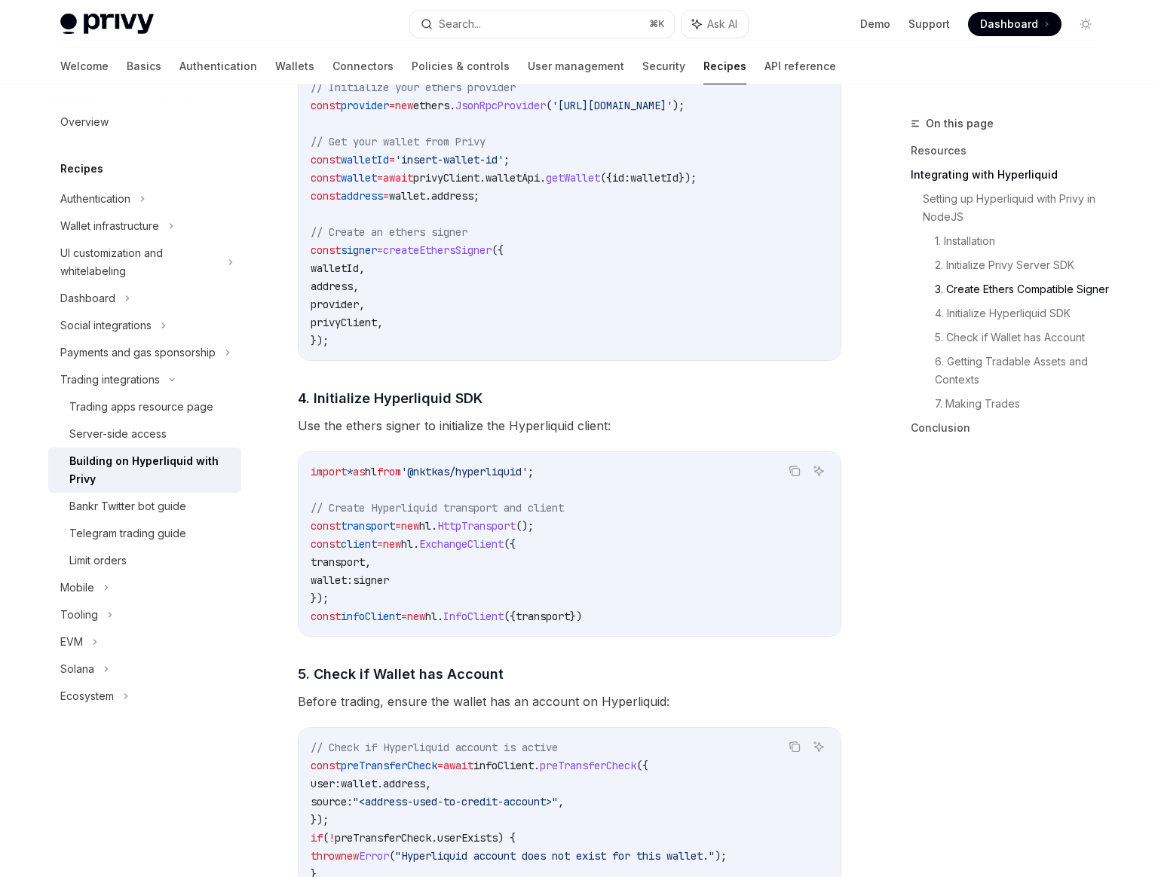
click at [913, 512] on div "On this page Resources Integrating with Hyperliquid Setting up Hyperliquid with…" at bounding box center [994, 496] width 229 height 763
type textarea "*"
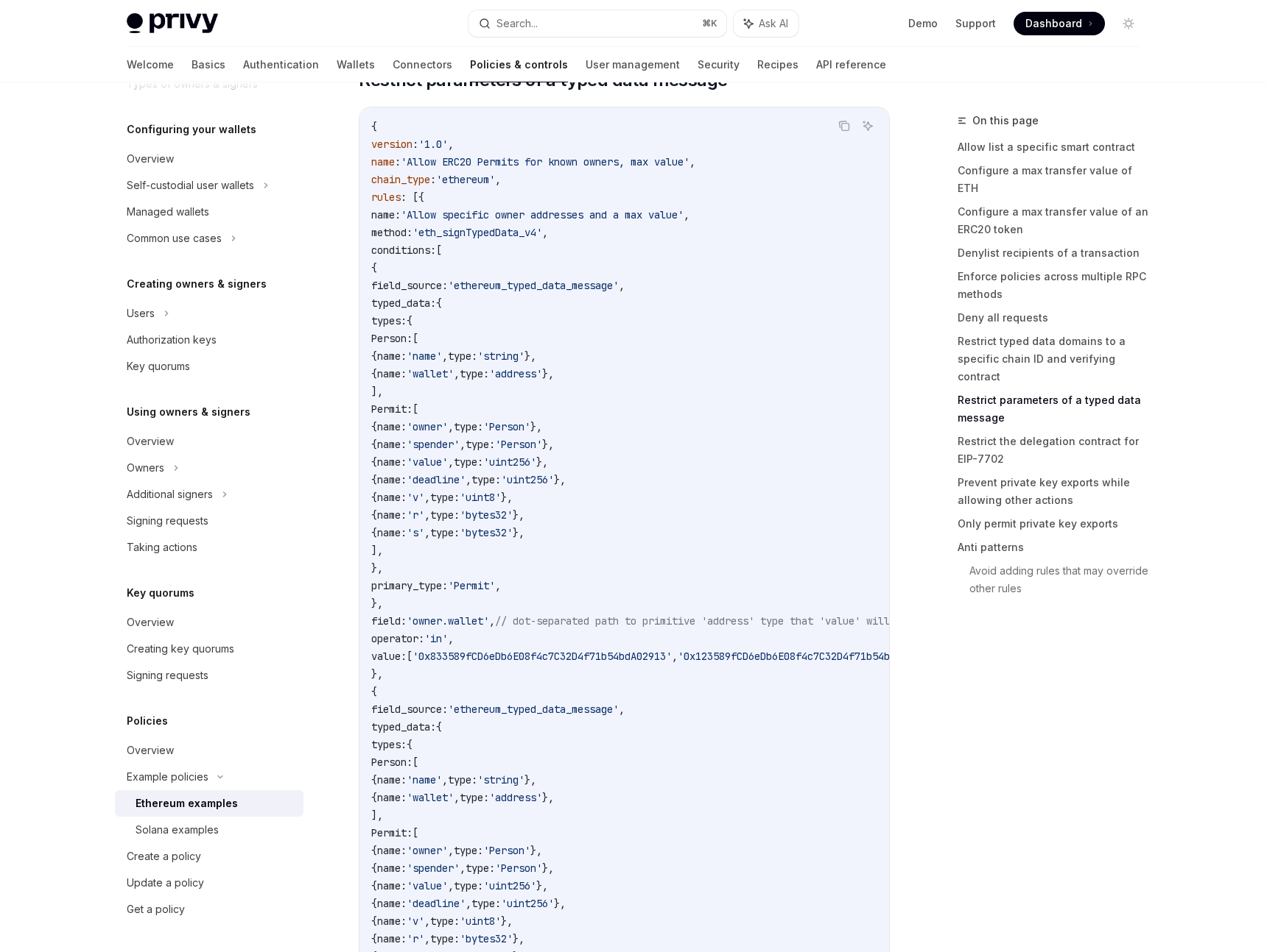
scroll to position [4735, 0]
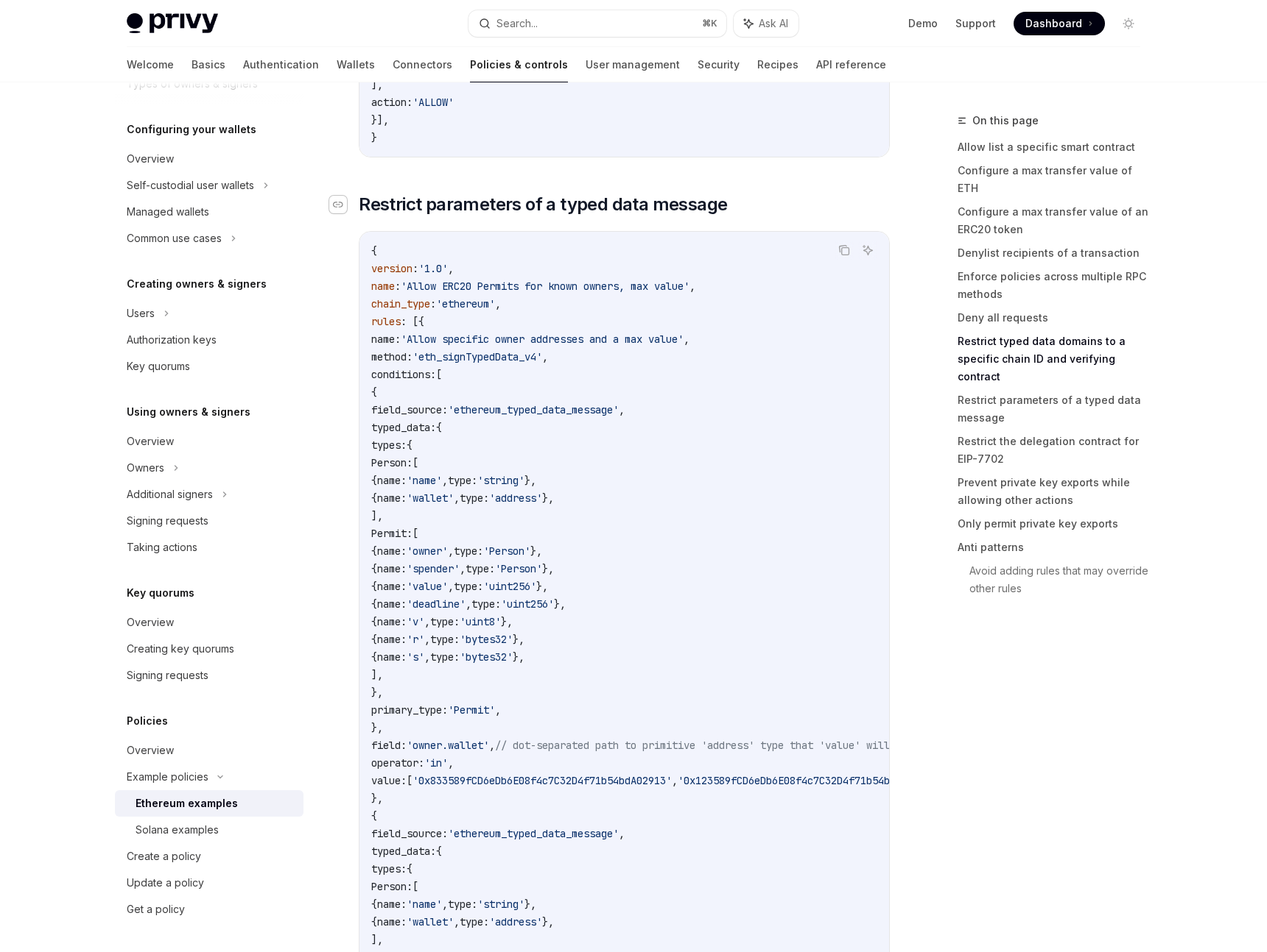
click at [340, 208] on icon "Navigate to header" at bounding box center [338, 205] width 11 height 6
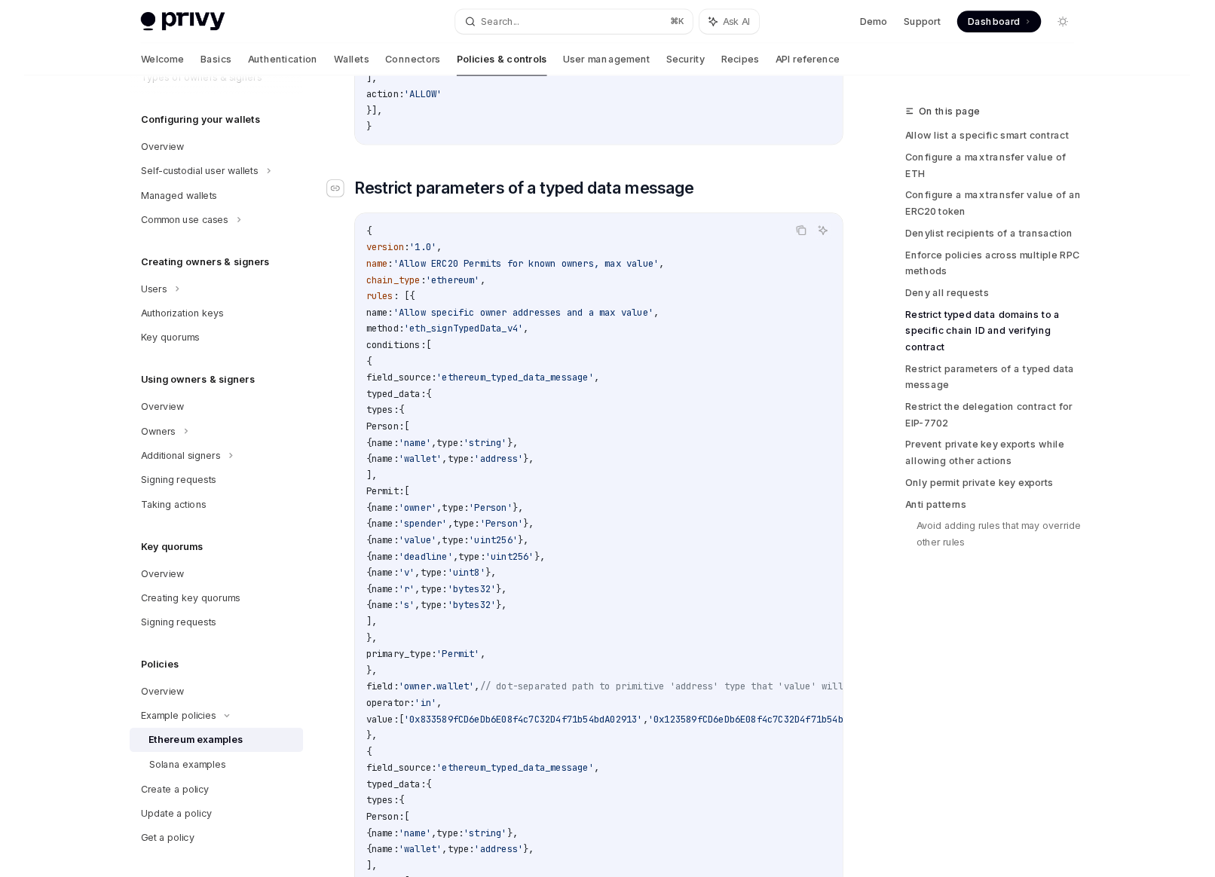
scroll to position [4337, 0]
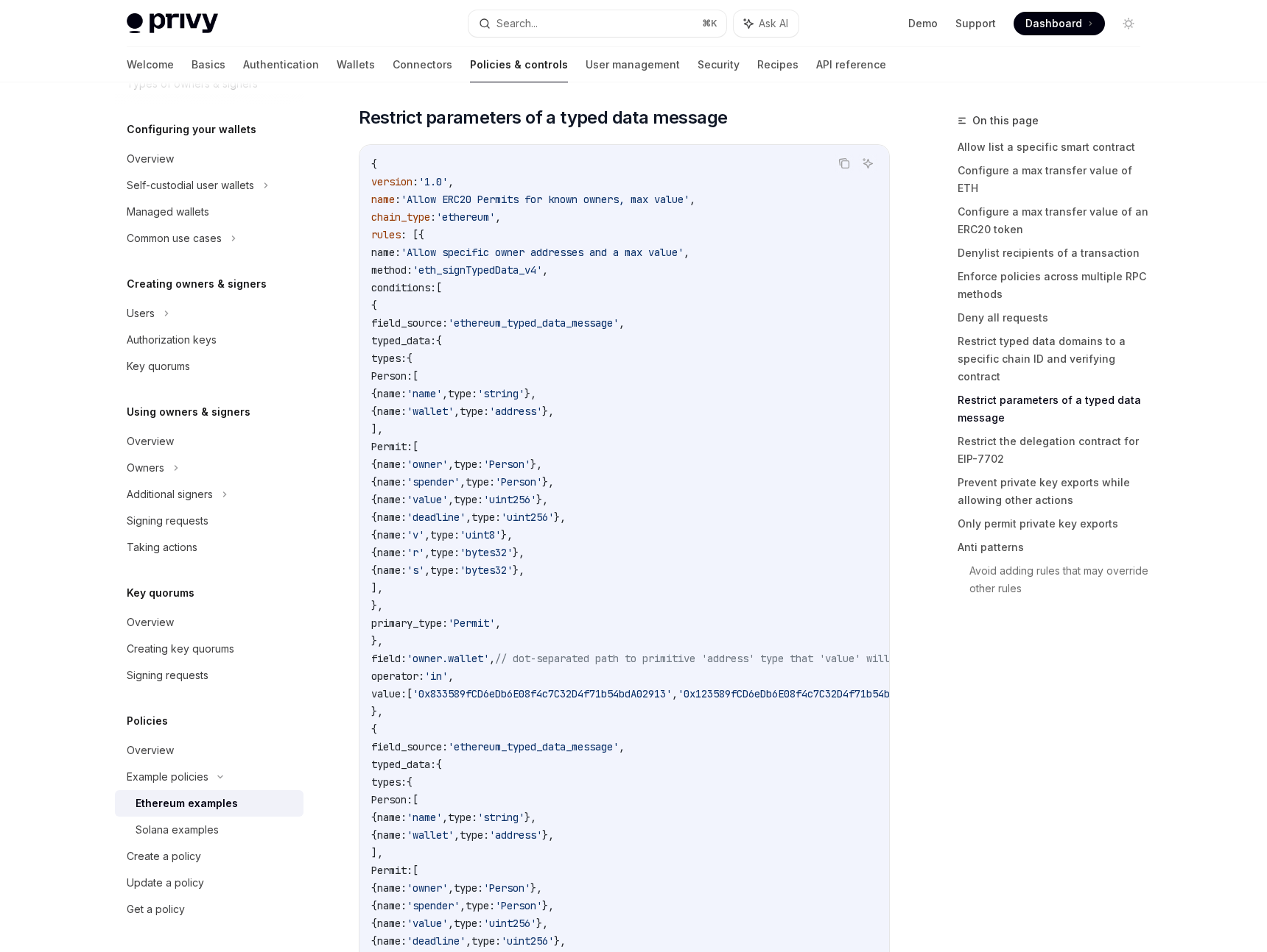
type textarea "*"
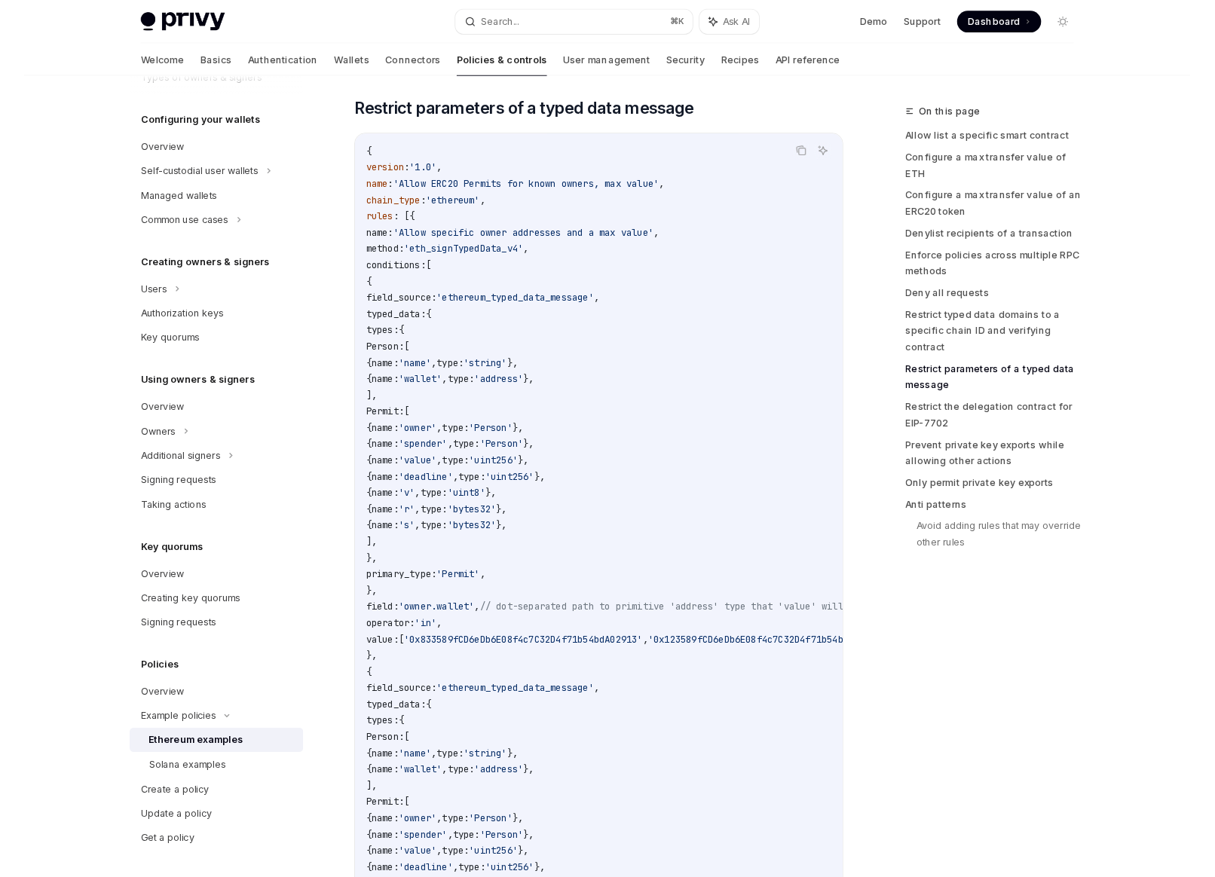
scroll to position [140, 0]
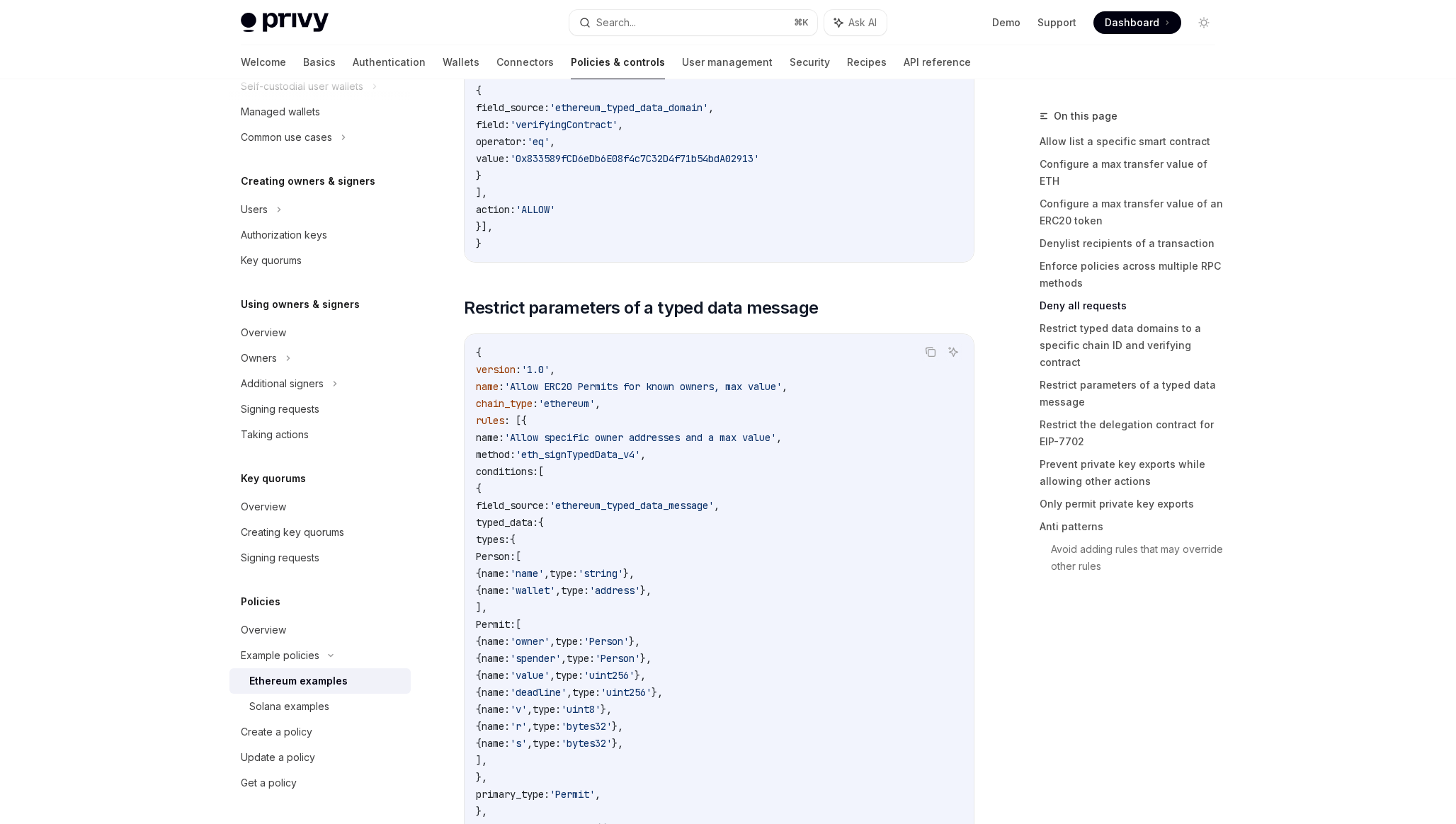
scroll to position [4112, 0]
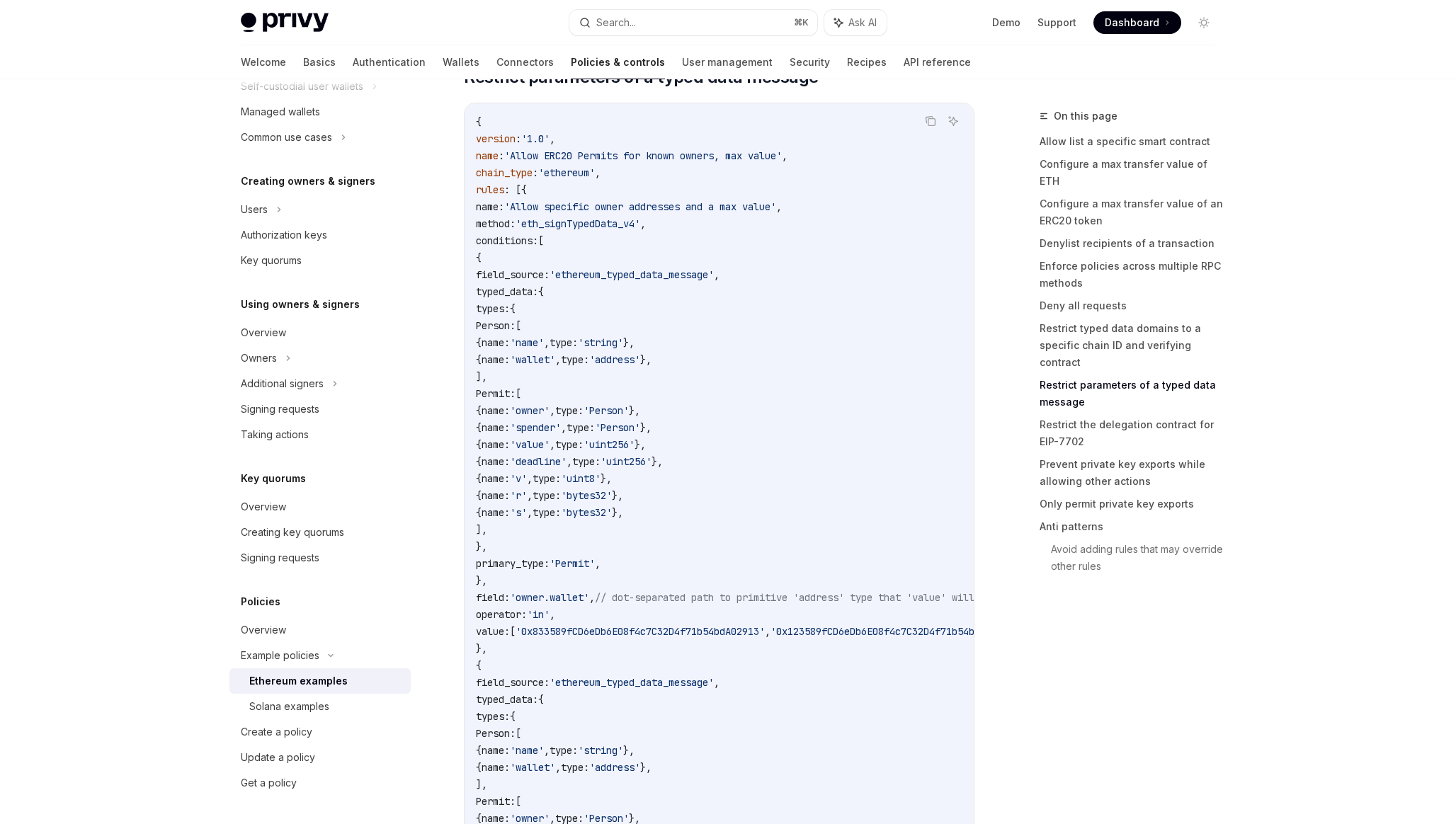
click at [482, 350] on span "{" at bounding box center [479, 343] width 6 height 13
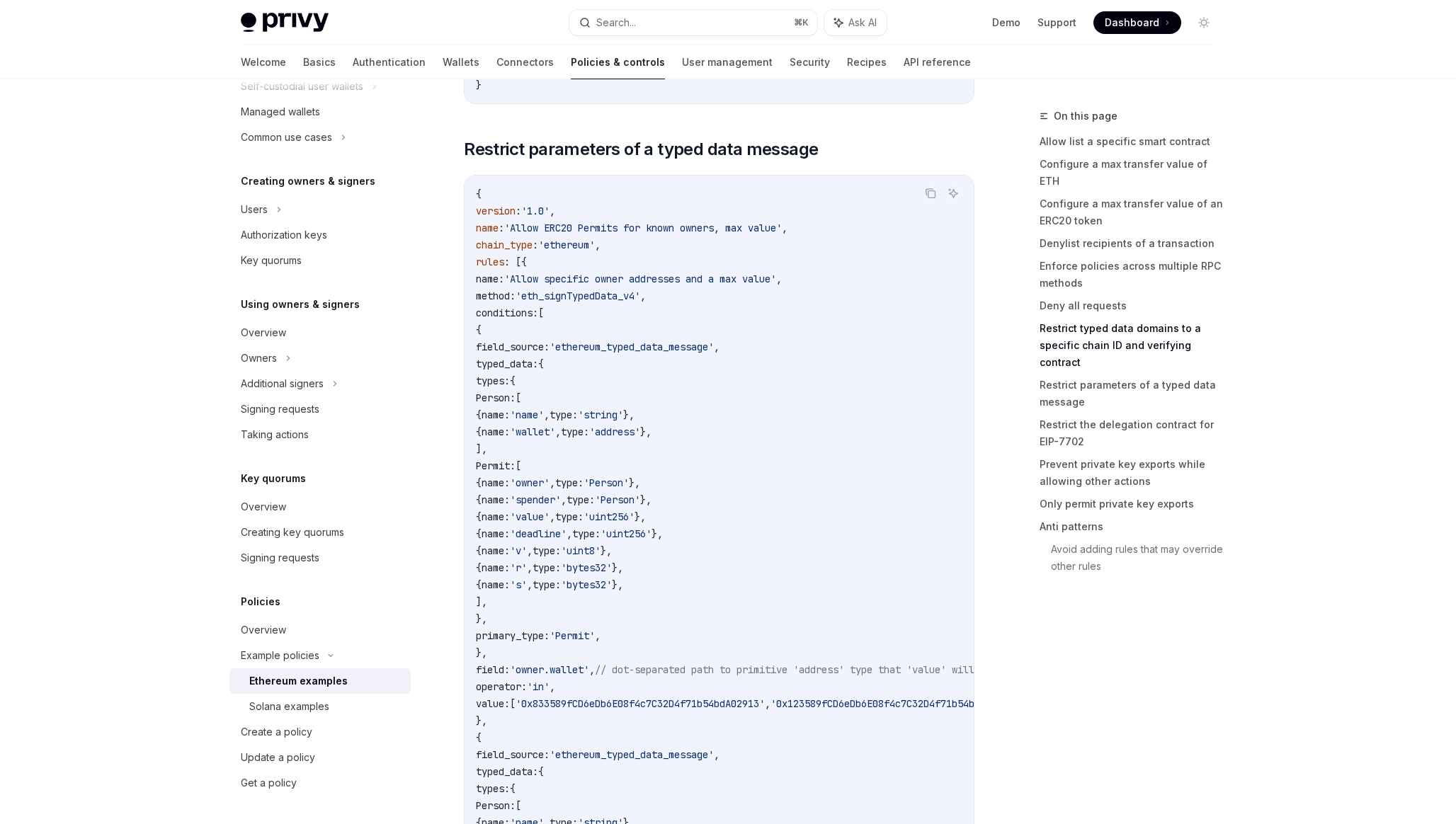
scroll to position [4051, 0]
